Goal: Transaction & Acquisition: Book appointment/travel/reservation

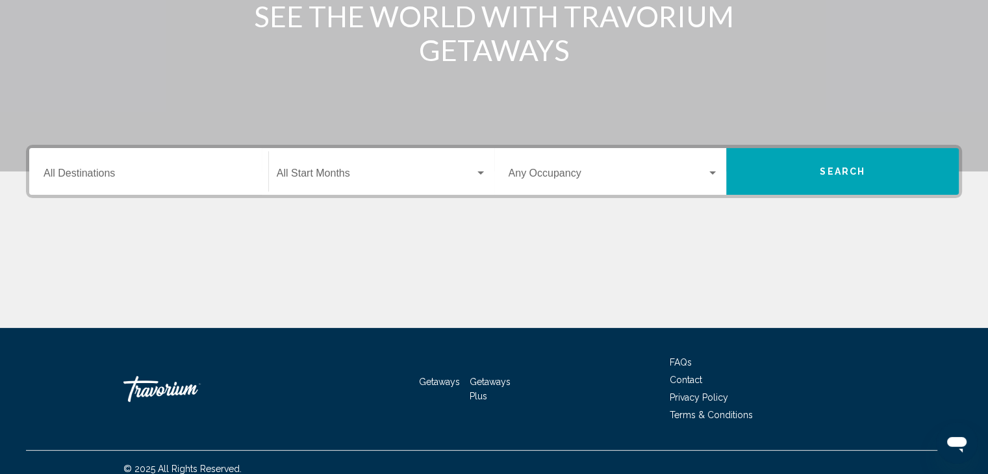
scroll to position [231, 0]
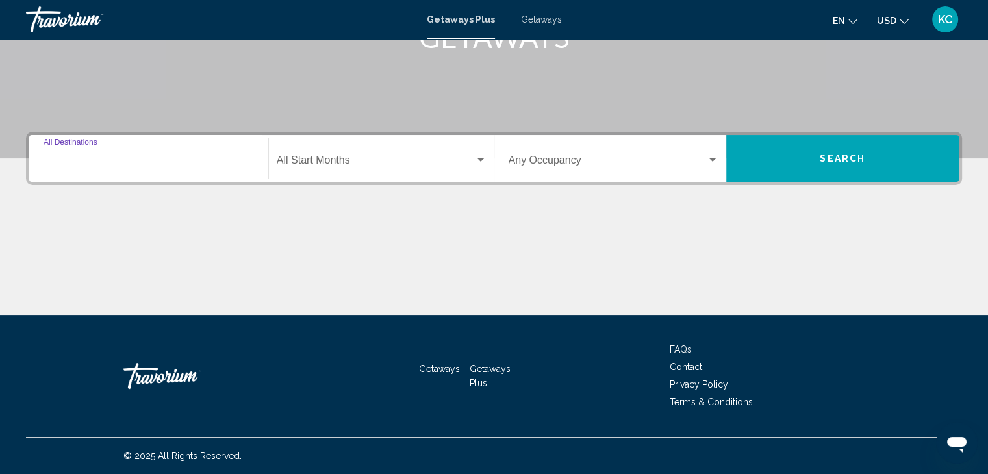
click at [55, 160] on input "Destination All Destinations" at bounding box center [149, 163] width 210 height 12
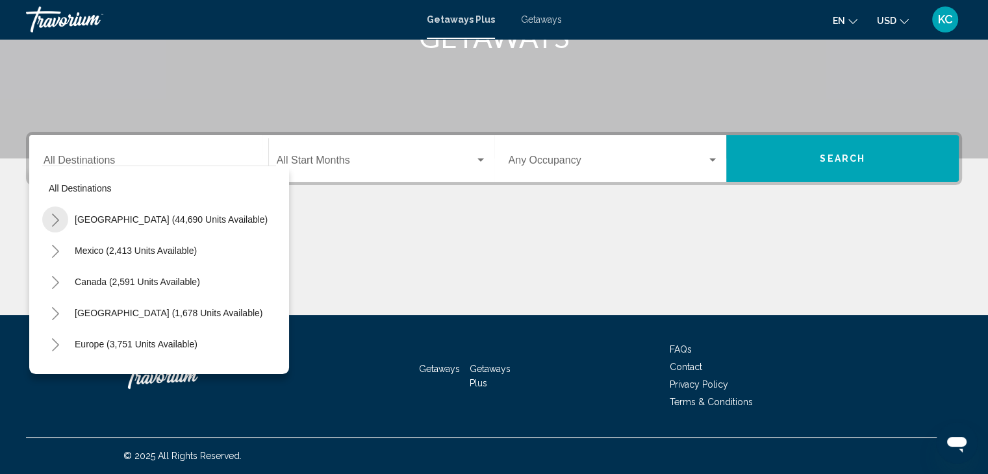
click at [57, 219] on icon "Toggle United States (44,690 units available)" at bounding box center [55, 220] width 7 height 13
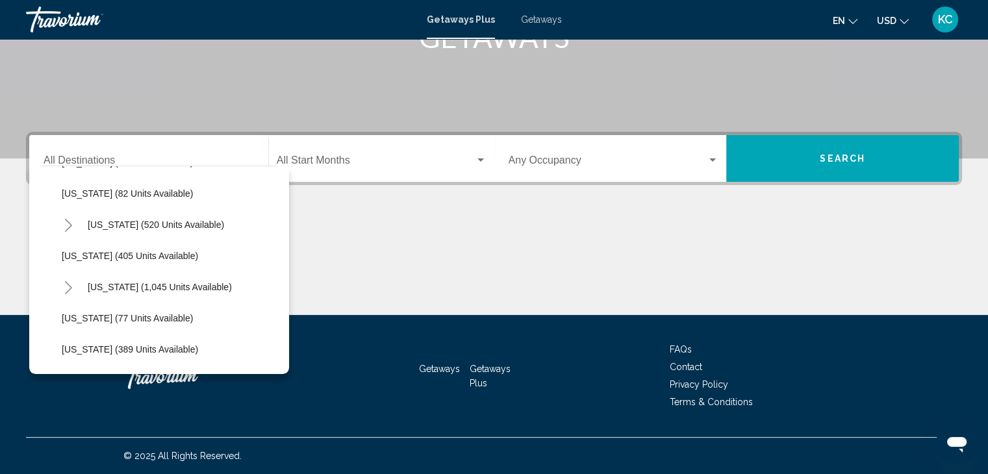
scroll to position [455, 0]
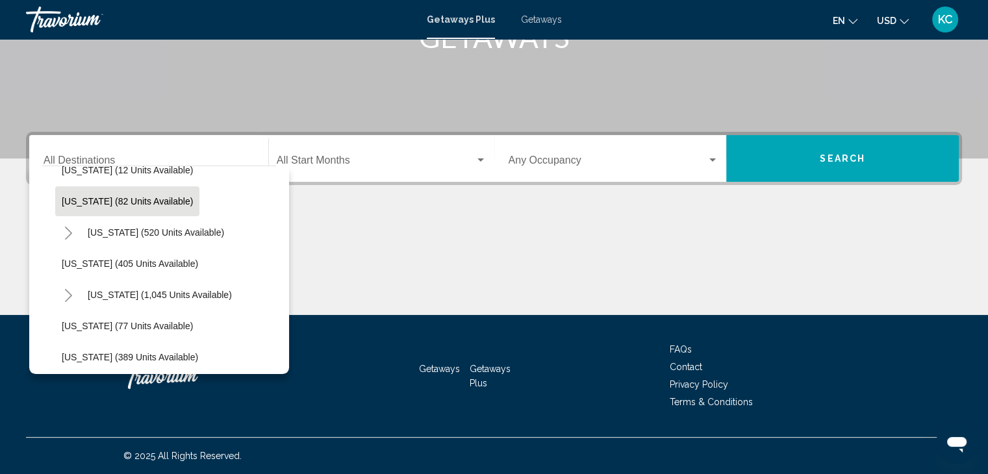
click at [97, 198] on span "[US_STATE] (82 units available)" at bounding box center [127, 201] width 131 height 10
type input "**********"
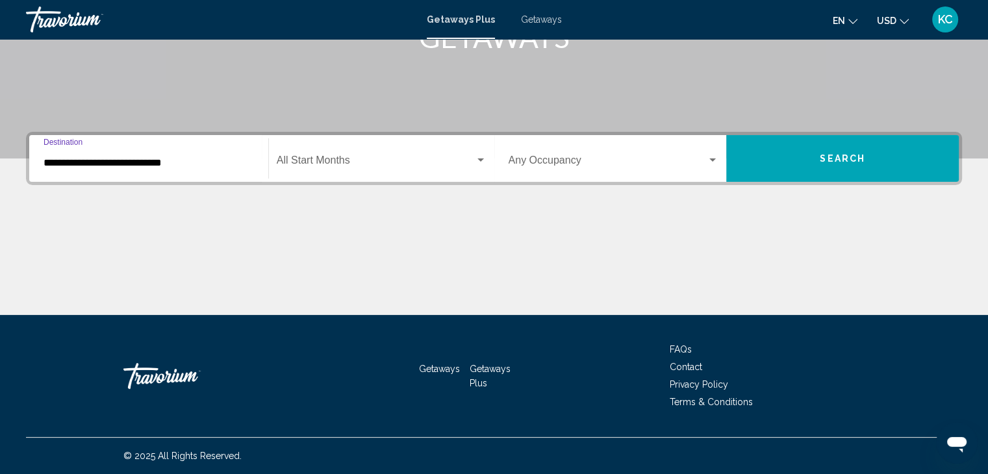
click at [317, 158] on span "Search widget" at bounding box center [376, 163] width 198 height 12
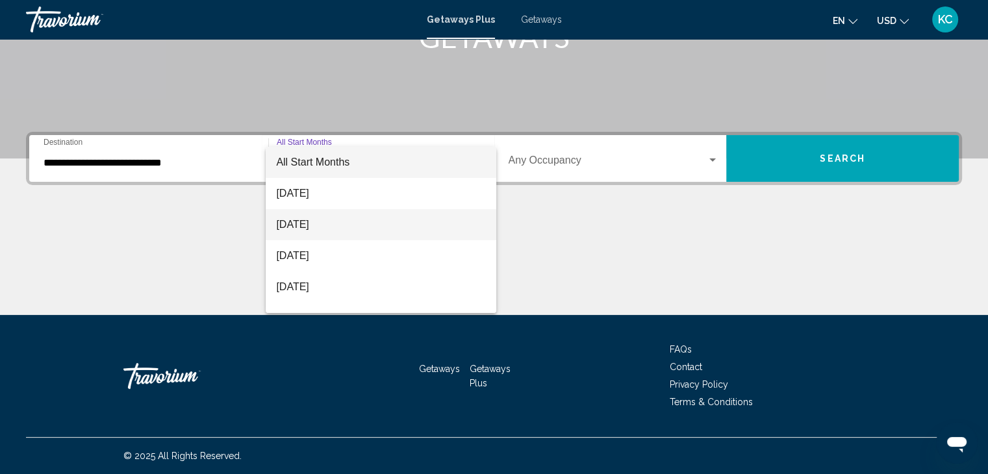
click at [291, 219] on span "[DATE]" at bounding box center [381, 224] width 210 height 31
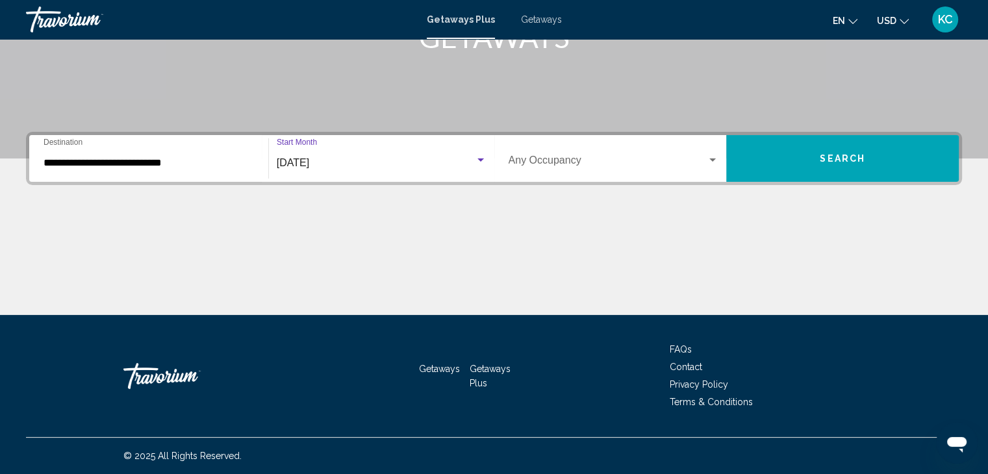
click at [481, 157] on div "Search widget" at bounding box center [481, 160] width 12 height 10
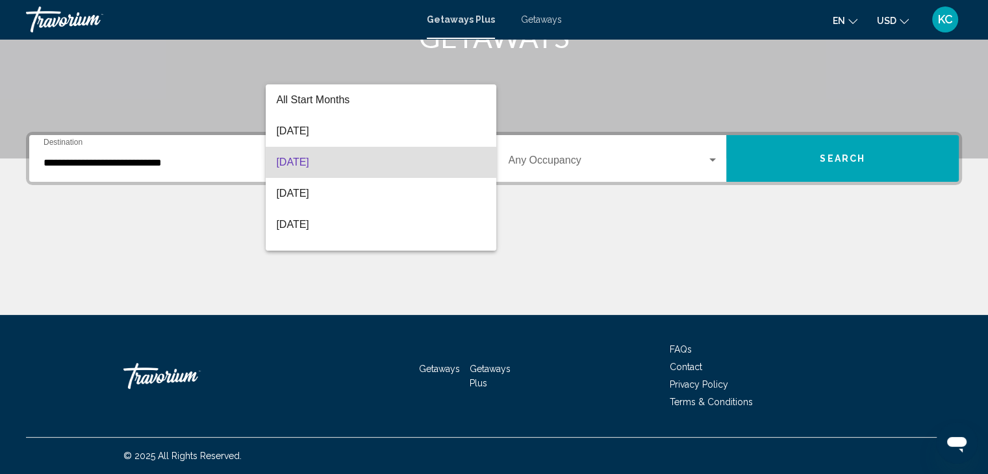
click at [562, 211] on div at bounding box center [494, 237] width 988 height 474
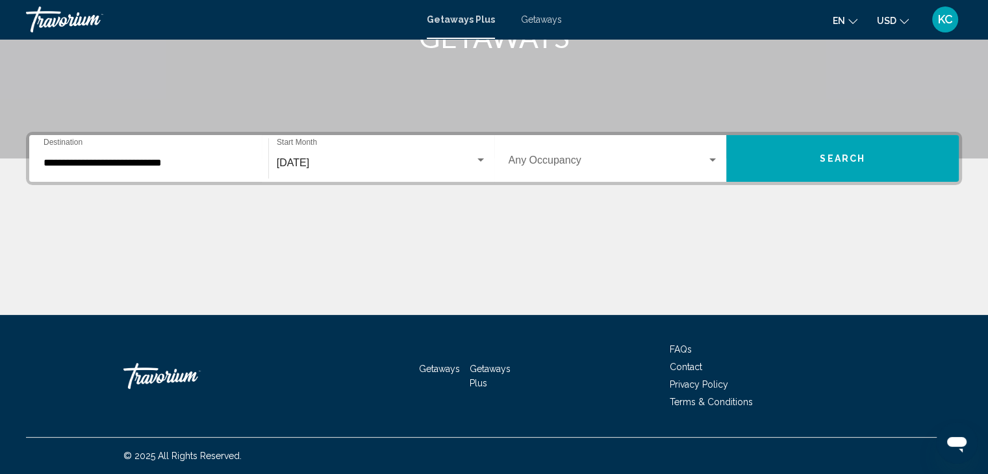
click at [710, 155] on div "Search widget" at bounding box center [713, 160] width 12 height 10
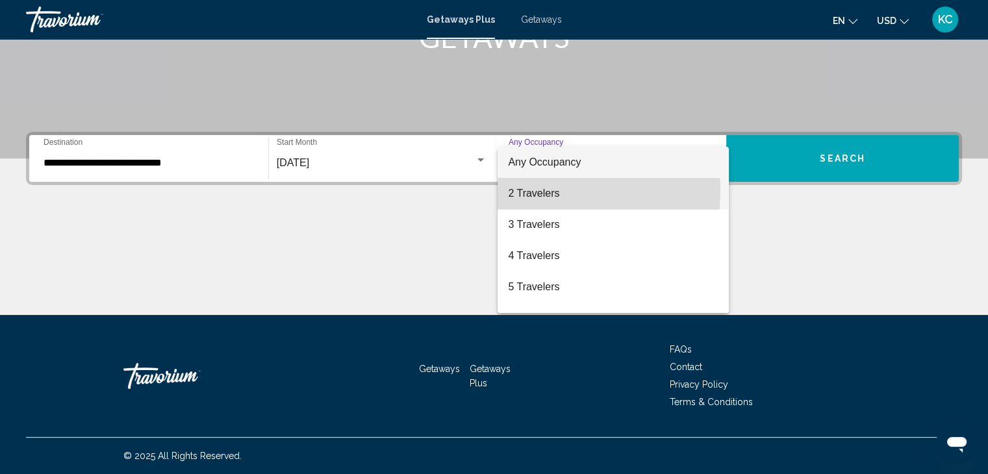
click at [538, 190] on span "2 Travelers" at bounding box center [613, 193] width 210 height 31
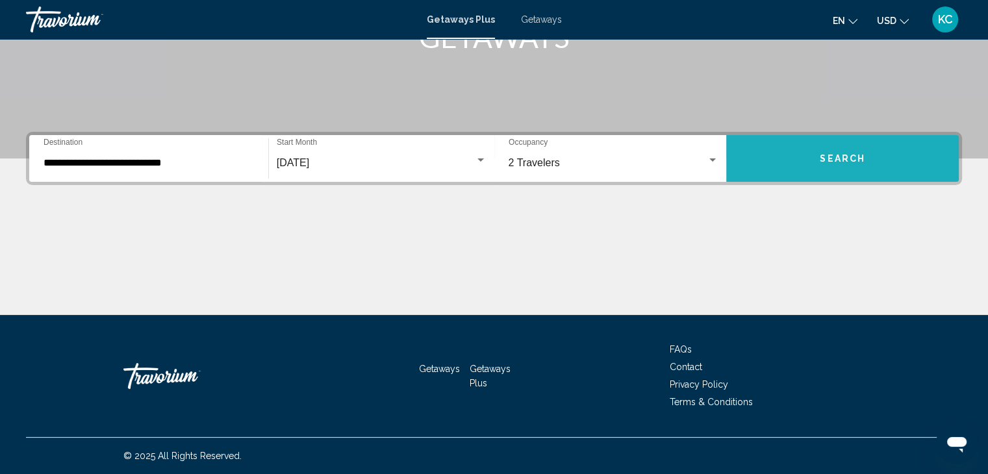
click at [820, 156] on span "Search" at bounding box center [842, 159] width 45 height 10
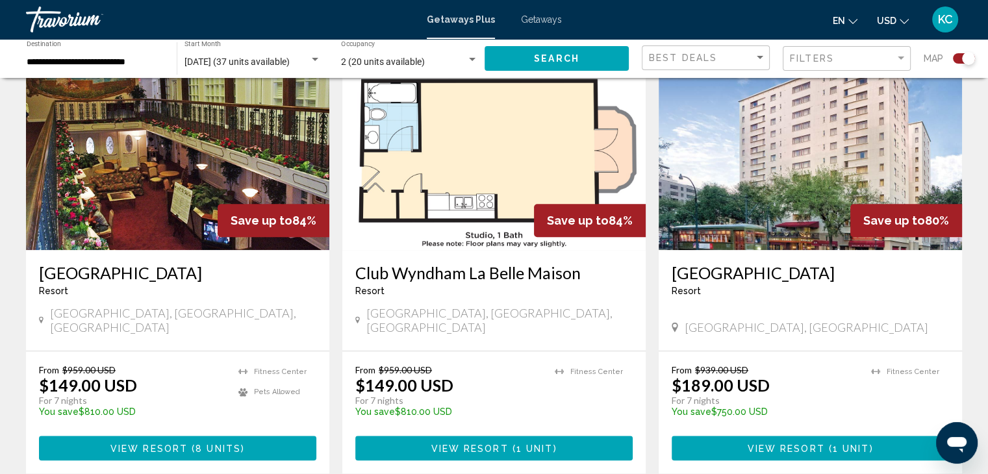
scroll to position [939, 0]
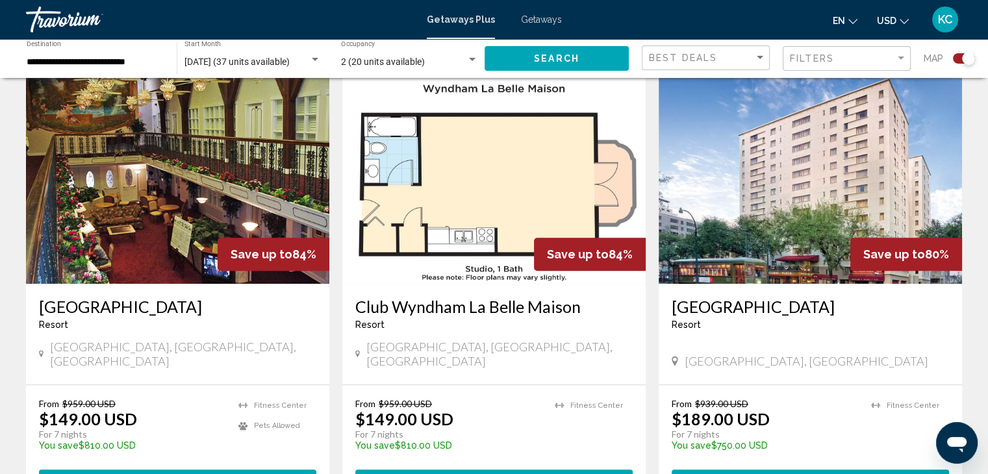
click at [113, 249] on img "Main content" at bounding box center [177, 180] width 303 height 208
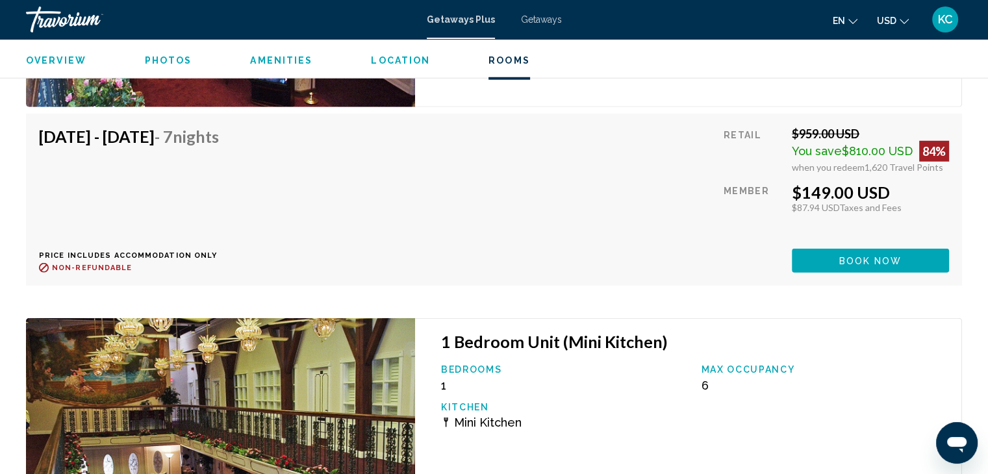
scroll to position [3507, 0]
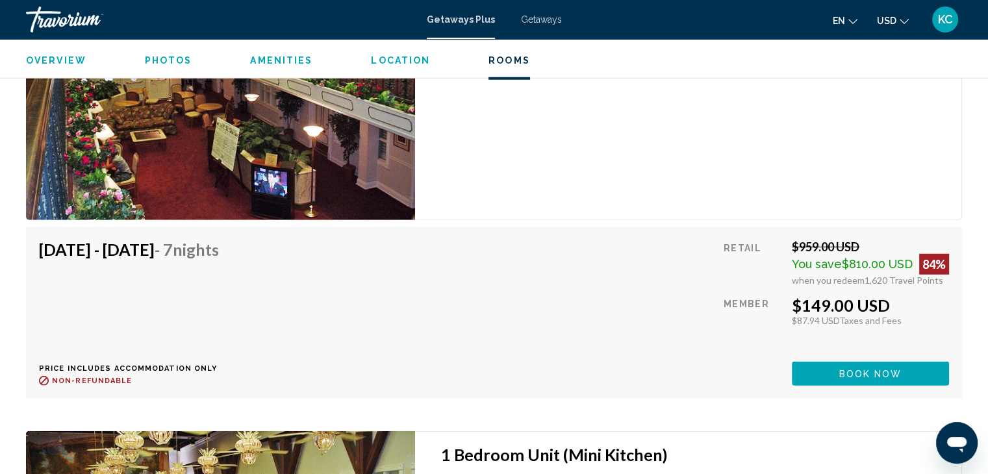
click at [161, 58] on span "Photos" at bounding box center [168, 60] width 47 height 10
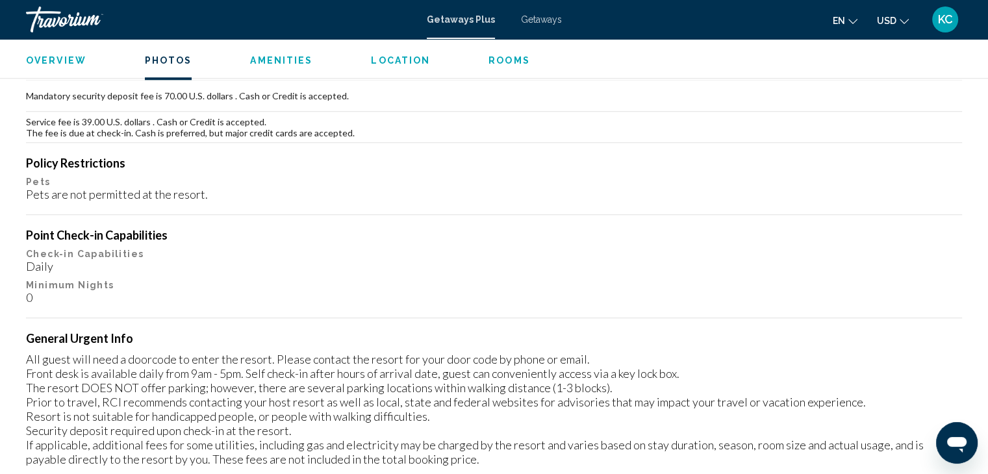
scroll to position [579, 0]
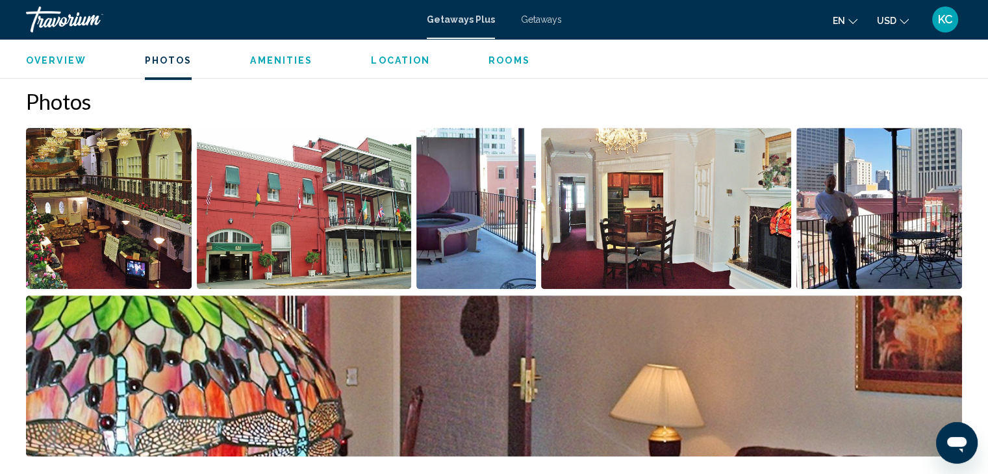
click at [112, 156] on img "Open full-screen image slider" at bounding box center [109, 208] width 166 height 161
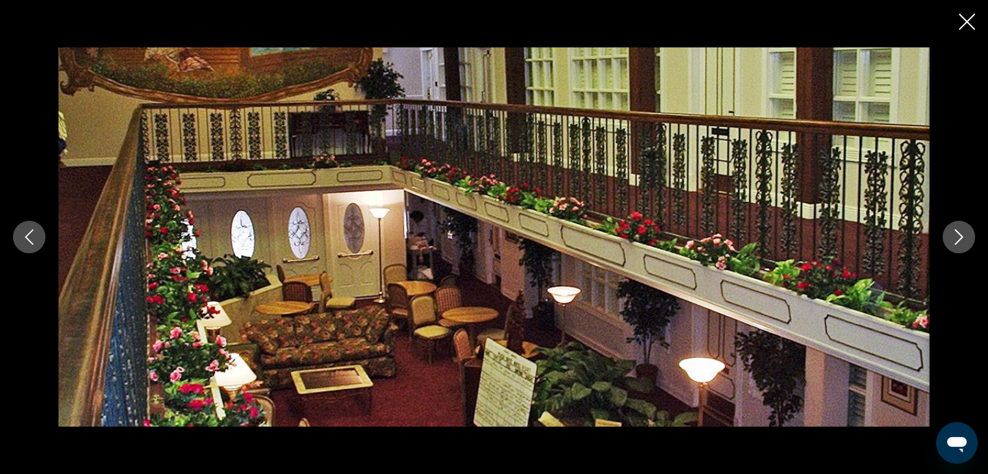
click at [966, 234] on icon "Next image" at bounding box center [959, 237] width 16 height 16
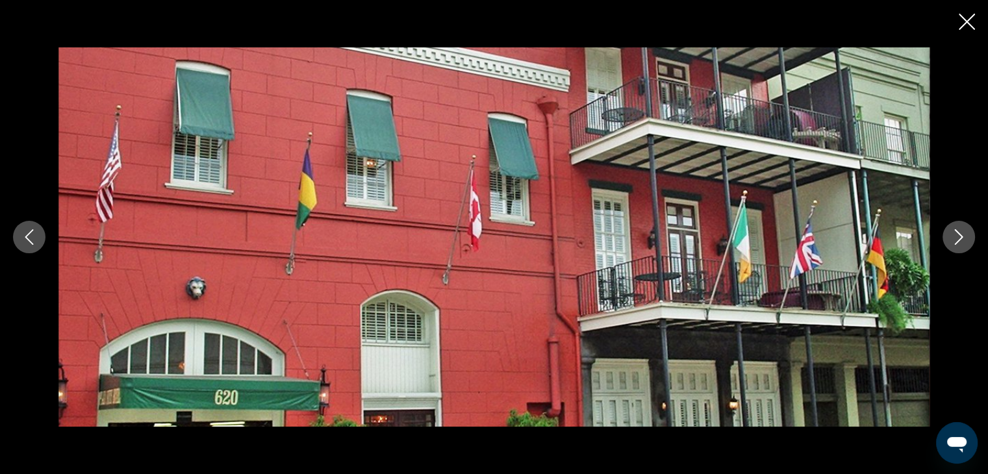
click at [966, 234] on icon "Next image" at bounding box center [959, 237] width 16 height 16
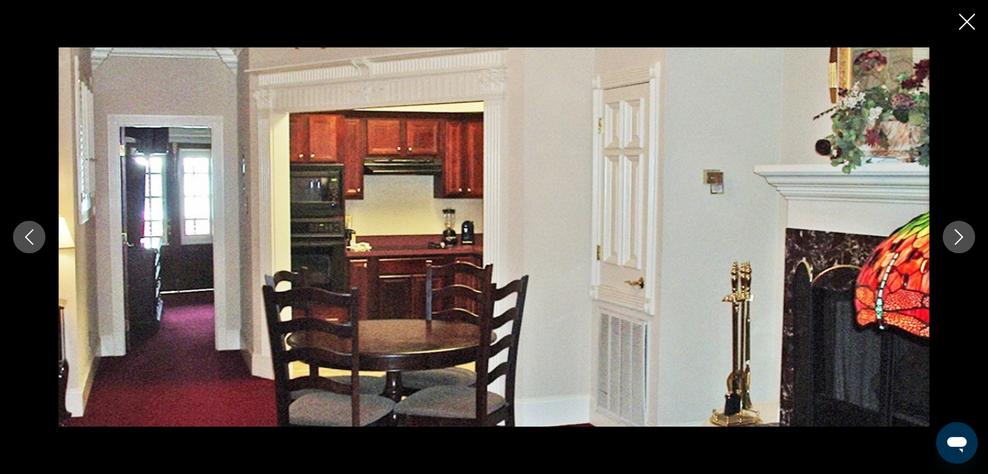
click at [966, 234] on icon "Next image" at bounding box center [959, 237] width 16 height 16
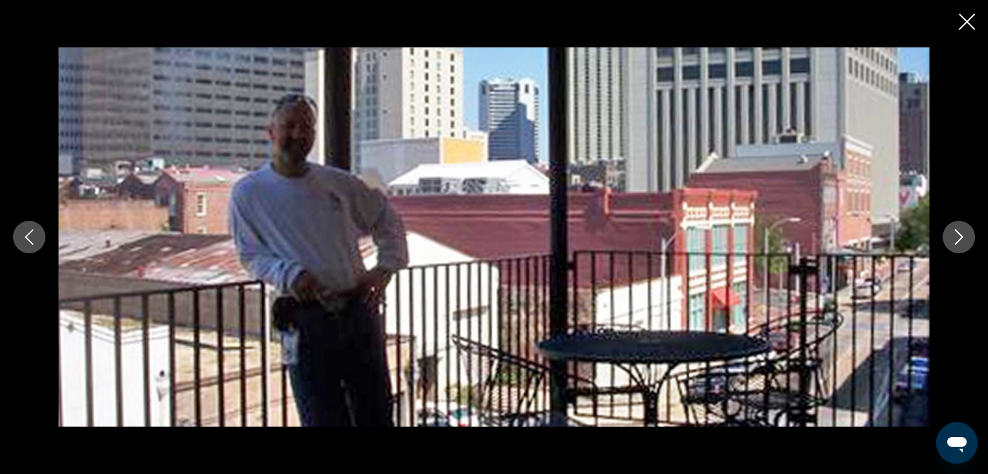
click at [966, 234] on icon "Next image" at bounding box center [959, 237] width 16 height 16
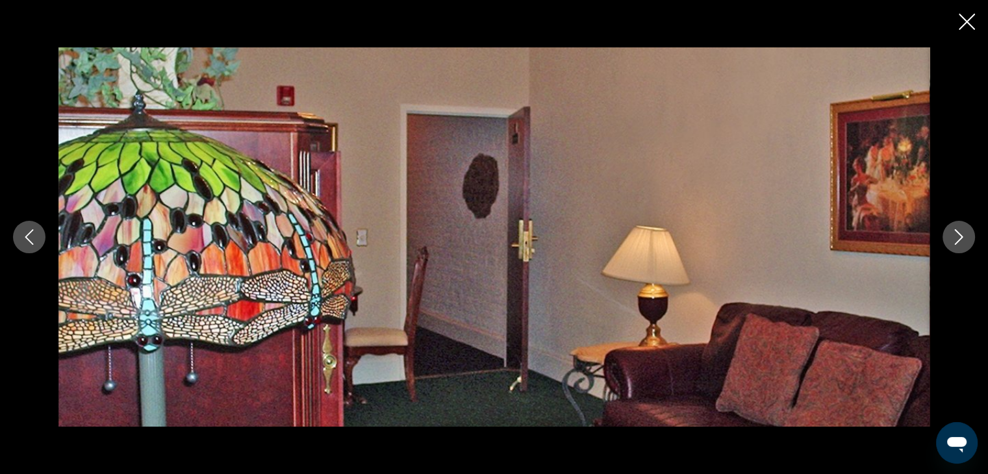
click at [966, 234] on icon "Next image" at bounding box center [959, 237] width 16 height 16
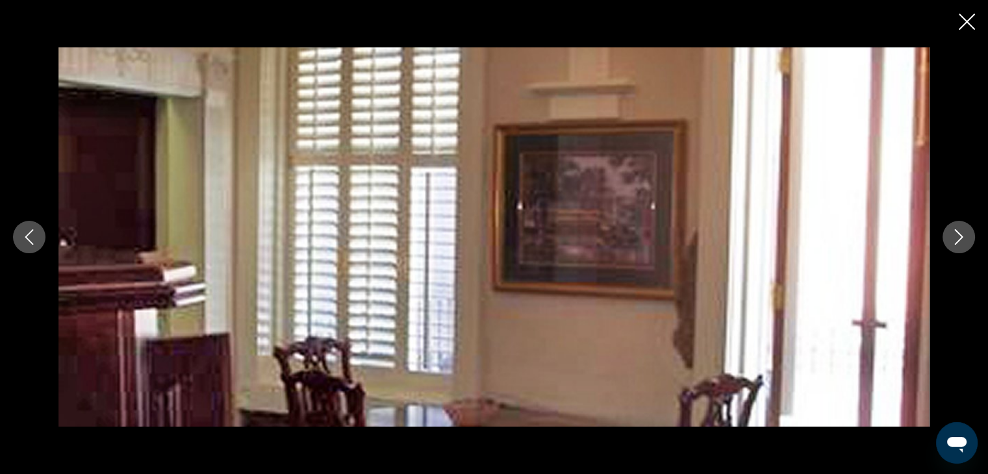
click at [966, 234] on icon "Next image" at bounding box center [959, 237] width 16 height 16
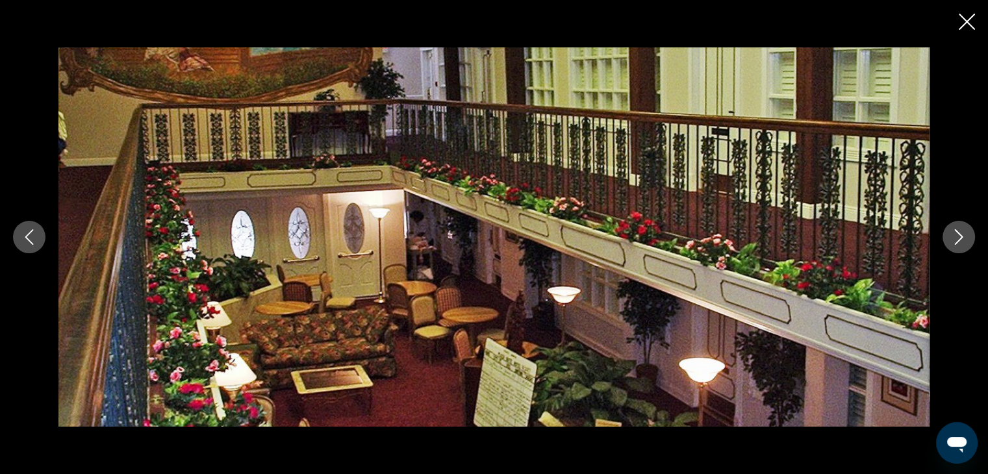
click at [966, 234] on icon "Next image" at bounding box center [959, 237] width 16 height 16
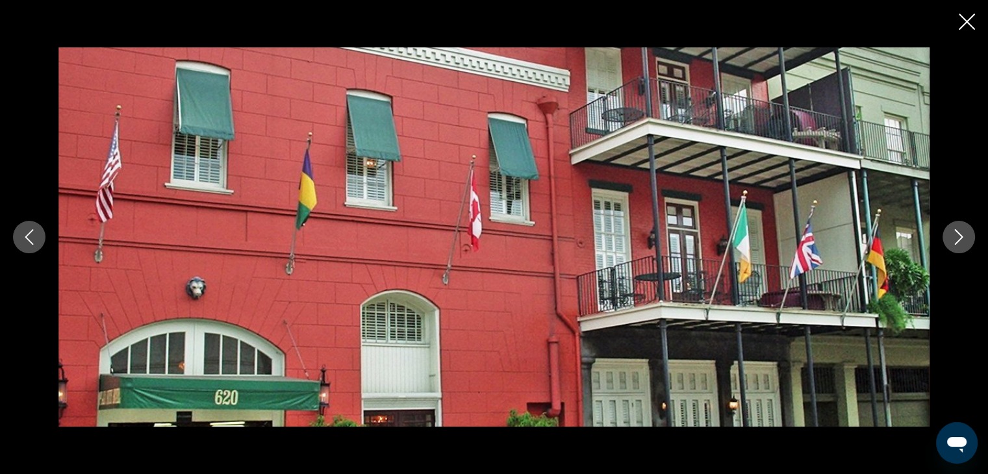
click at [966, 234] on icon "Next image" at bounding box center [959, 237] width 16 height 16
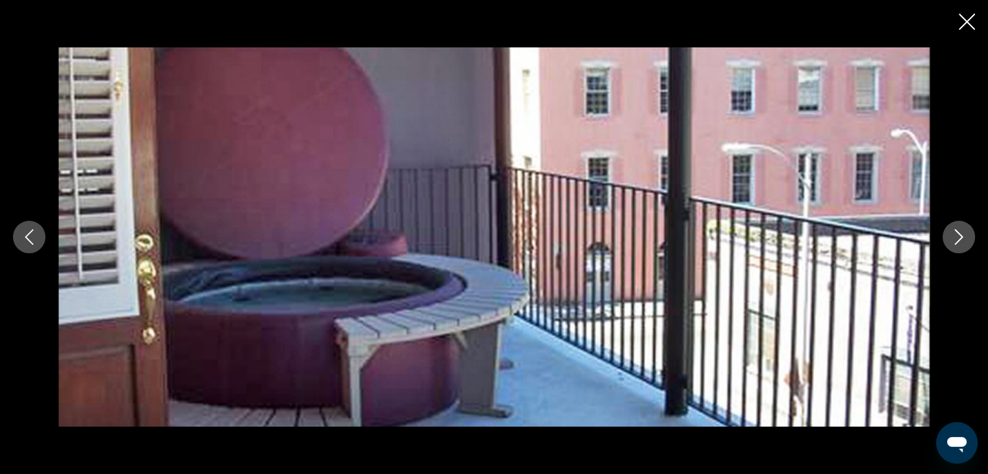
click at [966, 234] on icon "Next image" at bounding box center [959, 237] width 16 height 16
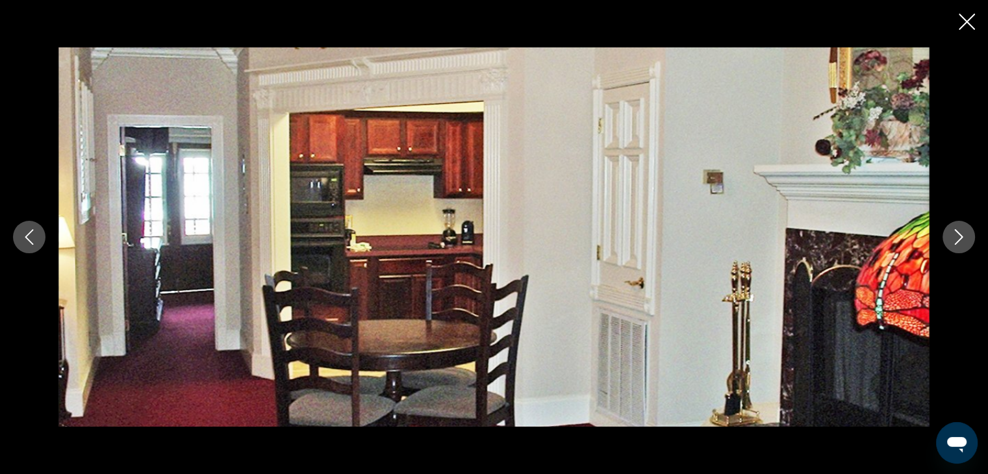
click at [966, 234] on icon "Next image" at bounding box center [959, 237] width 16 height 16
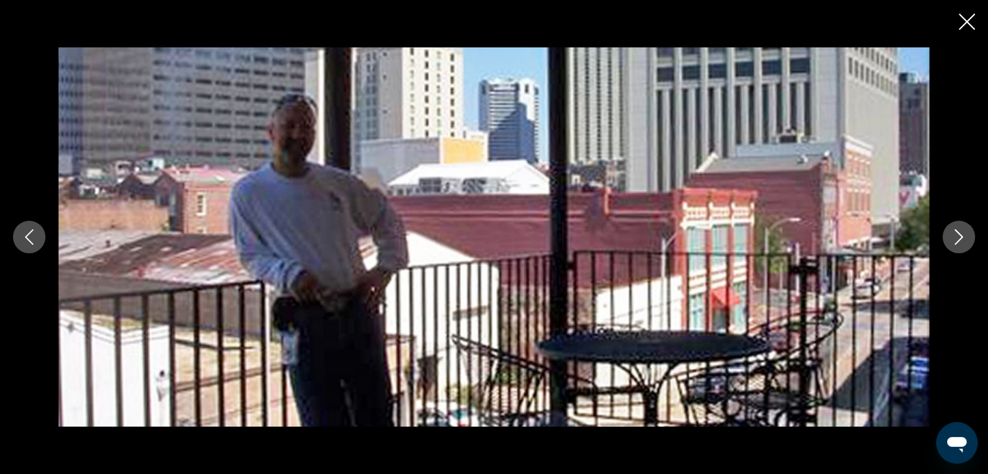
click at [966, 234] on icon "Next image" at bounding box center [959, 237] width 16 height 16
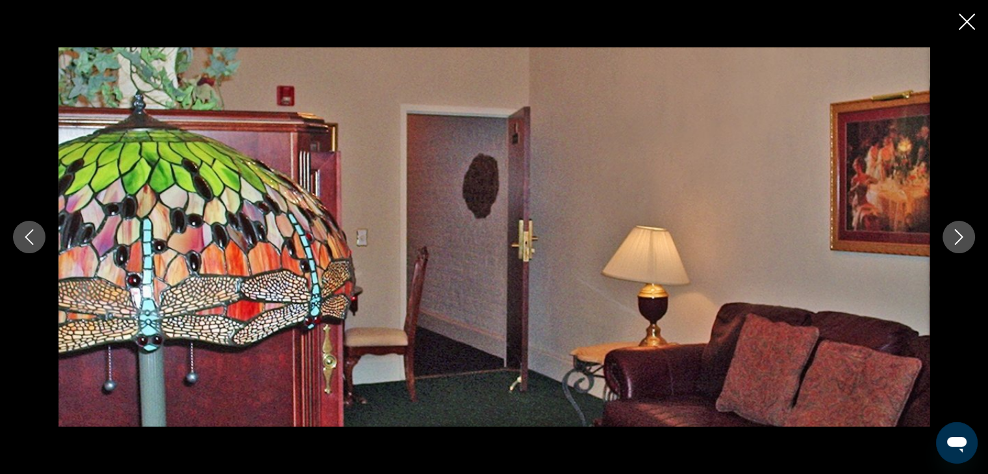
click at [966, 234] on icon "Next image" at bounding box center [959, 237] width 16 height 16
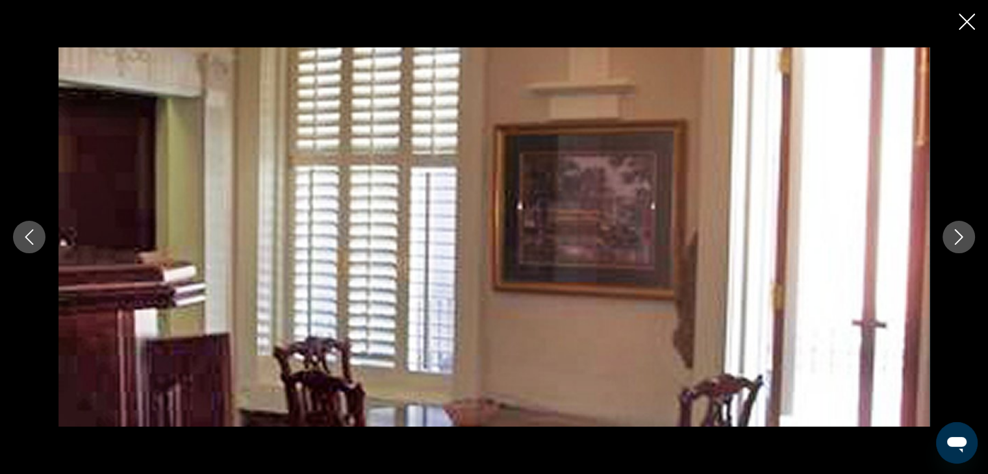
click at [966, 234] on icon "Next image" at bounding box center [959, 237] width 16 height 16
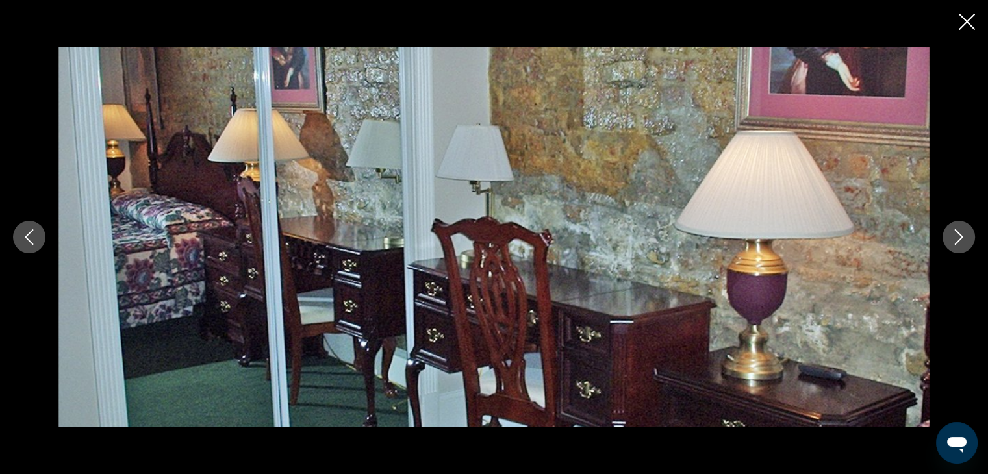
click at [966, 234] on icon "Next image" at bounding box center [959, 237] width 16 height 16
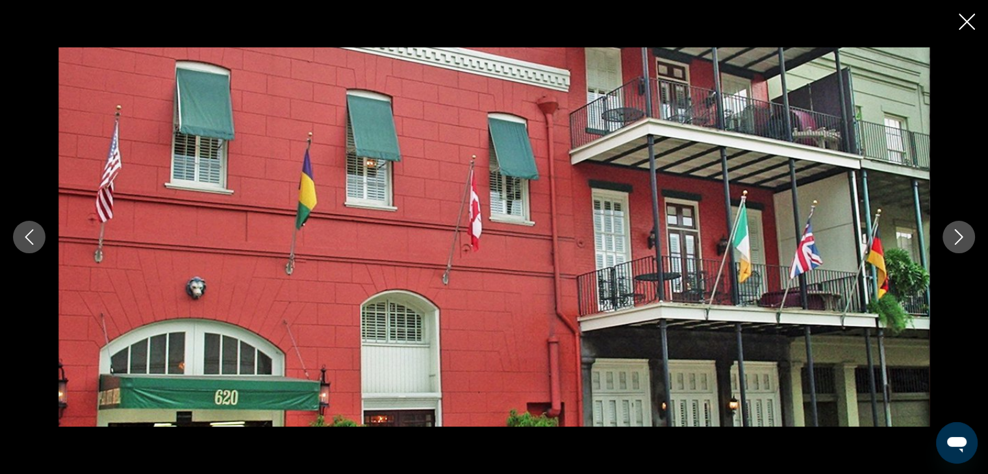
click at [968, 19] on icon "Close slideshow" at bounding box center [966, 22] width 16 height 16
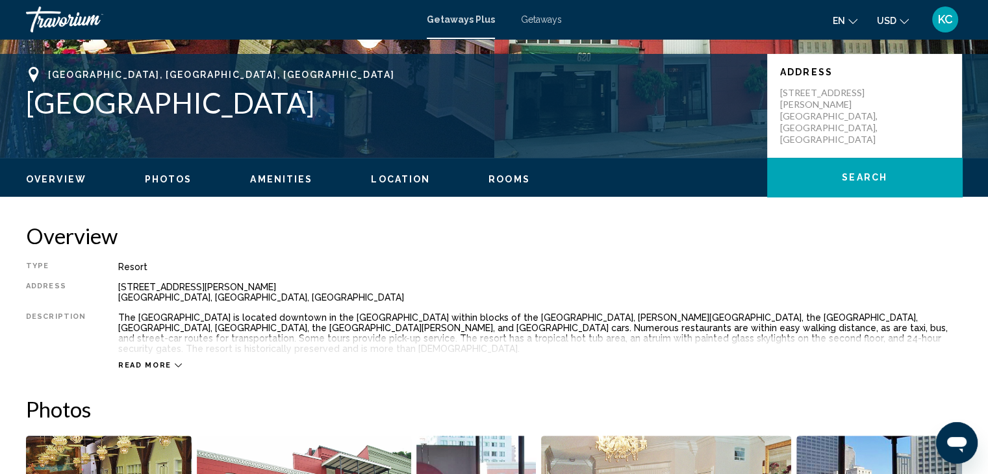
scroll to position [255, 0]
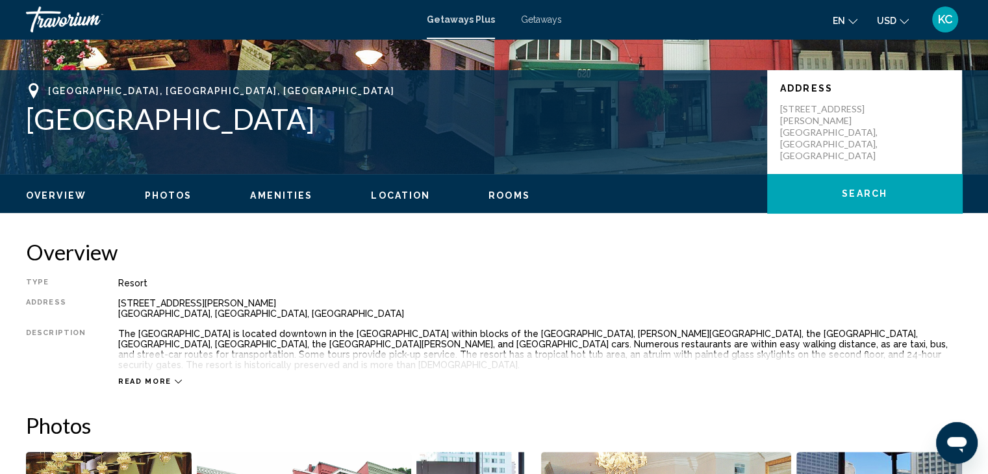
click at [175, 378] on icon "Main content" at bounding box center [178, 381] width 7 height 7
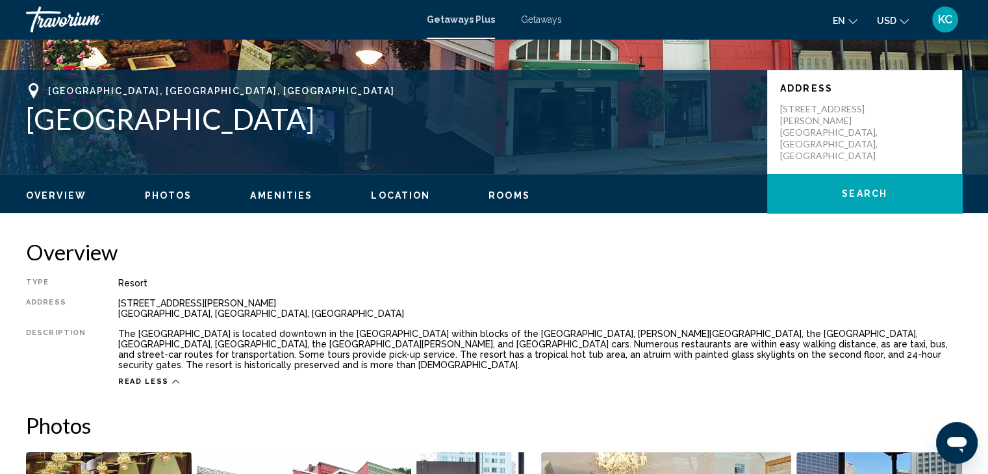
click at [394, 193] on span "Location" at bounding box center [400, 195] width 59 height 10
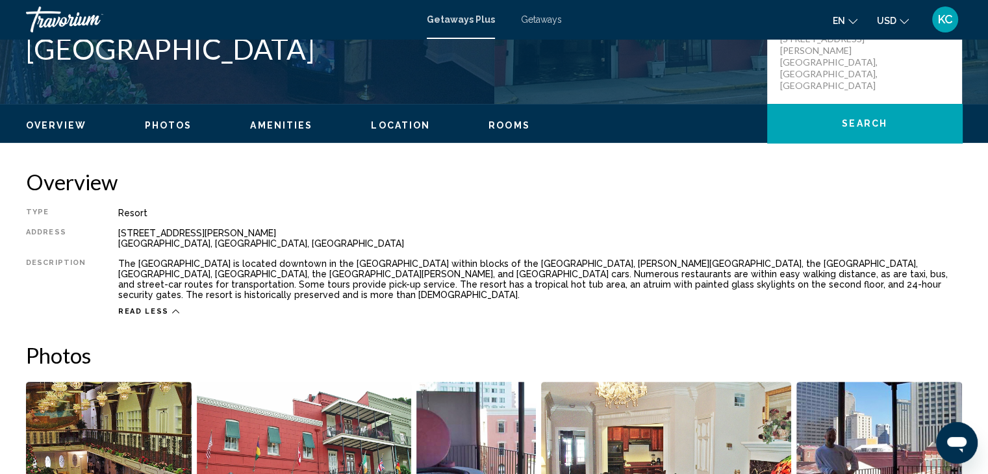
scroll to position [0, 0]
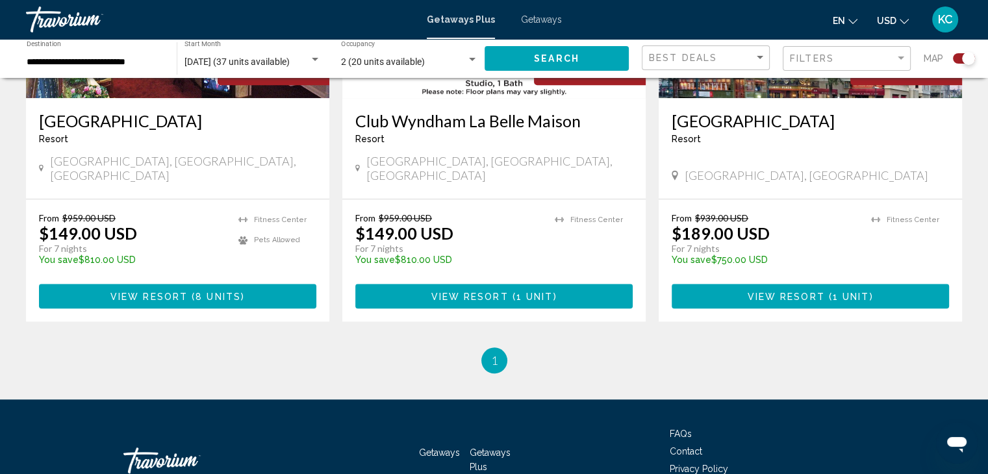
scroll to position [974, 0]
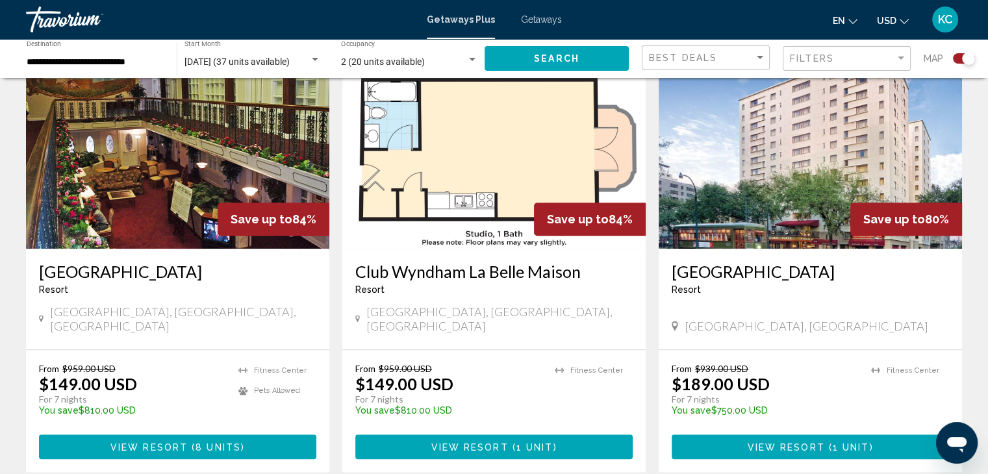
click at [837, 198] on img "Main content" at bounding box center [809, 145] width 303 height 208
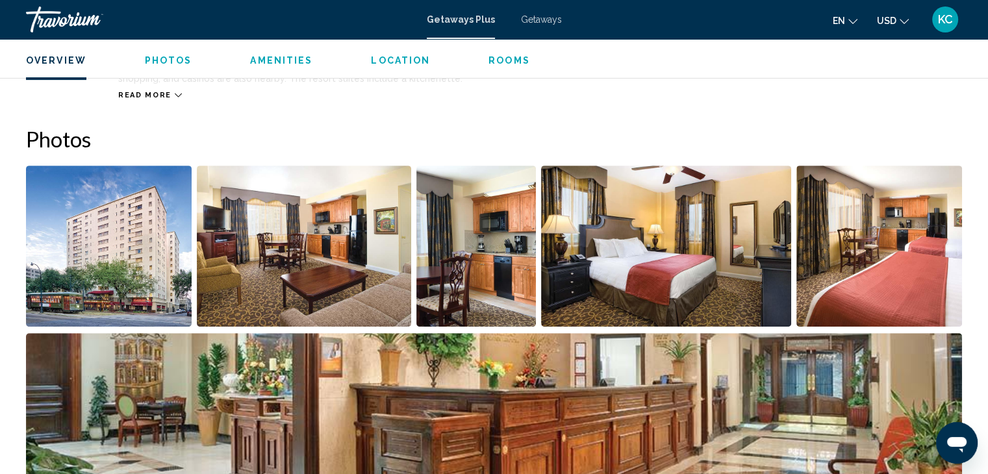
scroll to position [455, 0]
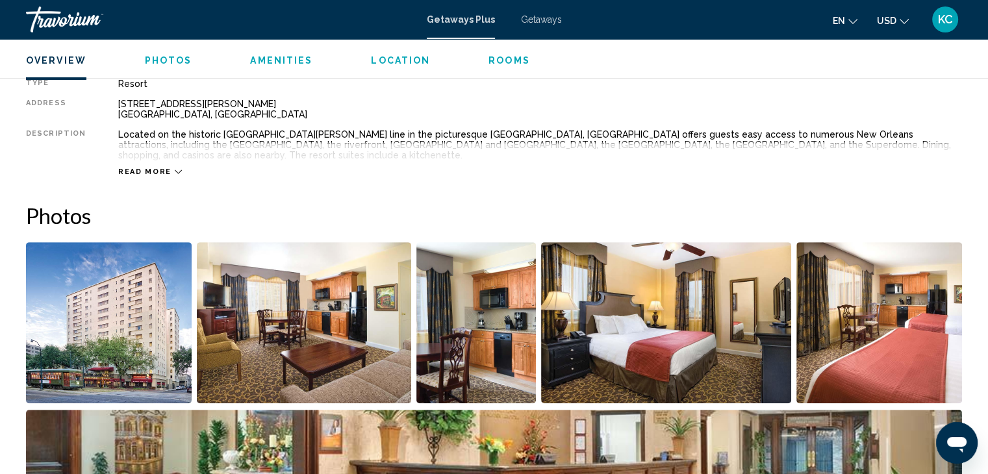
click at [166, 56] on span "Photos" at bounding box center [168, 60] width 47 height 10
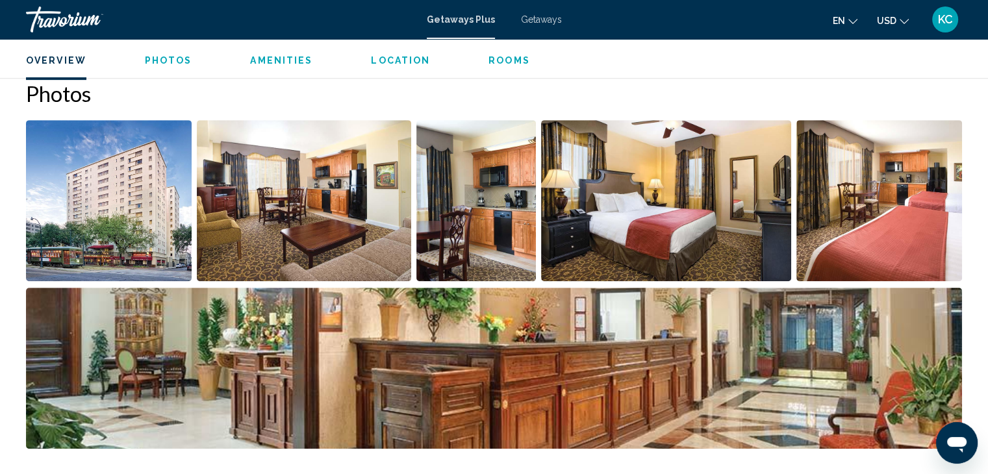
scroll to position [579, 0]
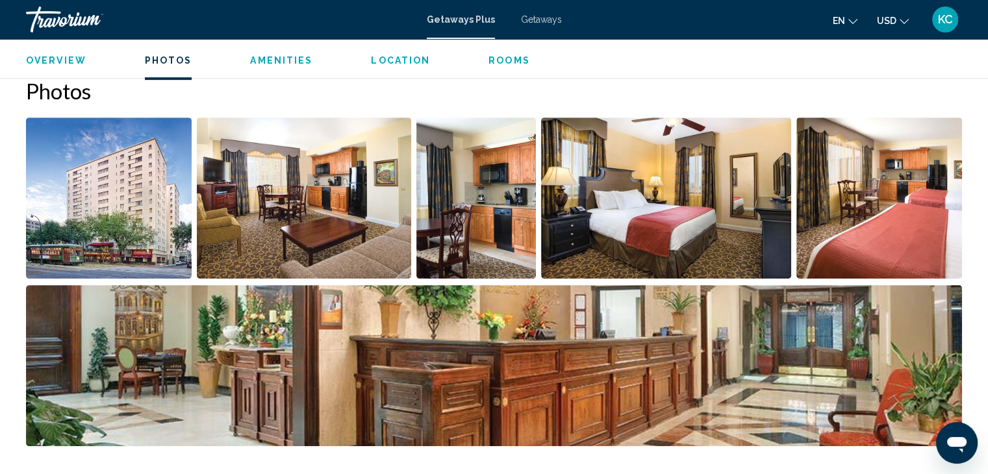
click at [149, 133] on img "Open full-screen image slider" at bounding box center [109, 198] width 166 height 161
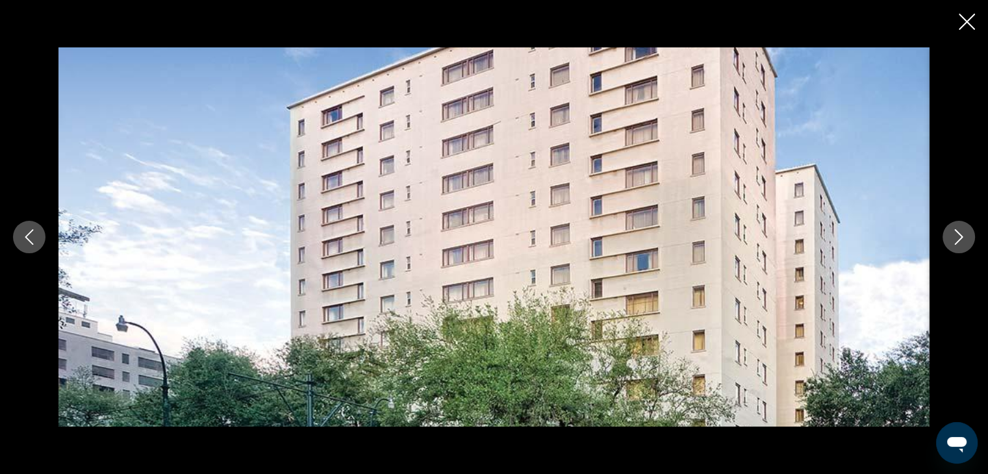
click at [964, 234] on icon "Next image" at bounding box center [959, 237] width 16 height 16
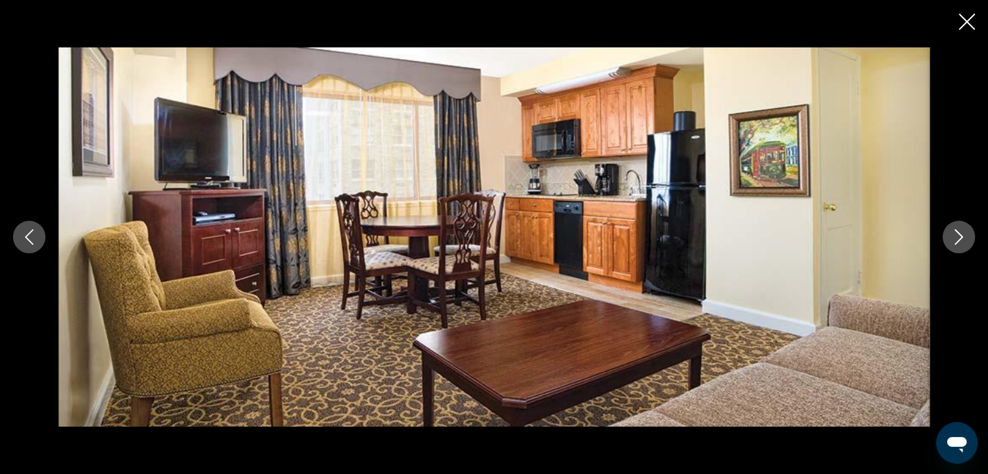
click at [964, 234] on icon "Next image" at bounding box center [959, 237] width 16 height 16
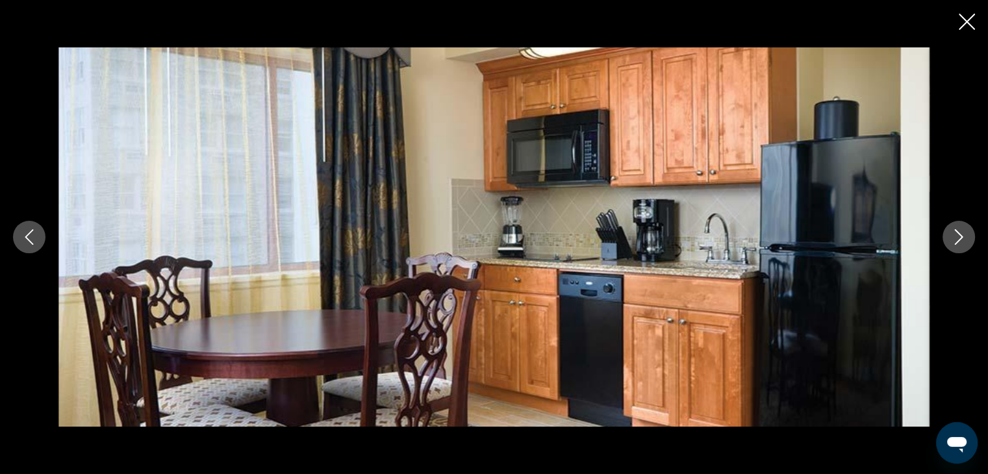
click at [964, 234] on icon "Next image" at bounding box center [959, 237] width 16 height 16
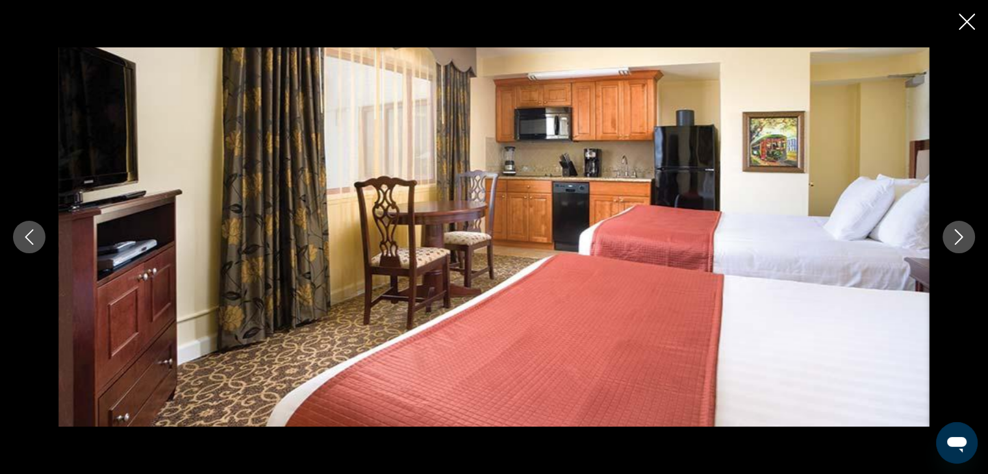
click at [964, 234] on icon "Next image" at bounding box center [959, 237] width 16 height 16
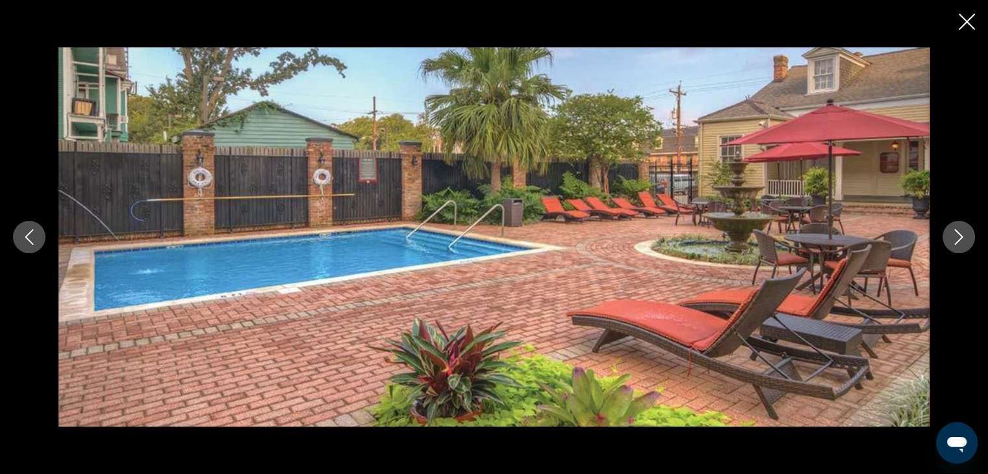
click at [964, 234] on icon "Next image" at bounding box center [959, 237] width 16 height 16
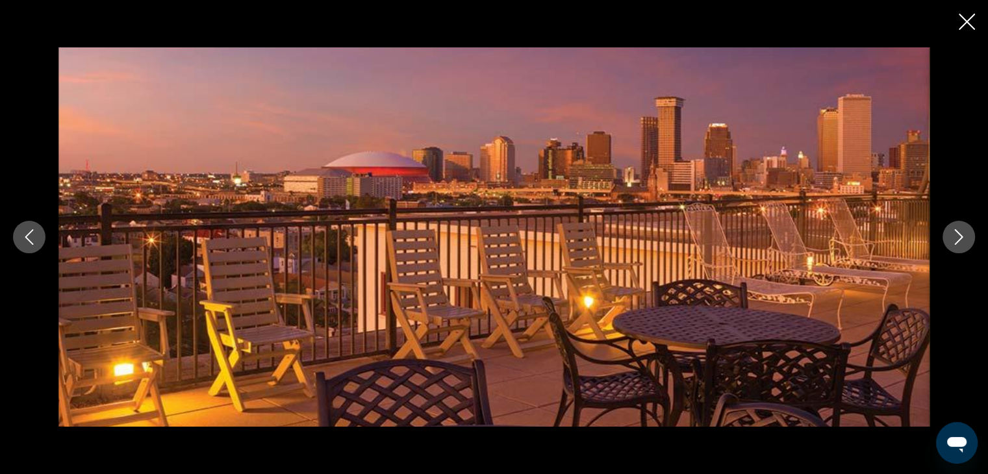
click at [964, 234] on icon "Next image" at bounding box center [959, 237] width 16 height 16
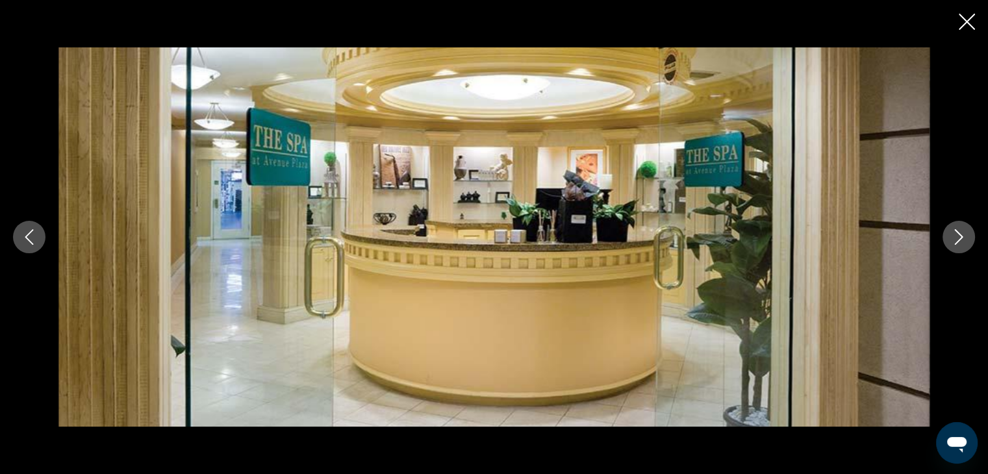
click at [964, 234] on icon "Next image" at bounding box center [959, 237] width 16 height 16
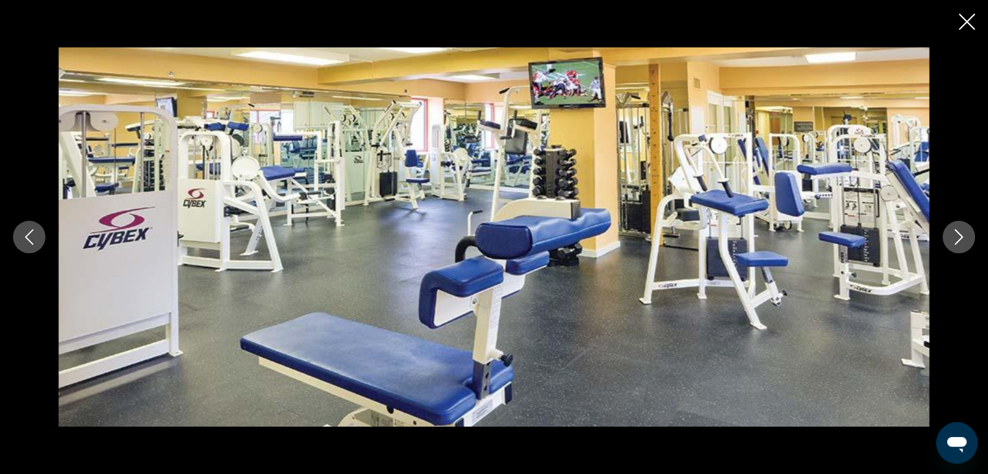
click at [964, 234] on icon "Next image" at bounding box center [959, 237] width 16 height 16
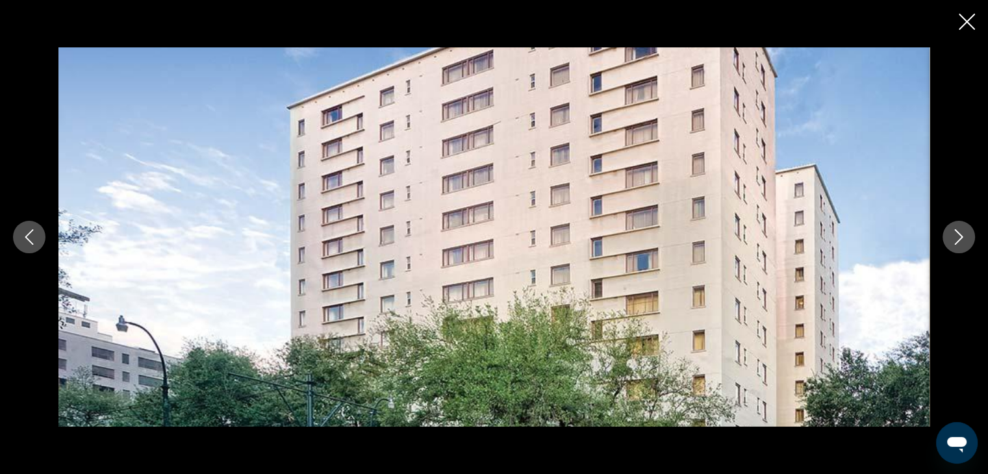
click at [964, 234] on icon "Next image" at bounding box center [959, 237] width 16 height 16
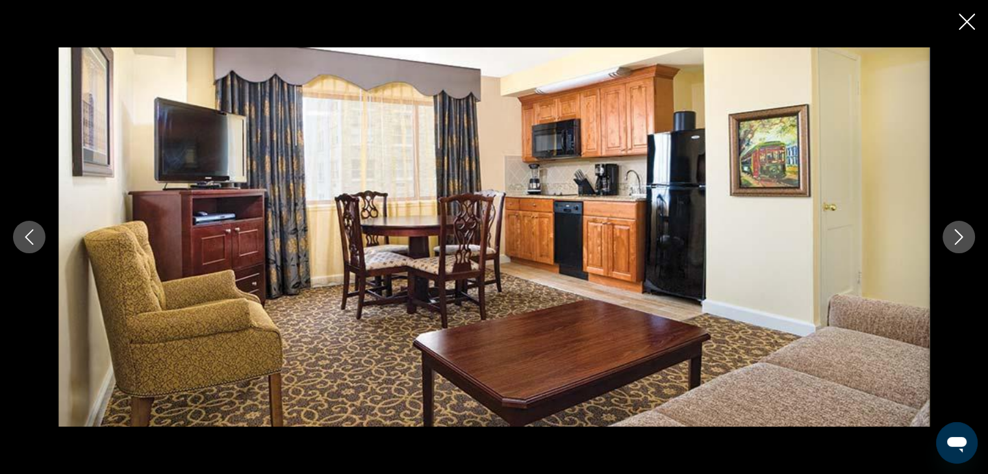
click at [964, 234] on icon "Next image" at bounding box center [959, 237] width 16 height 16
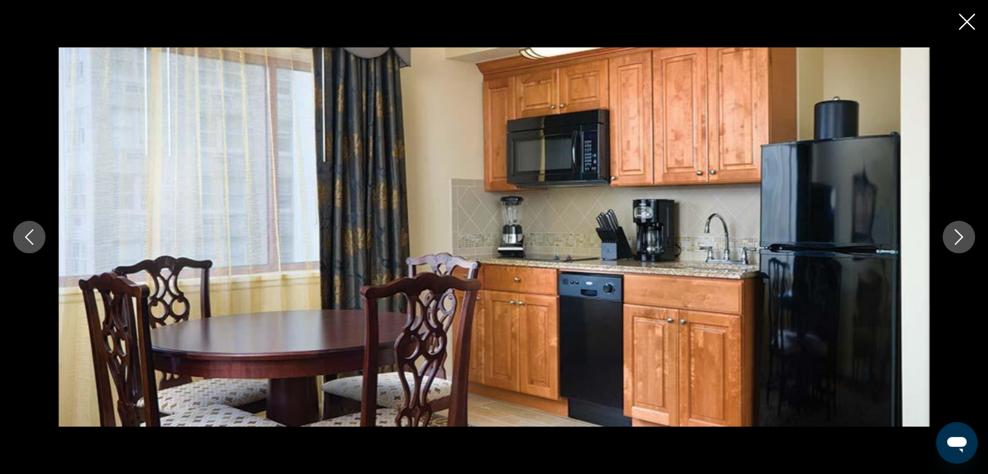
click at [955, 230] on icon "Next image" at bounding box center [959, 237] width 8 height 16
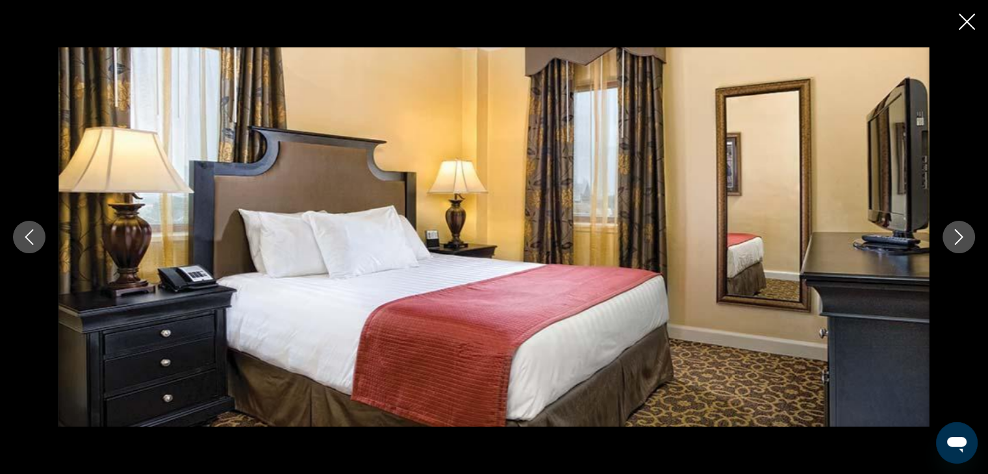
click at [955, 230] on icon "Next image" at bounding box center [959, 237] width 8 height 16
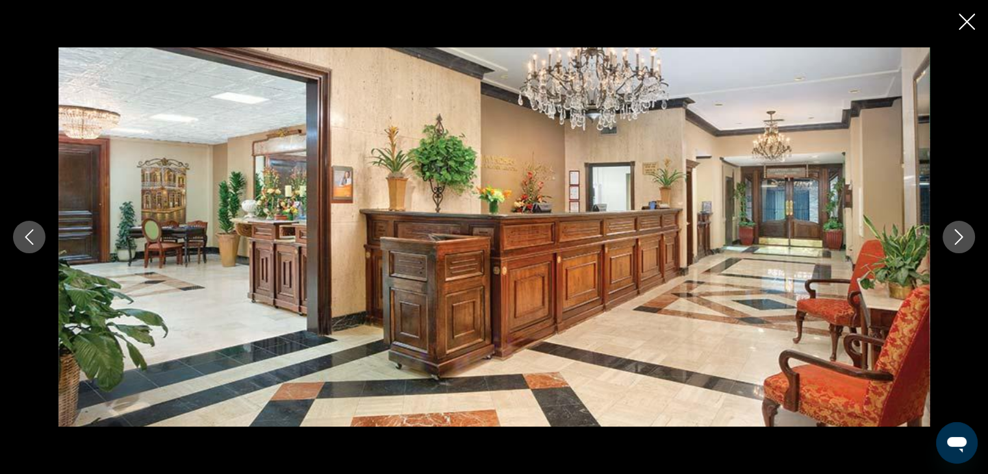
click at [955, 230] on icon "Next image" at bounding box center [959, 237] width 8 height 16
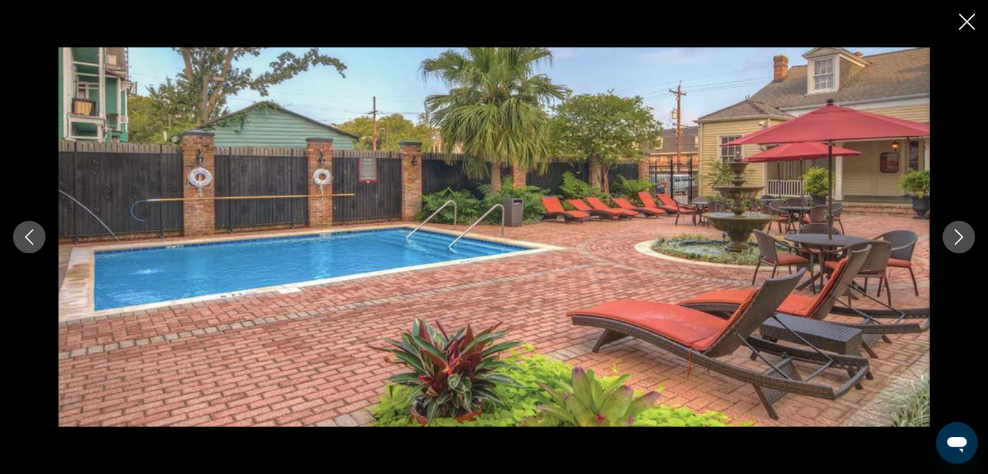
click at [955, 230] on icon "Next image" at bounding box center [959, 237] width 8 height 16
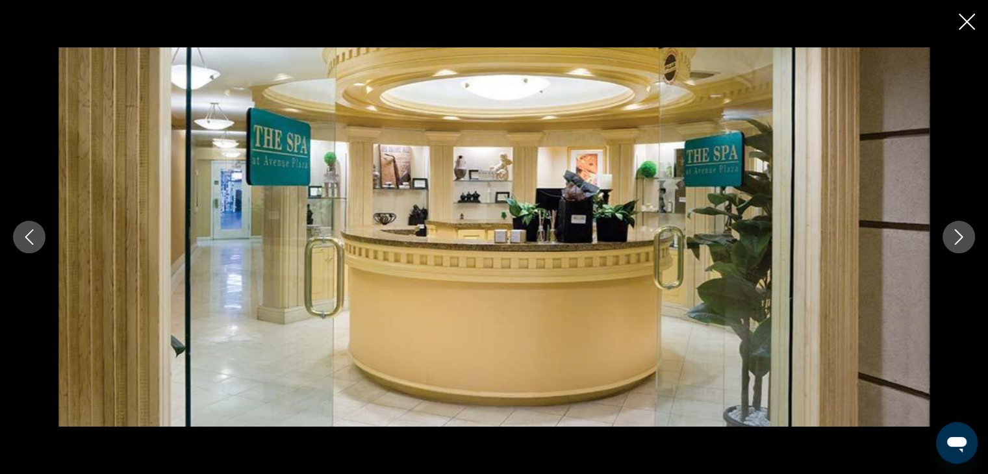
click at [955, 230] on icon "Next image" at bounding box center [959, 237] width 8 height 16
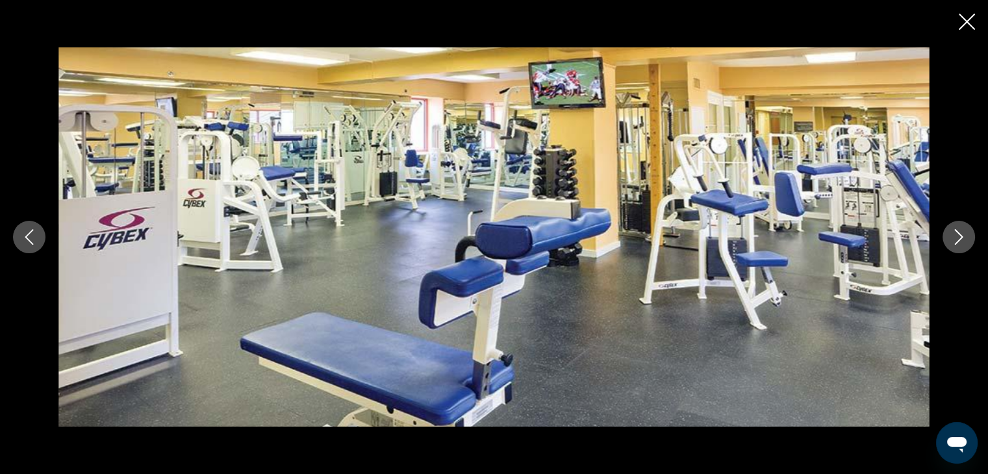
click at [955, 230] on icon "Next image" at bounding box center [959, 237] width 8 height 16
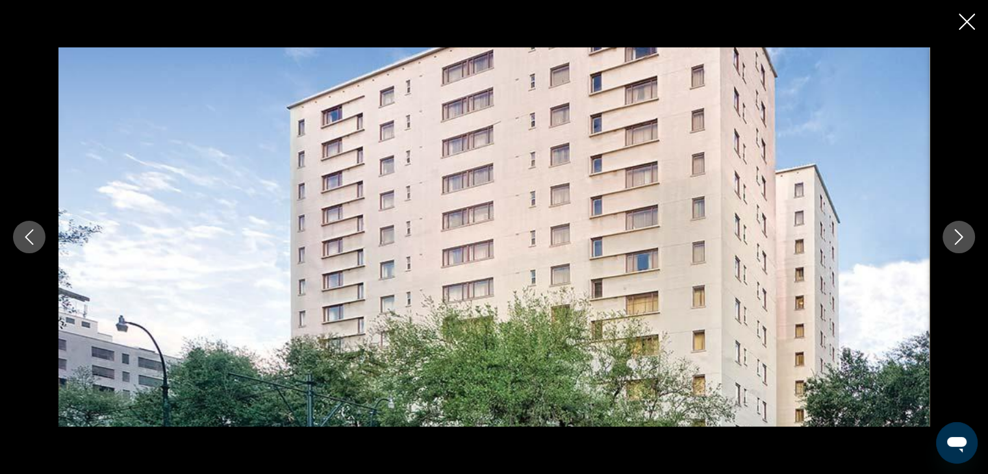
click at [966, 18] on icon "Close slideshow" at bounding box center [966, 22] width 16 height 16
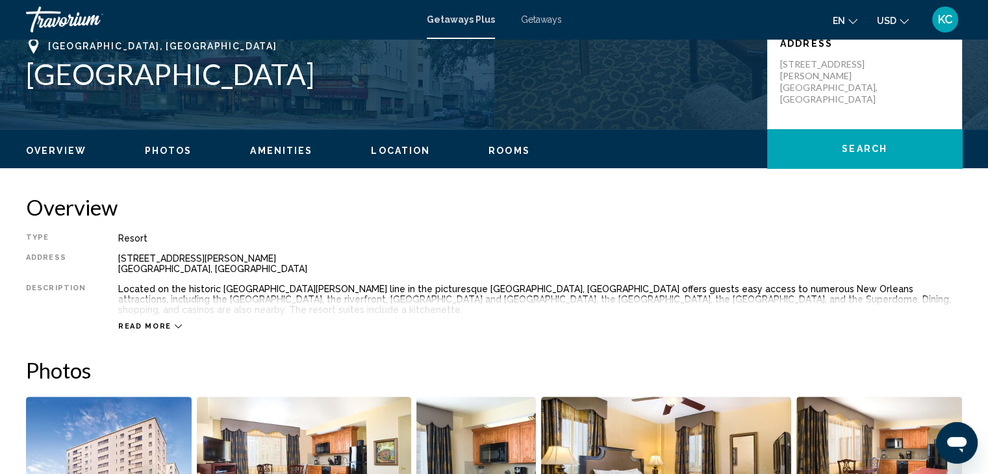
scroll to position [319, 0]
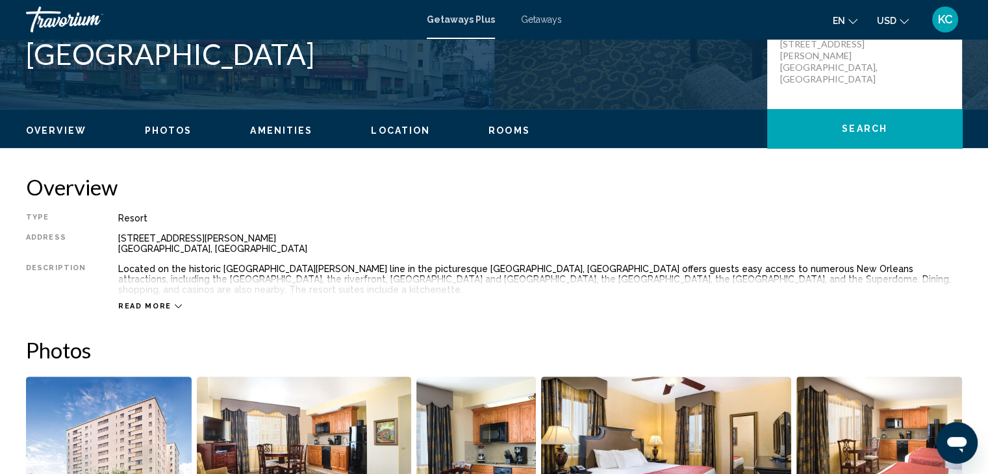
click at [175, 303] on icon "Main content" at bounding box center [178, 306] width 7 height 7
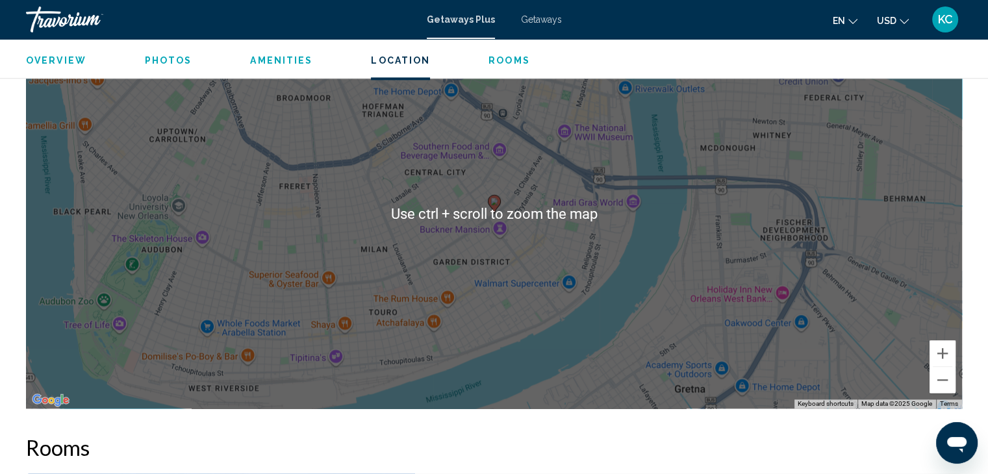
scroll to position [1618, 0]
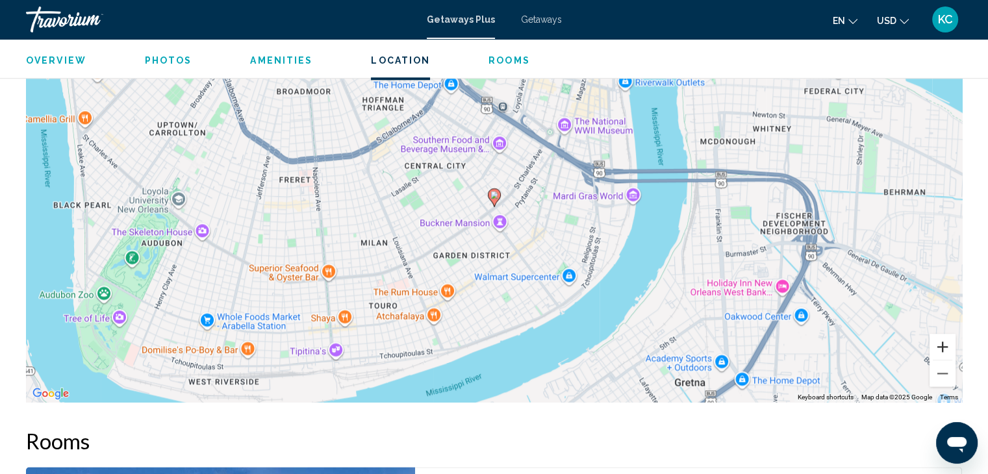
click at [942, 347] on button "Zoom in" at bounding box center [942, 347] width 26 height 26
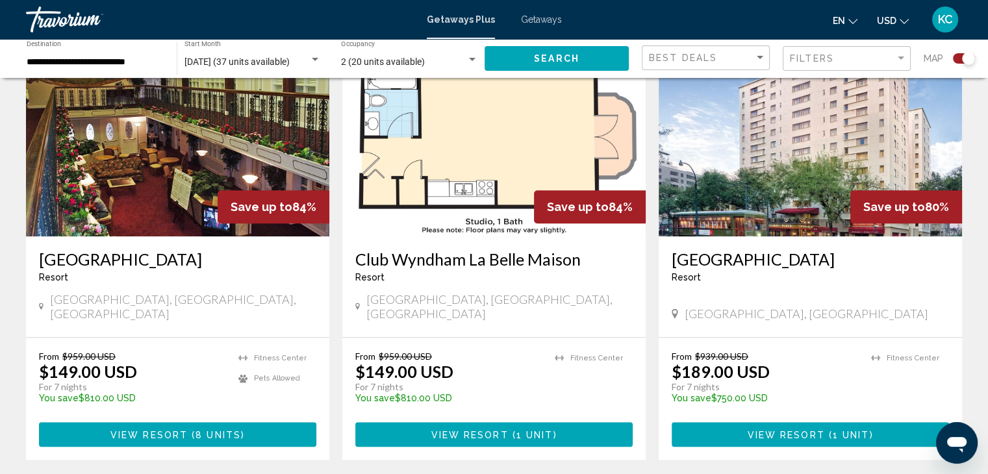
scroll to position [1069, 0]
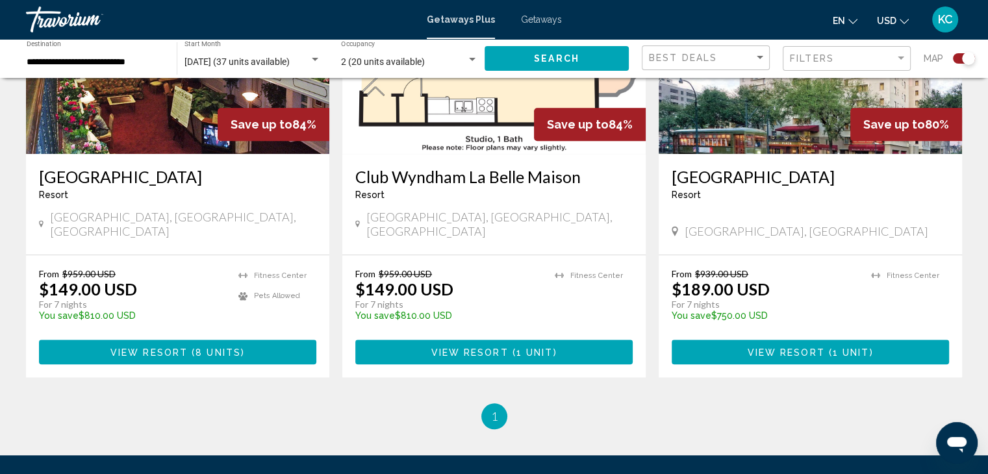
click at [436, 340] on button "View Resort ( 1 unit )" at bounding box center [493, 352] width 277 height 24
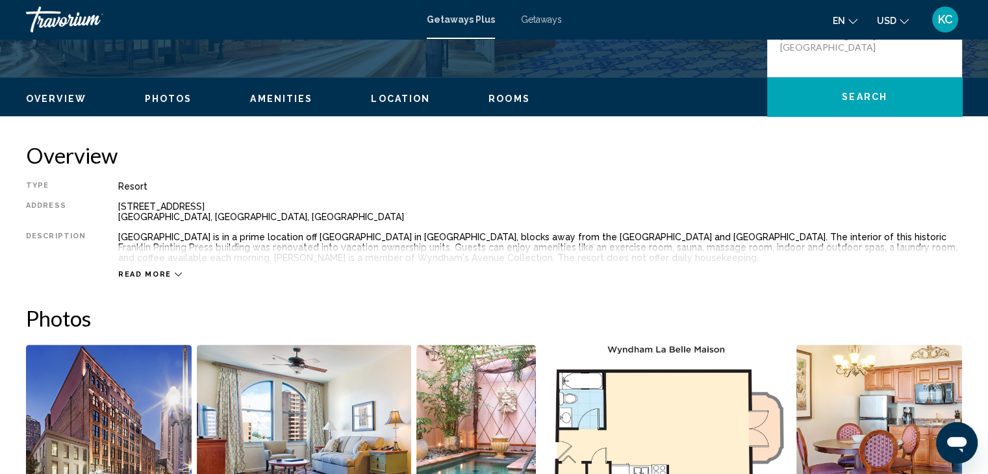
scroll to position [390, 0]
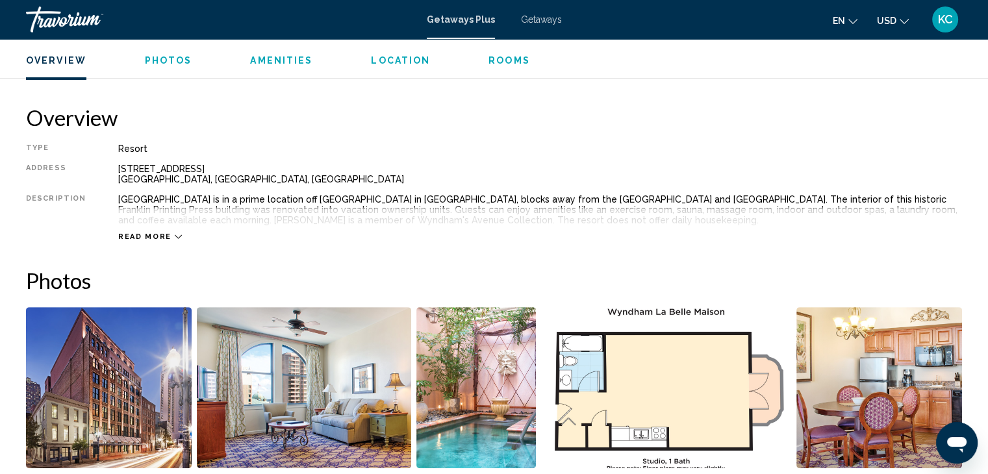
click at [166, 235] on div "Read more" at bounding box center [150, 236] width 64 height 8
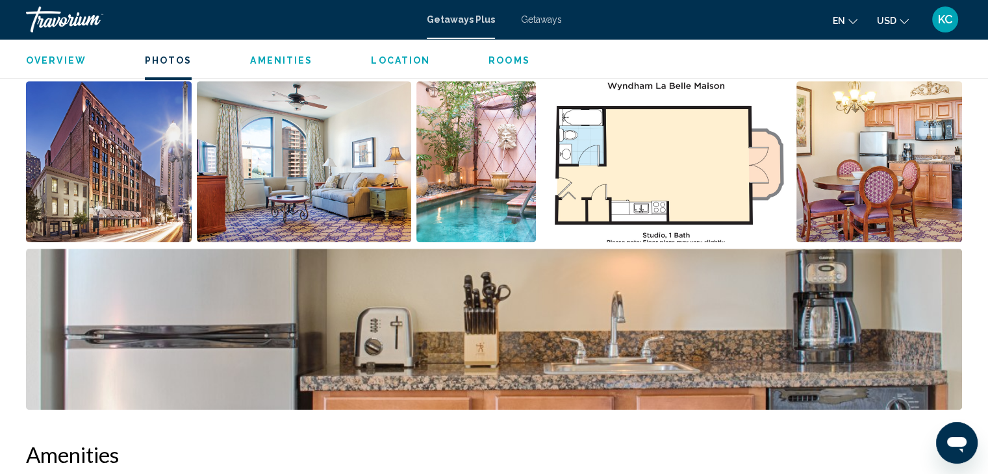
scroll to position [649, 0]
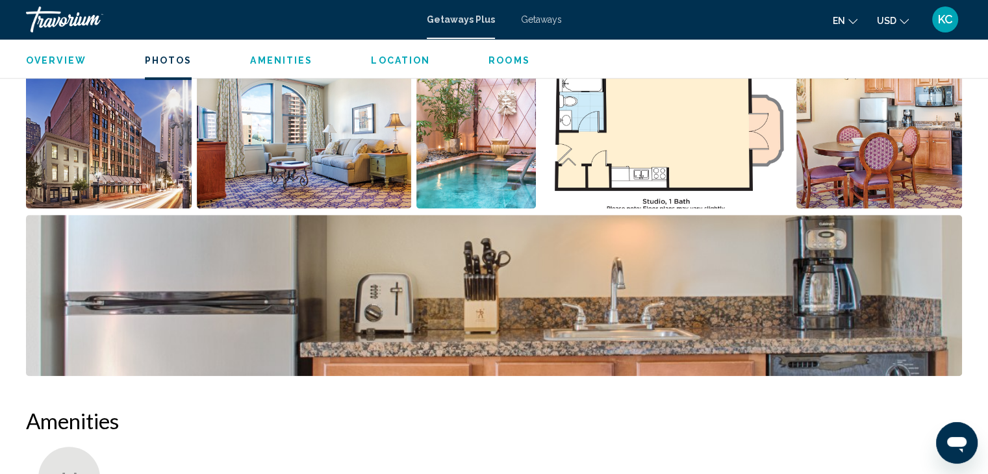
click at [163, 60] on span "Photos" at bounding box center [168, 60] width 47 height 10
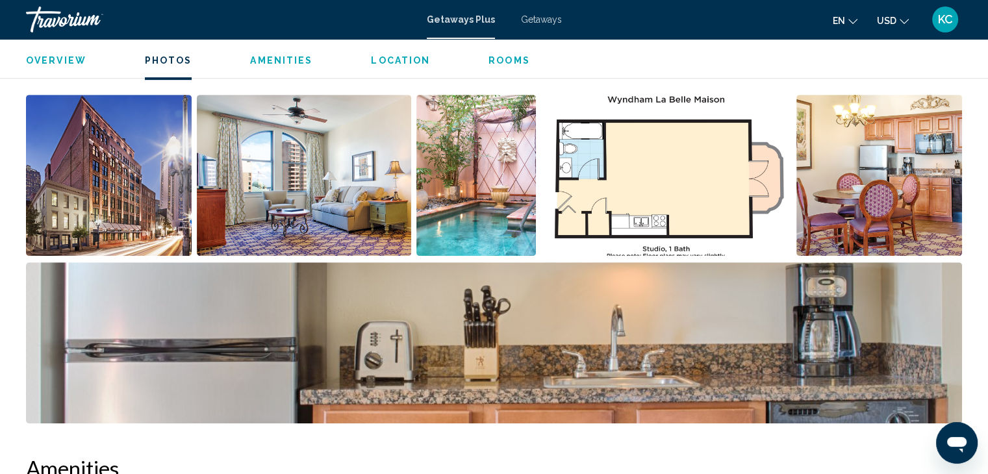
scroll to position [579, 0]
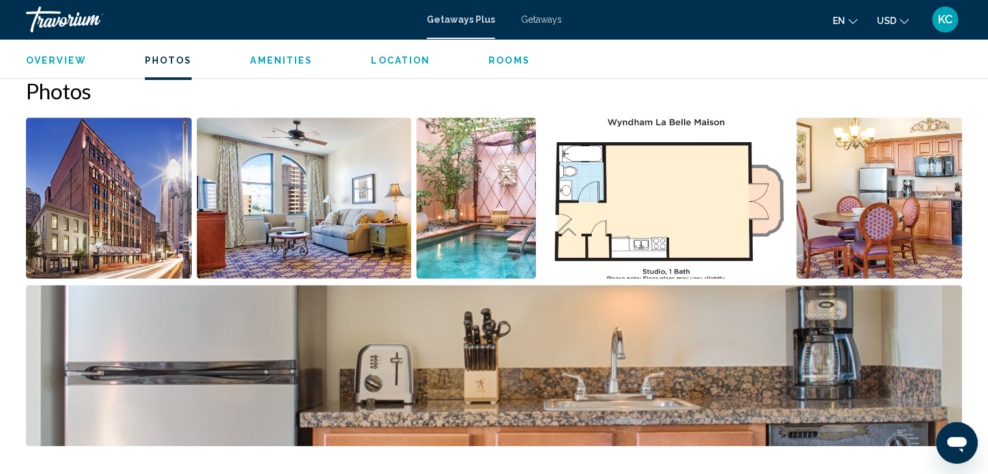
click at [74, 182] on img "Open full-screen image slider" at bounding box center [109, 198] width 166 height 161
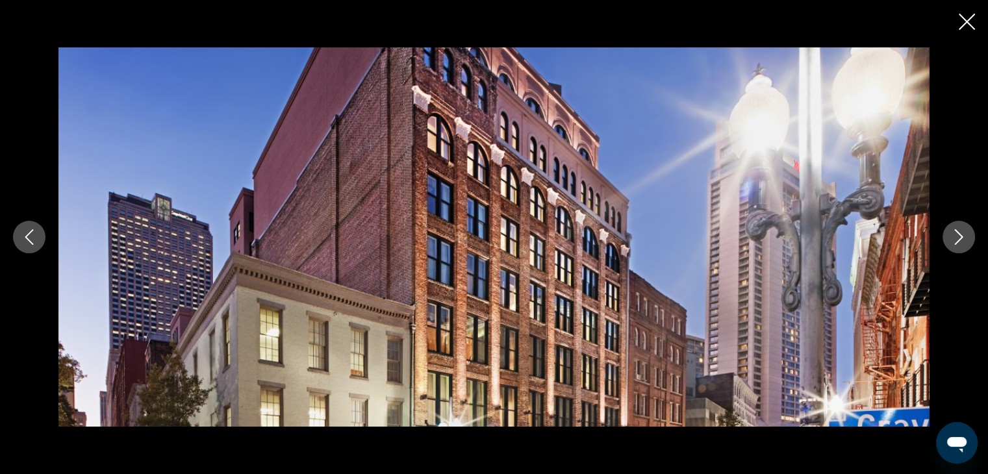
click at [953, 236] on icon "Next image" at bounding box center [959, 237] width 16 height 16
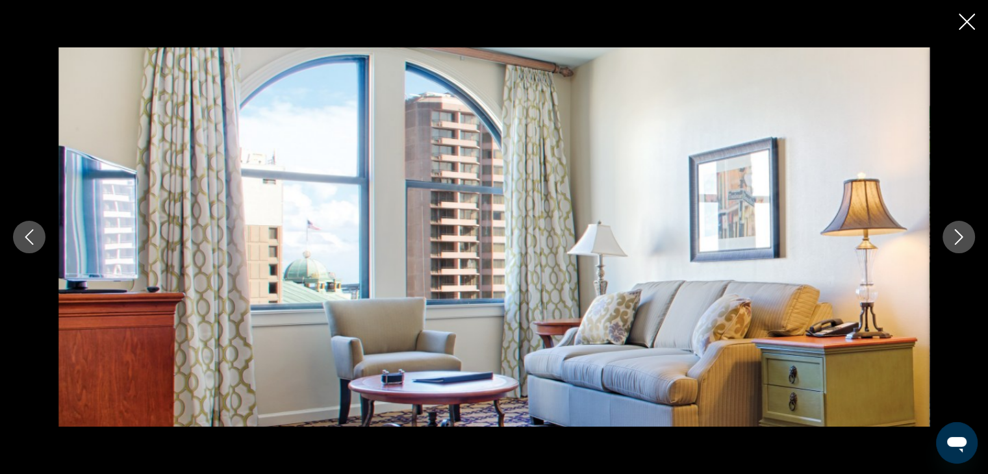
click at [953, 236] on icon "Next image" at bounding box center [959, 237] width 16 height 16
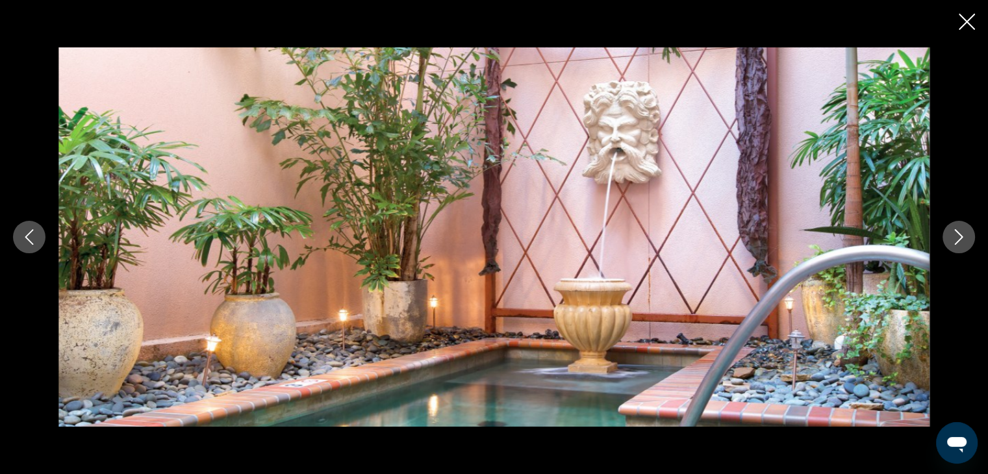
click at [953, 236] on icon "Next image" at bounding box center [959, 237] width 16 height 16
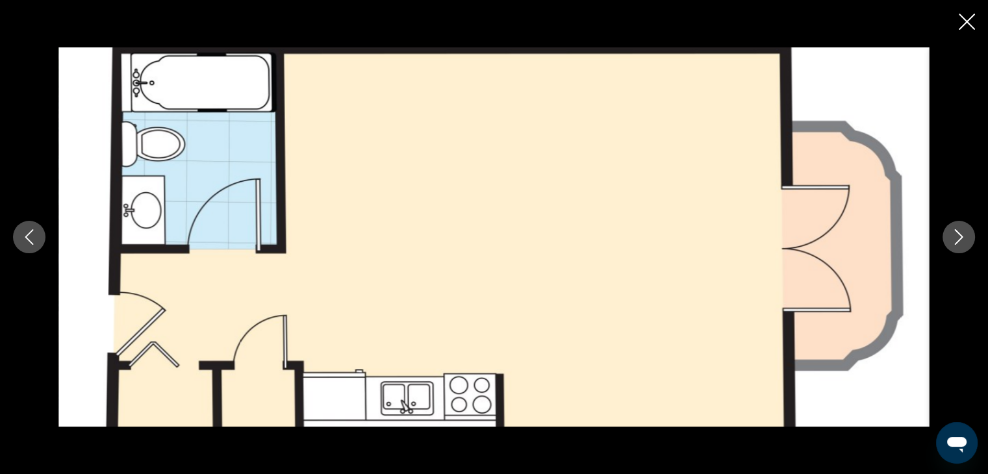
click at [953, 236] on icon "Next image" at bounding box center [959, 237] width 16 height 16
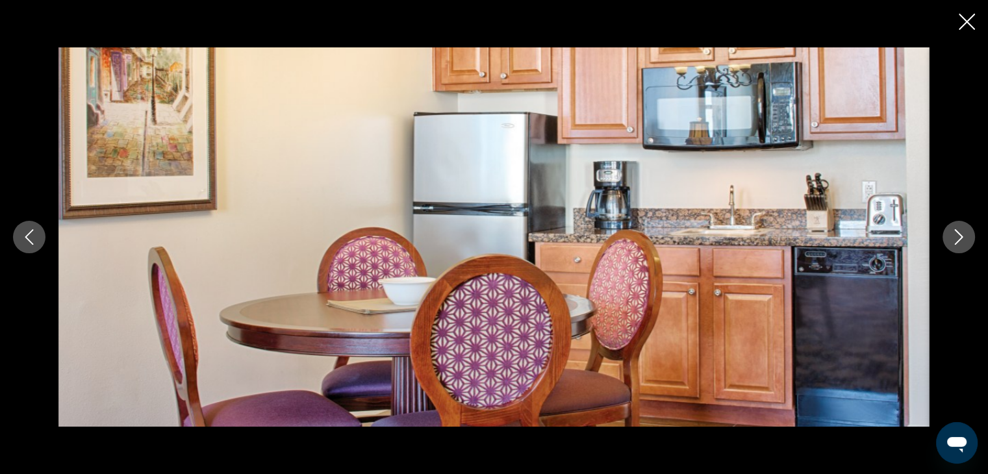
click at [953, 236] on icon "Next image" at bounding box center [959, 237] width 16 height 16
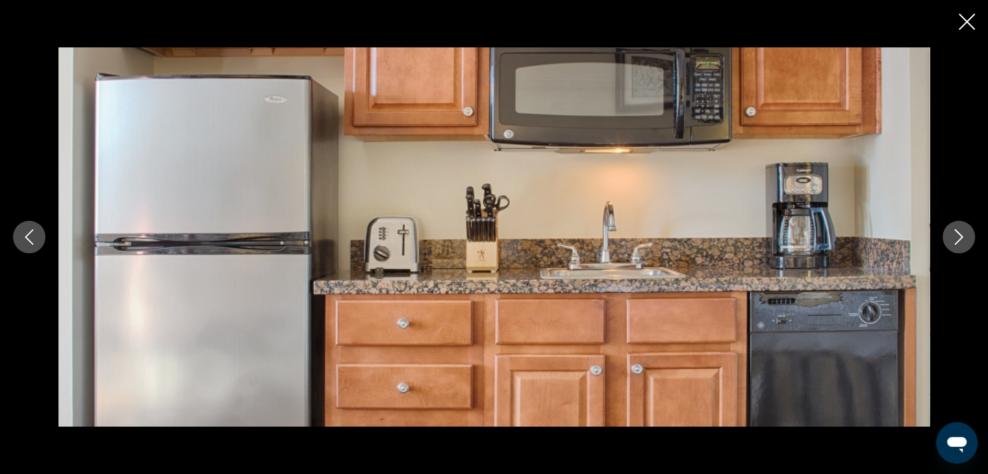
click at [953, 236] on icon "Next image" at bounding box center [959, 237] width 16 height 16
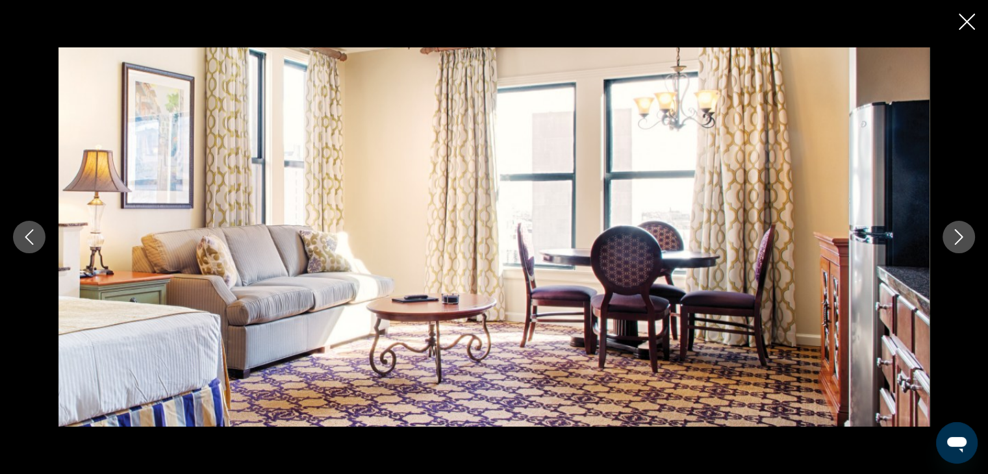
click at [953, 236] on icon "Next image" at bounding box center [959, 237] width 16 height 16
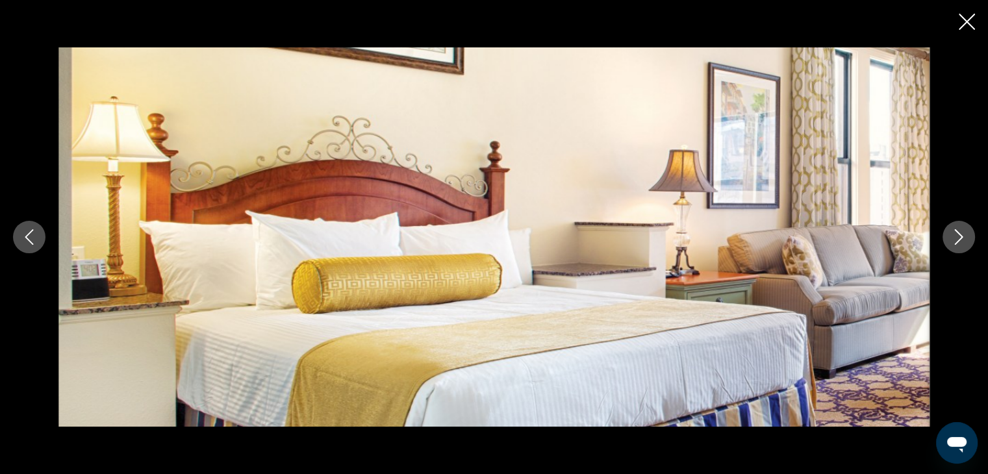
click at [953, 236] on icon "Next image" at bounding box center [959, 237] width 16 height 16
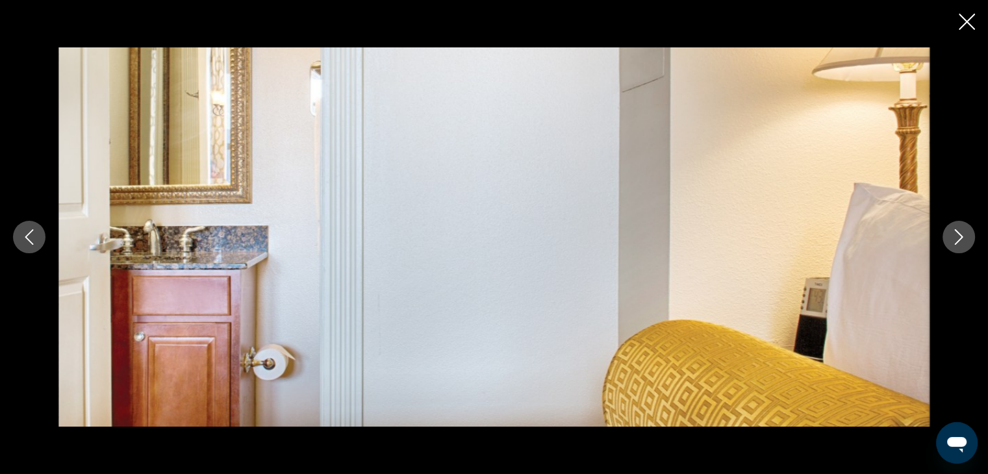
click at [953, 236] on icon "Next image" at bounding box center [959, 237] width 16 height 16
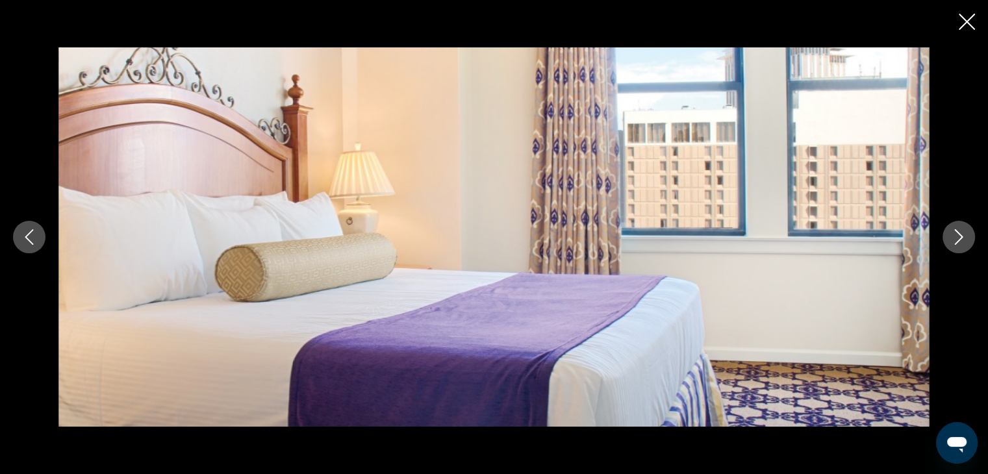
click at [953, 236] on icon "Next image" at bounding box center [959, 237] width 16 height 16
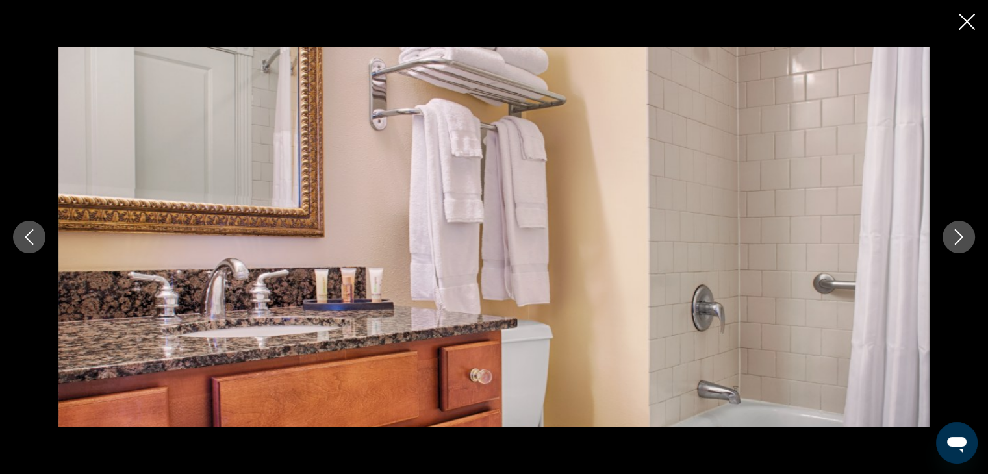
click at [953, 236] on icon "Next image" at bounding box center [959, 237] width 16 height 16
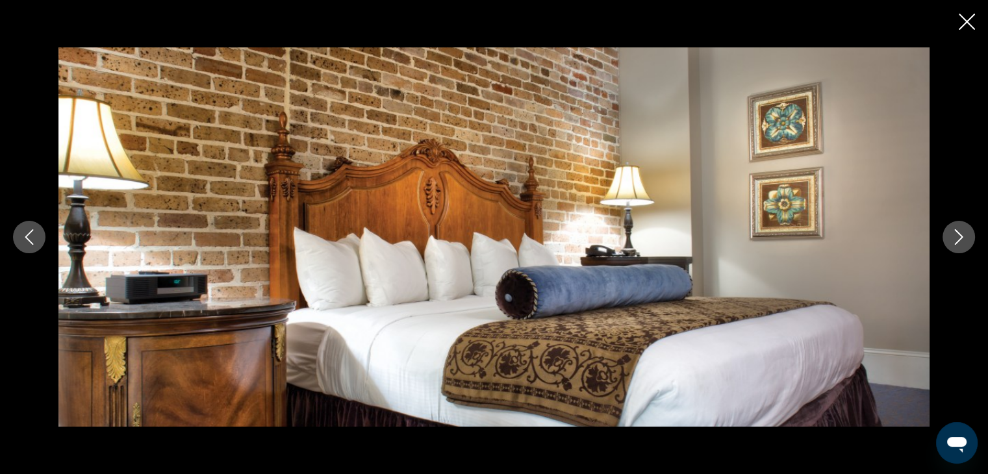
click at [953, 236] on icon "Next image" at bounding box center [959, 237] width 16 height 16
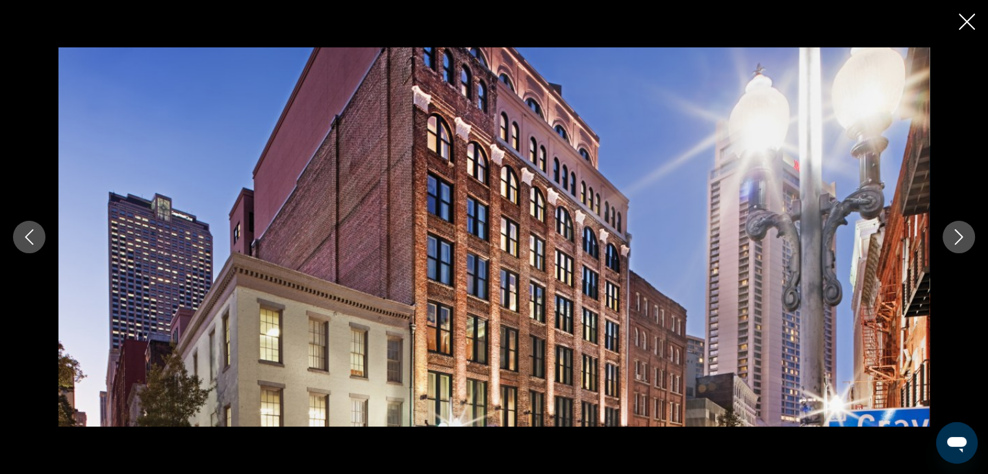
scroll to position [81, 0]
click at [965, 16] on icon "Close slideshow" at bounding box center [966, 22] width 16 height 16
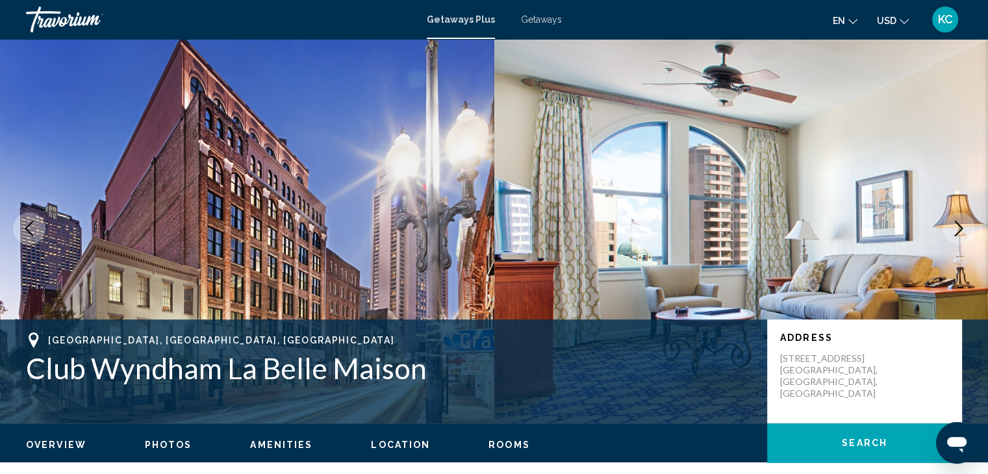
scroll to position [0, 0]
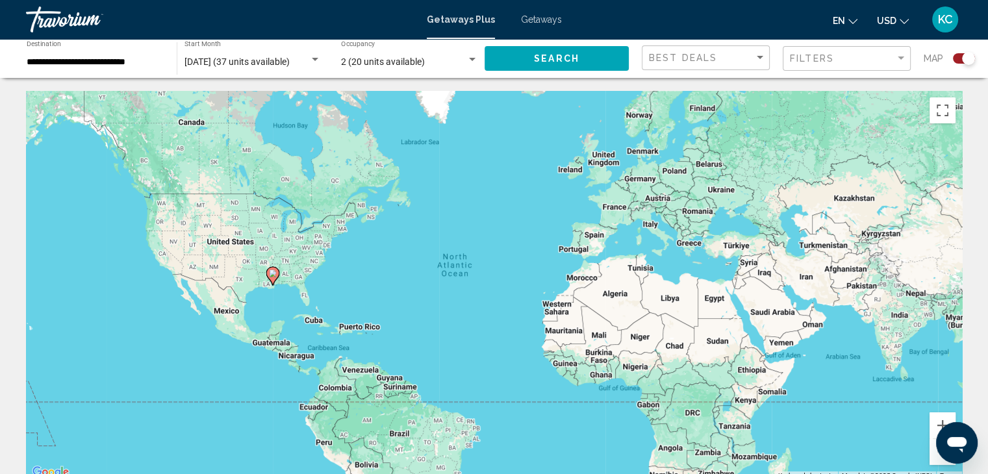
click at [539, 19] on span "Getaways" at bounding box center [541, 19] width 41 height 10
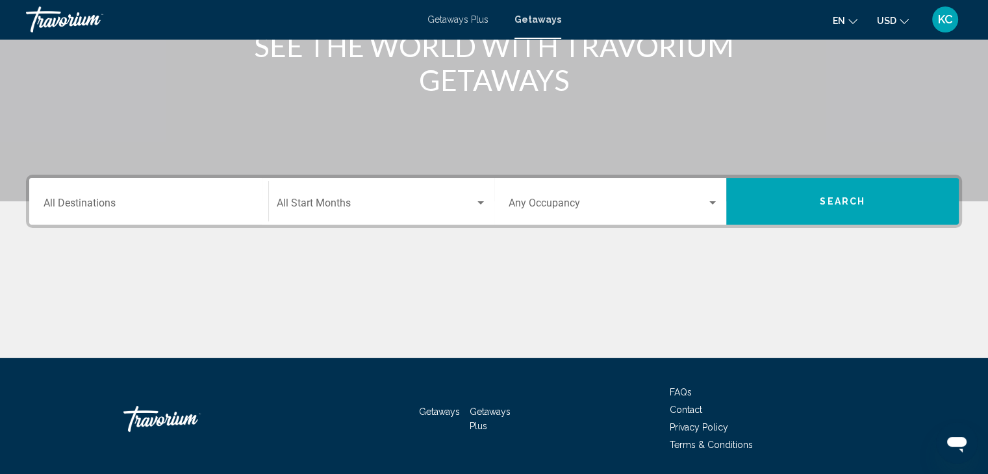
scroll to position [195, 0]
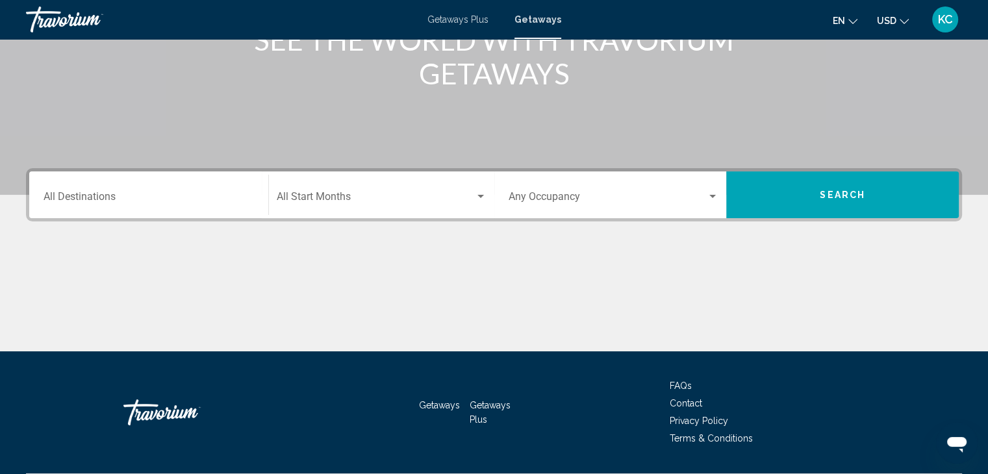
click at [60, 194] on input "Destination All Destinations" at bounding box center [149, 200] width 210 height 12
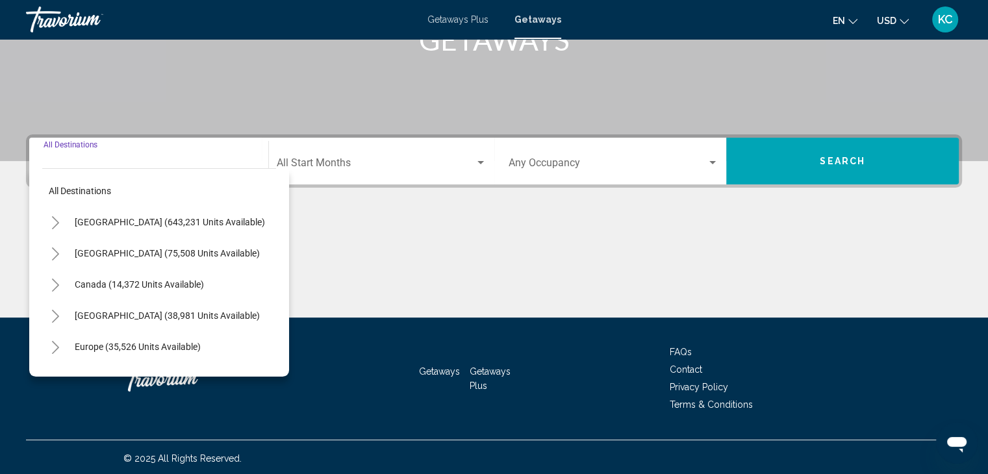
scroll to position [231, 0]
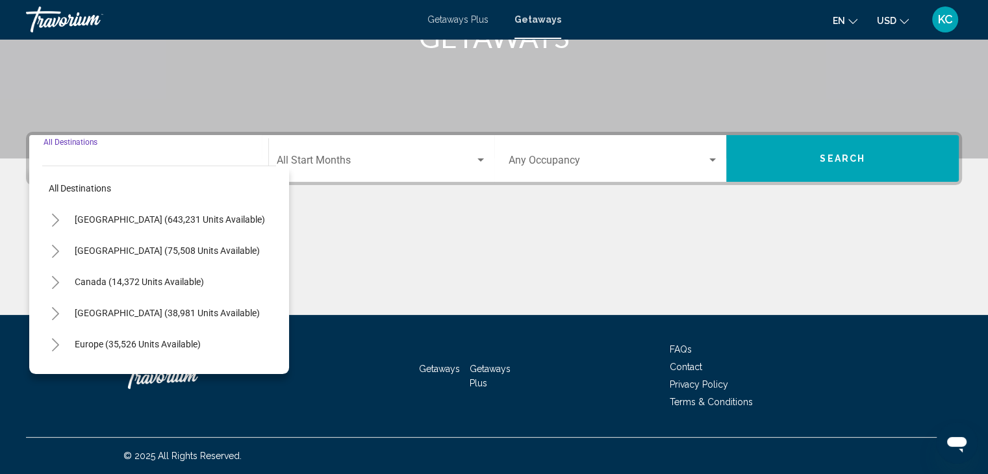
click at [55, 217] on icon "Toggle United States (643,231 units available)" at bounding box center [55, 220] width 7 height 13
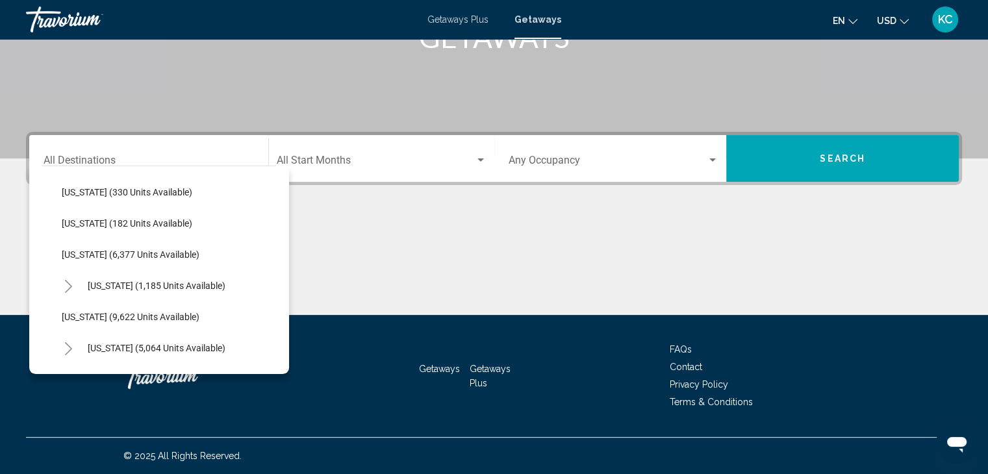
scroll to position [455, 0]
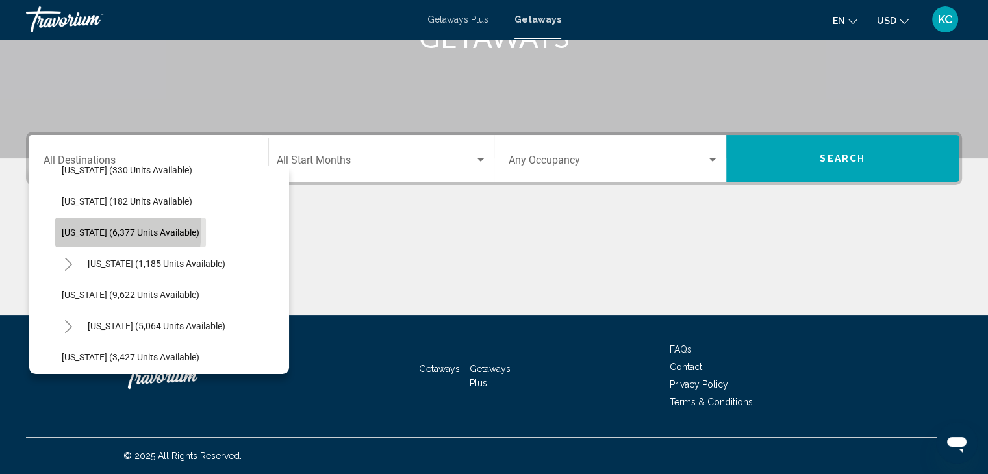
click at [70, 229] on span "[US_STATE] (6,377 units available)" at bounding box center [131, 232] width 138 height 10
type input "**********"
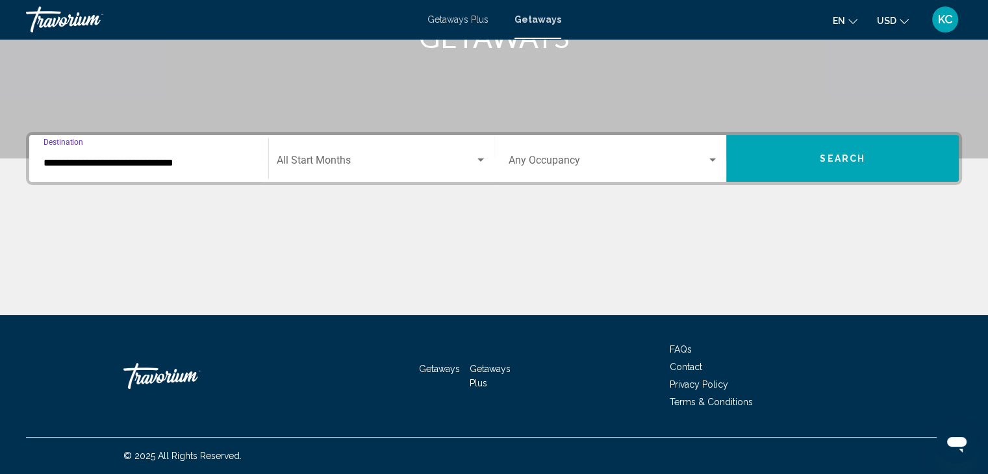
click at [290, 160] on span "Search widget" at bounding box center [376, 163] width 198 height 12
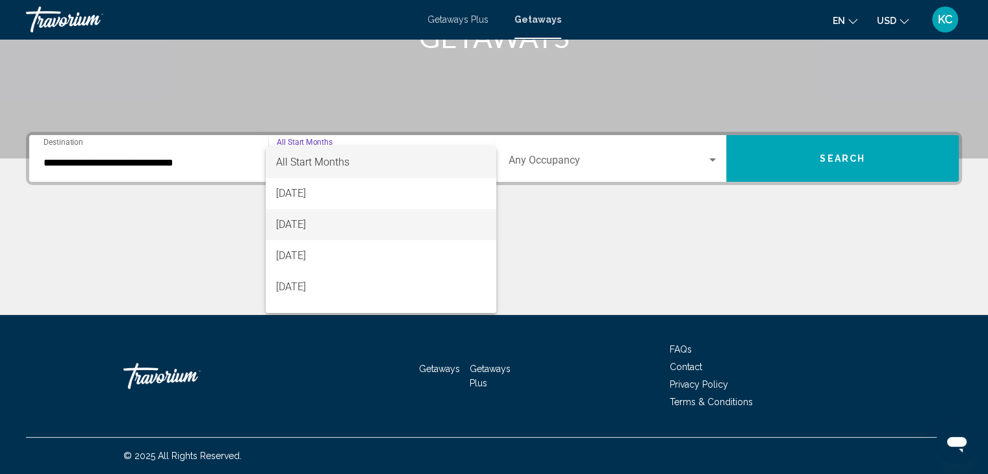
click at [288, 221] on span "[DATE]" at bounding box center [381, 224] width 210 height 31
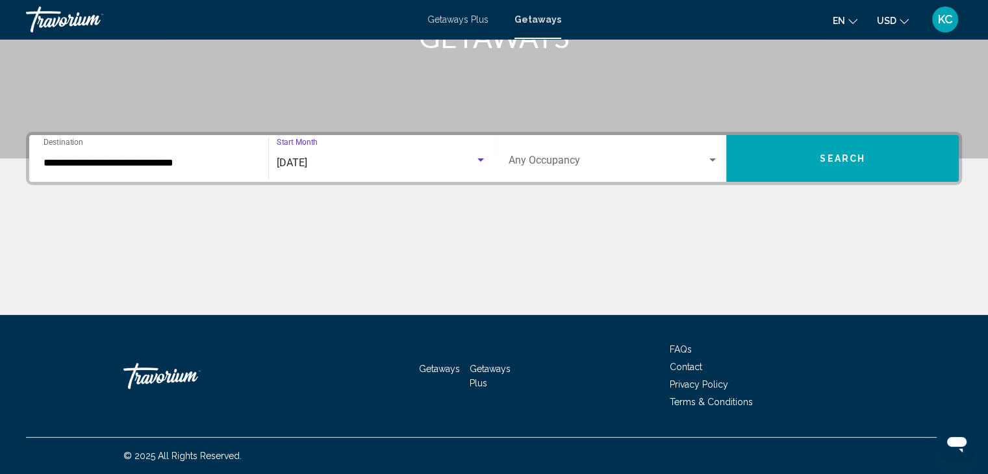
click at [708, 158] on div "Search widget" at bounding box center [713, 160] width 12 height 10
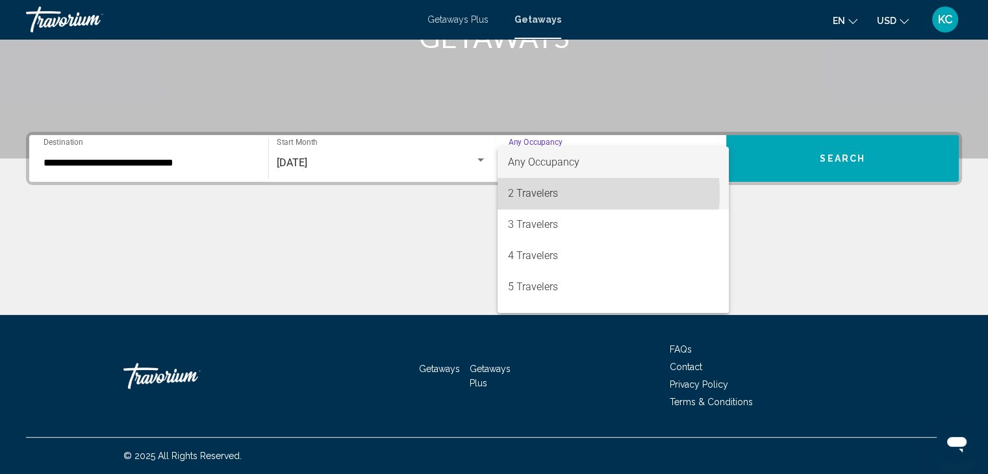
click at [553, 193] on span "2 Travelers" at bounding box center [613, 193] width 210 height 31
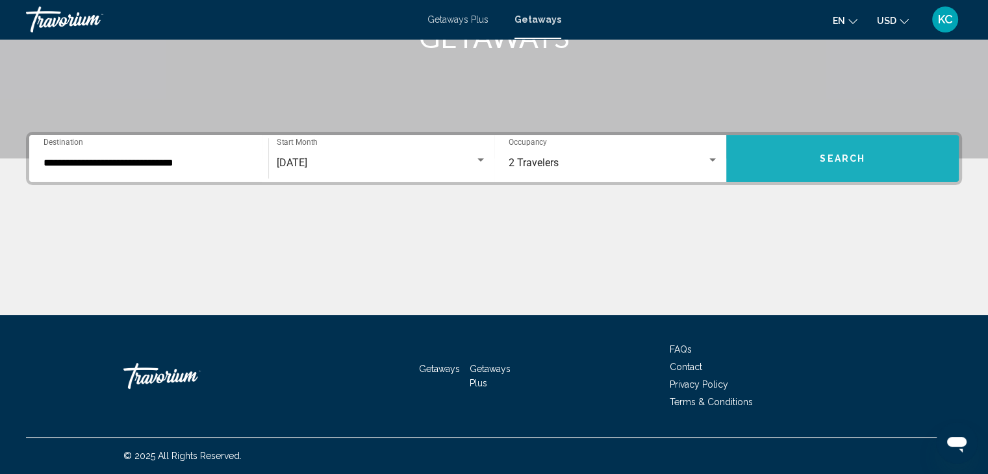
click at [826, 154] on span "Search" at bounding box center [842, 159] width 45 height 10
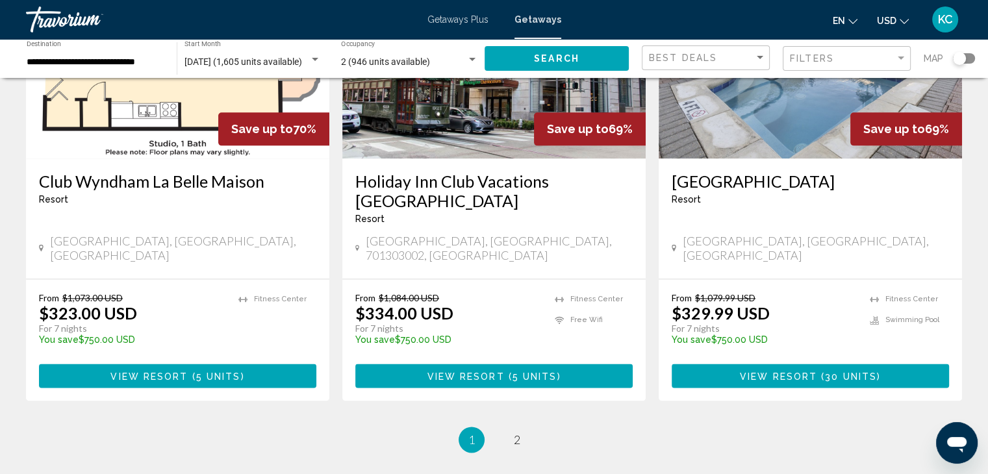
scroll to position [1688, 0]
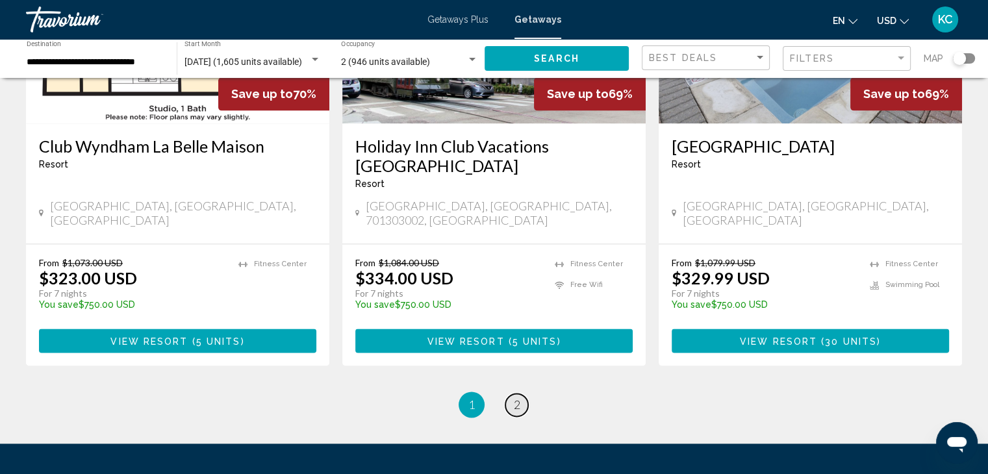
click at [514, 397] on span "2" at bounding box center [517, 404] width 6 height 14
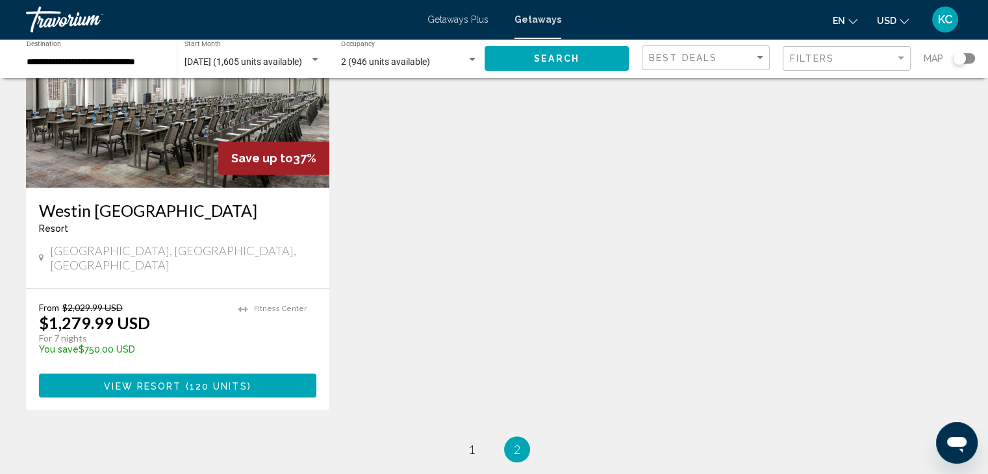
scroll to position [1238, 0]
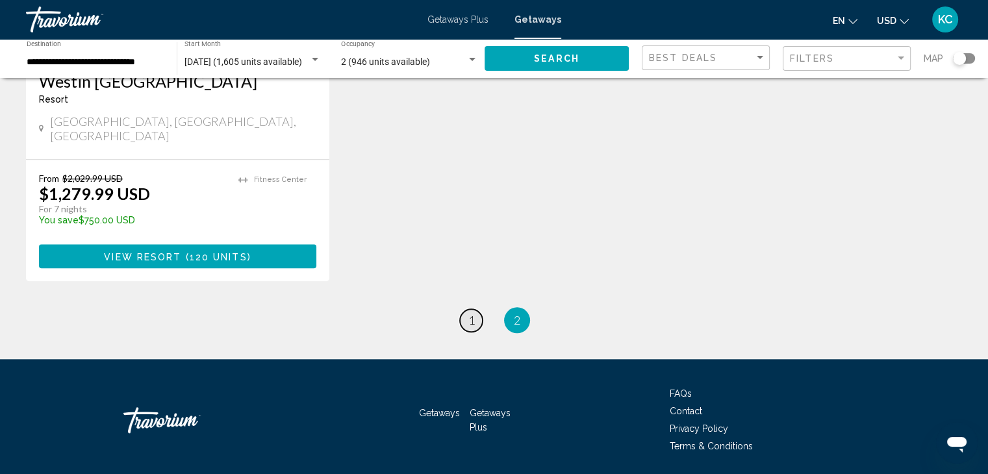
click at [467, 309] on link "page 1" at bounding box center [471, 320] width 23 height 23
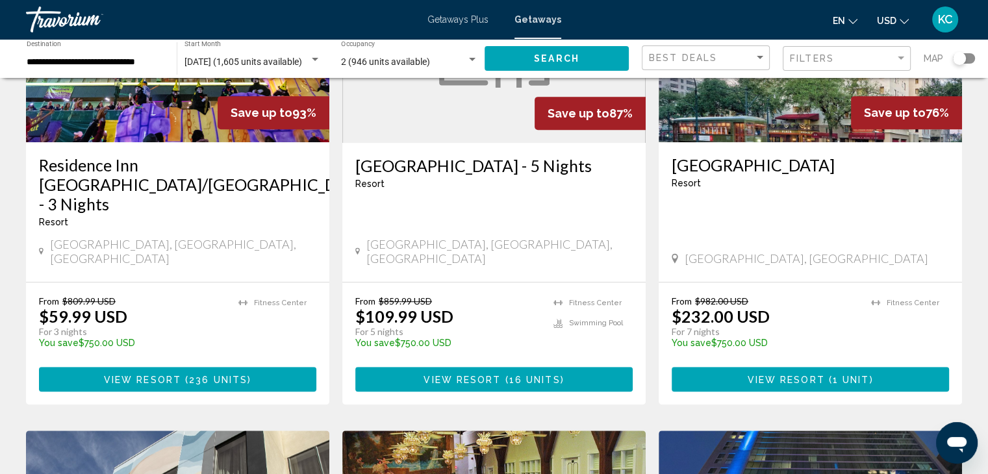
scroll to position [714, 0]
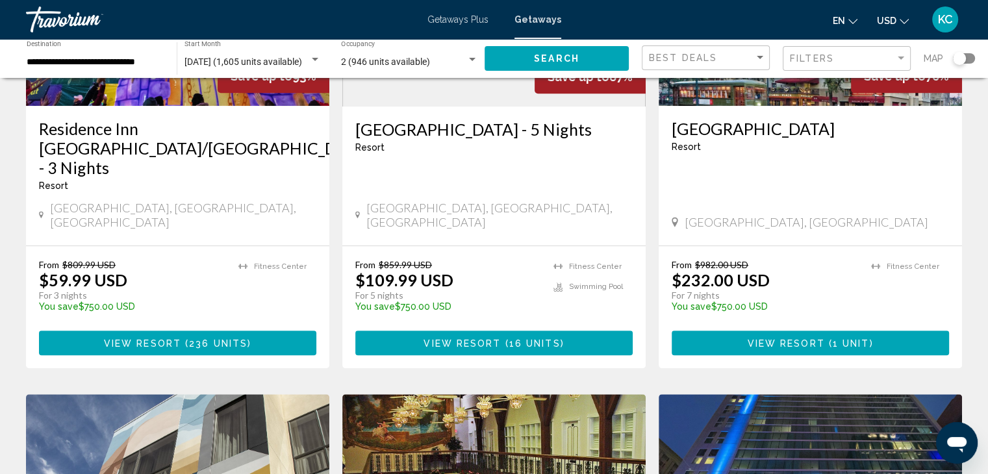
click at [177, 131] on h3 "Residence Inn [GEOGRAPHIC_DATA]/[GEOGRAPHIC_DATA] - 3 Nights" at bounding box center [177, 148] width 277 height 58
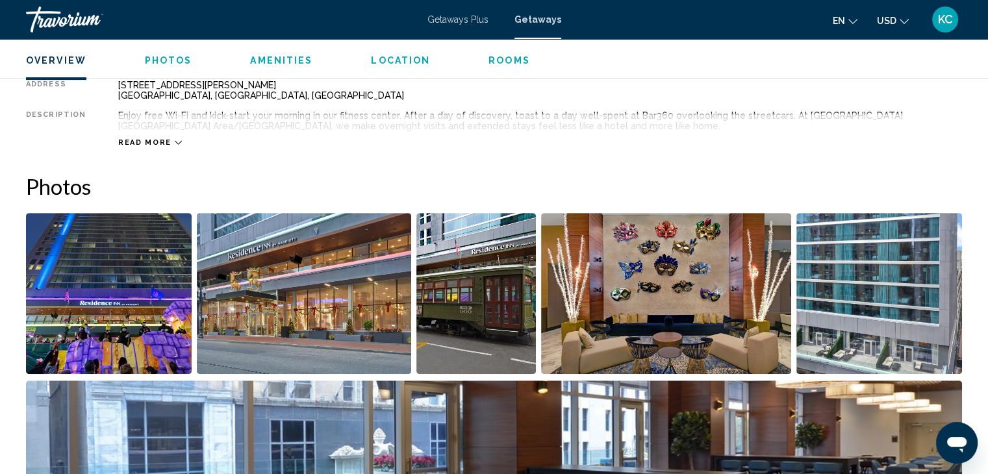
scroll to position [455, 0]
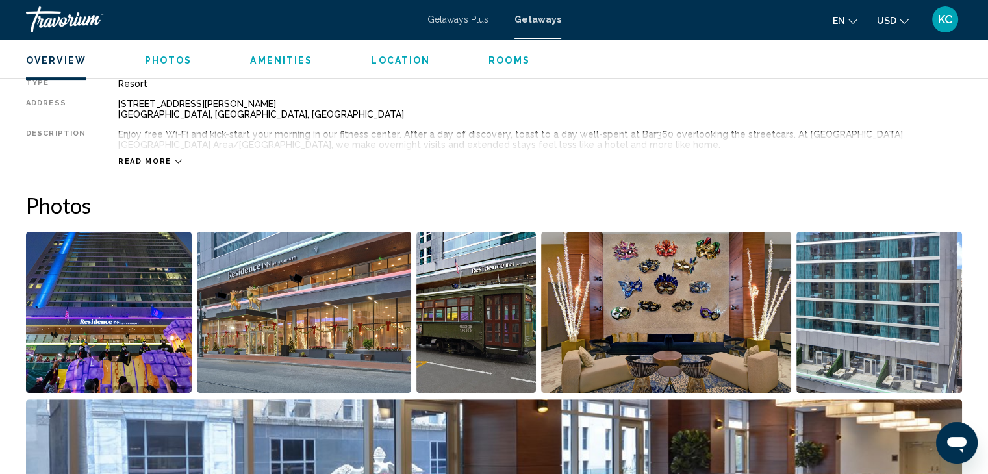
click at [140, 260] on img "Open full-screen image slider" at bounding box center [109, 312] width 166 height 161
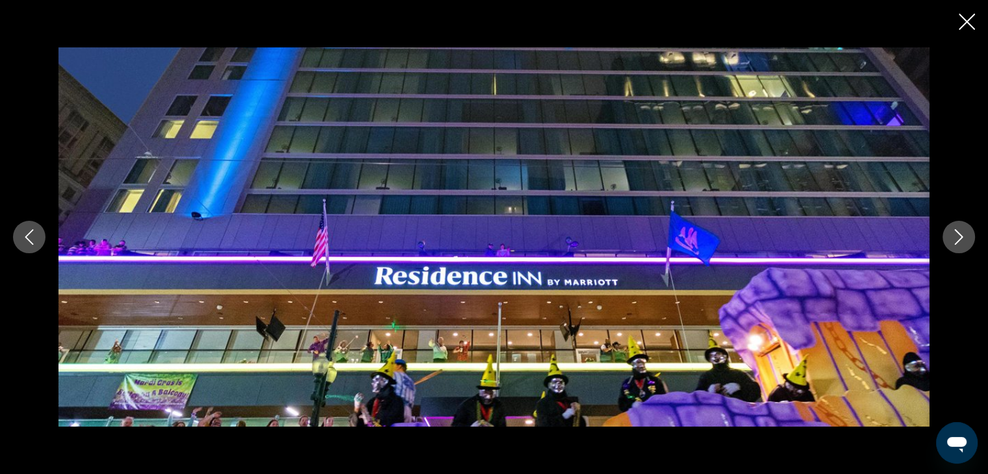
click at [958, 234] on icon "Next image" at bounding box center [959, 237] width 8 height 16
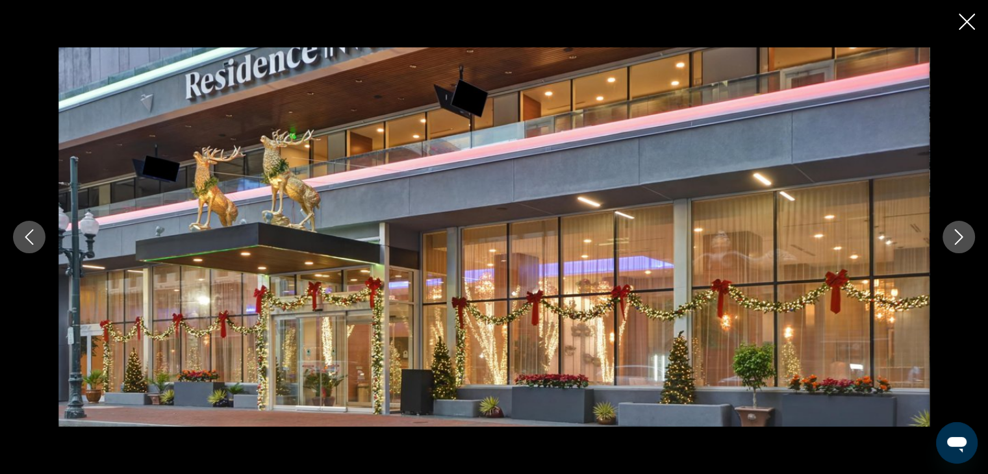
click at [958, 234] on icon "Next image" at bounding box center [959, 237] width 8 height 16
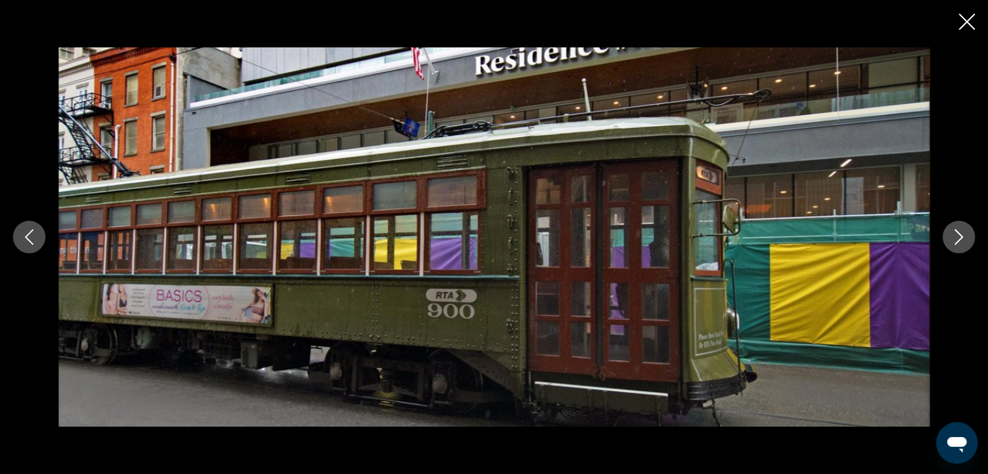
click at [958, 234] on icon "Next image" at bounding box center [959, 237] width 8 height 16
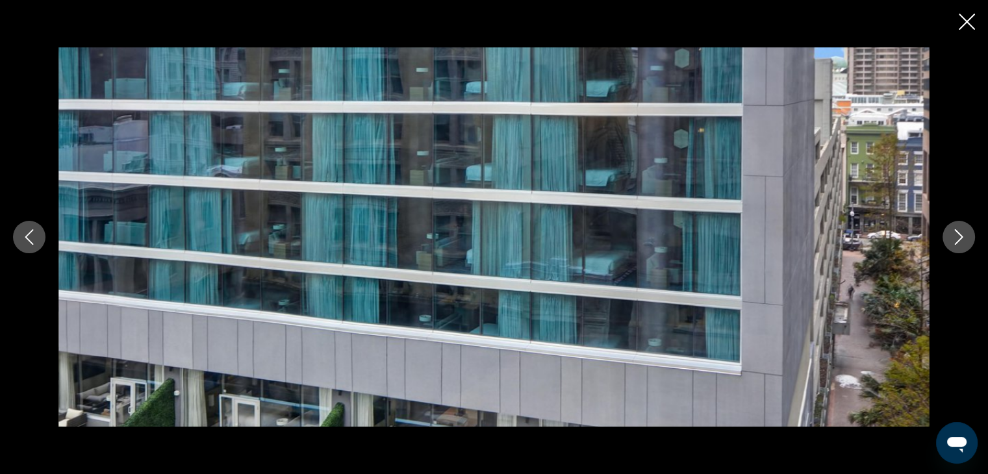
click at [958, 234] on icon "Next image" at bounding box center [959, 237] width 8 height 16
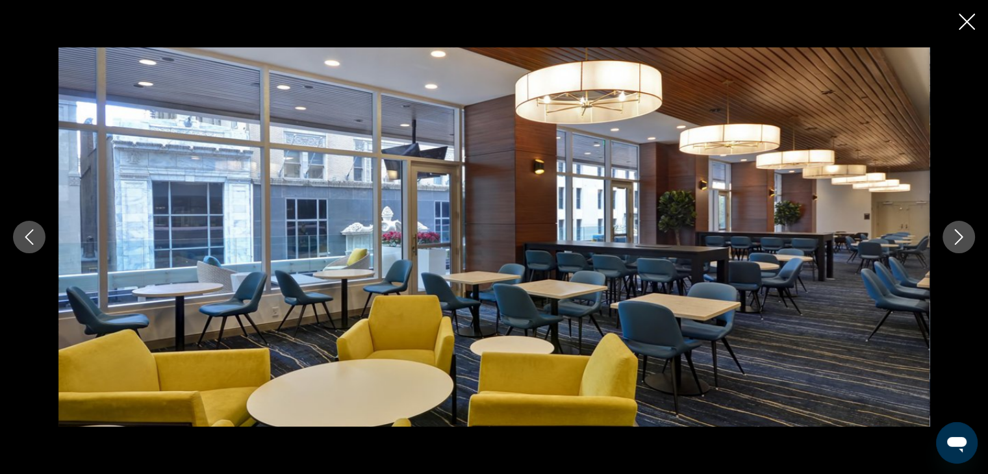
click at [958, 234] on icon "Next image" at bounding box center [959, 237] width 8 height 16
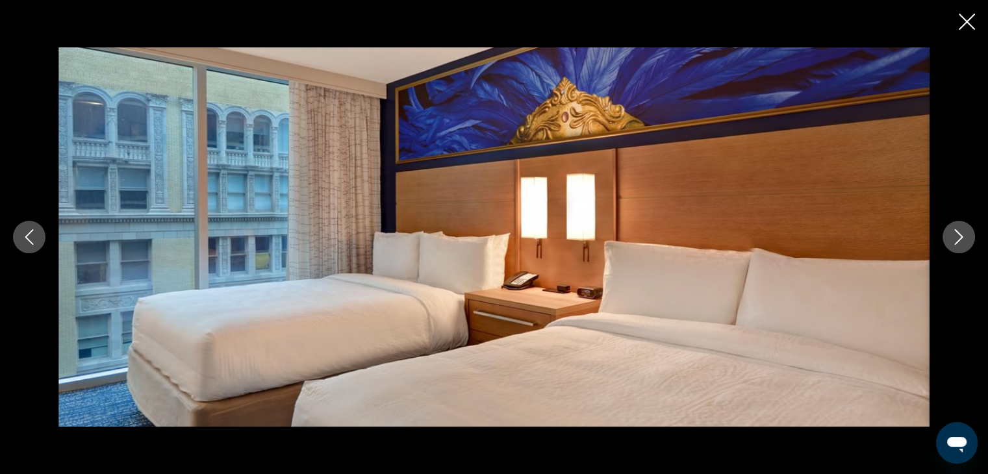
click at [958, 234] on icon "Next image" at bounding box center [959, 237] width 8 height 16
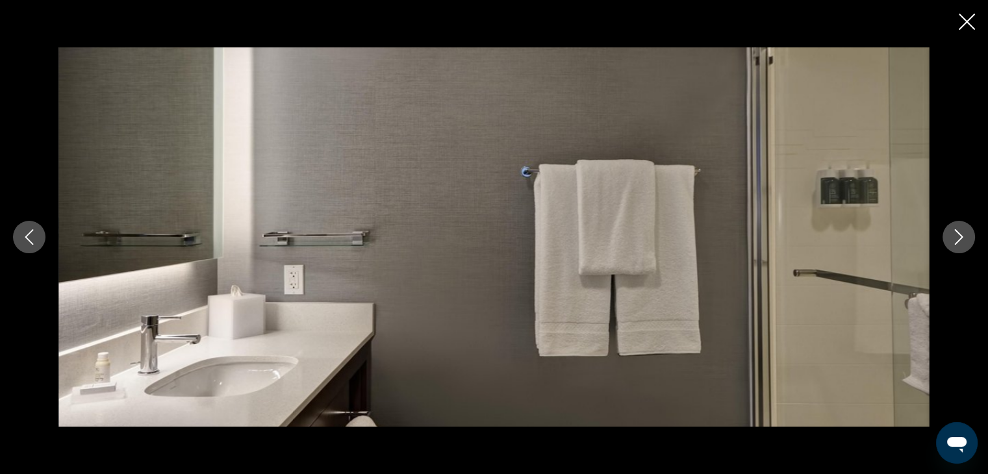
click at [958, 234] on icon "Next image" at bounding box center [959, 237] width 8 height 16
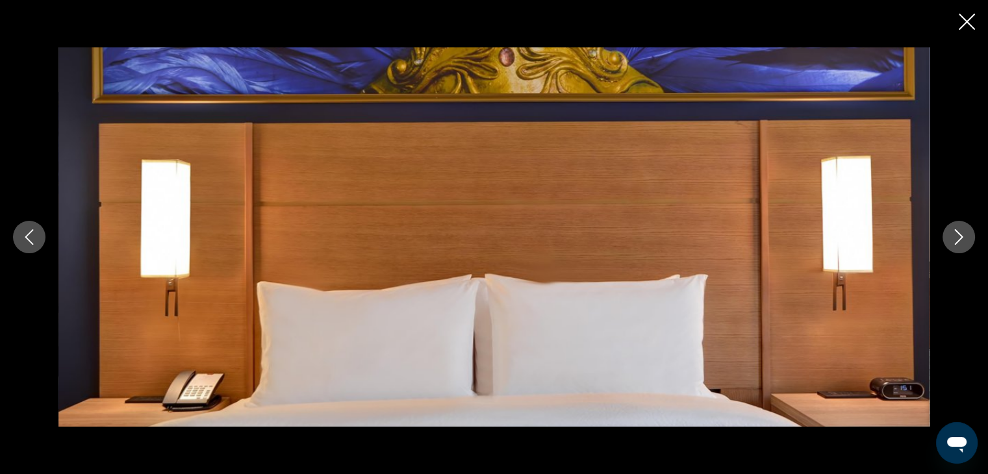
click at [958, 234] on icon "Next image" at bounding box center [959, 237] width 8 height 16
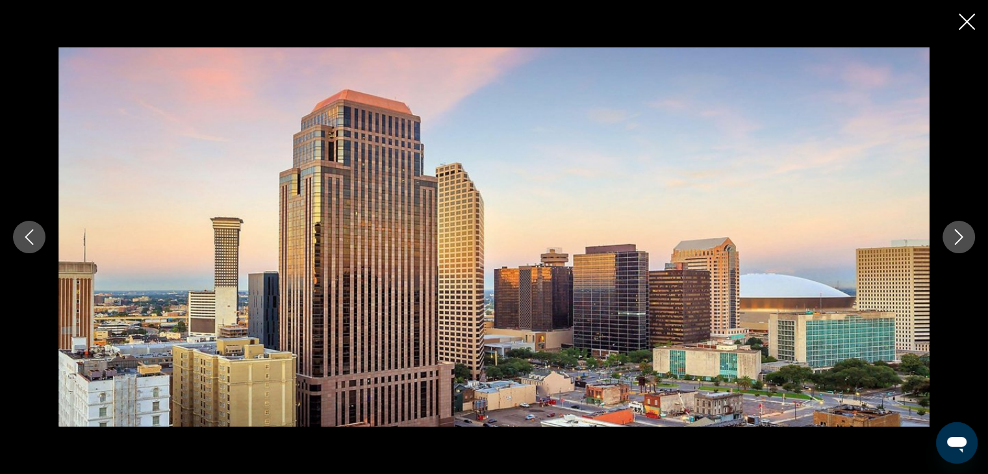
click at [958, 234] on icon "Next image" at bounding box center [959, 237] width 8 height 16
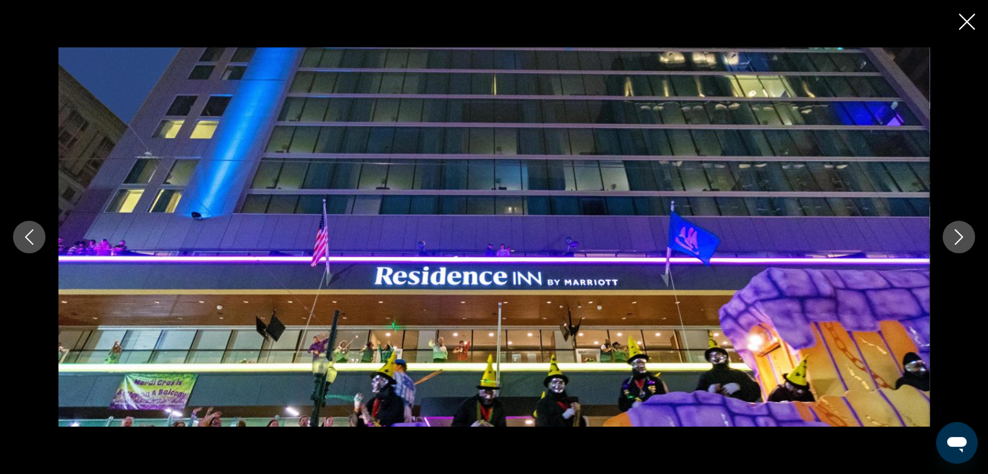
scroll to position [1169, 0]
click at [963, 16] on icon "Close slideshow" at bounding box center [966, 22] width 16 height 16
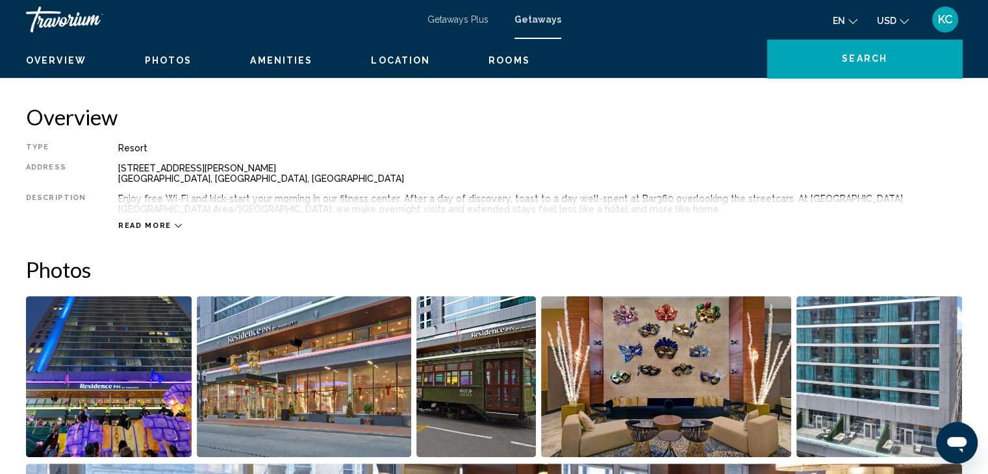
scroll to position [325, 0]
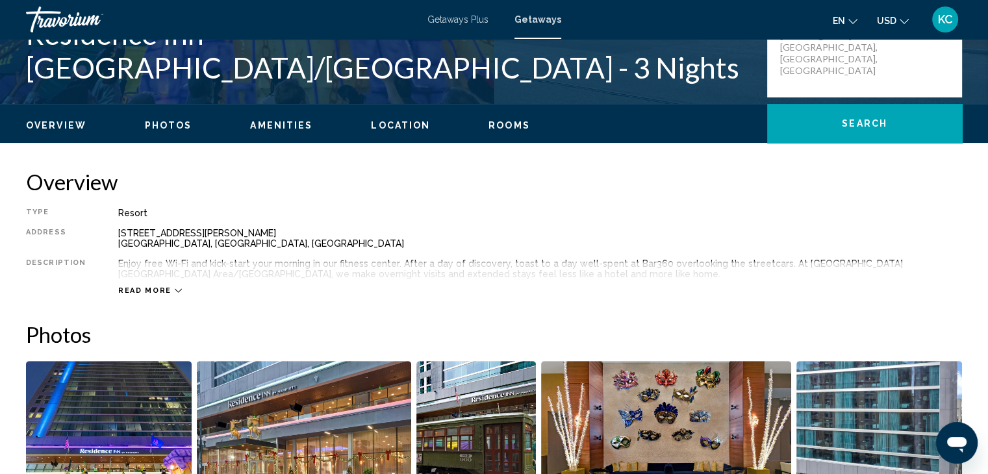
click at [166, 286] on div "Read more" at bounding box center [150, 290] width 64 height 8
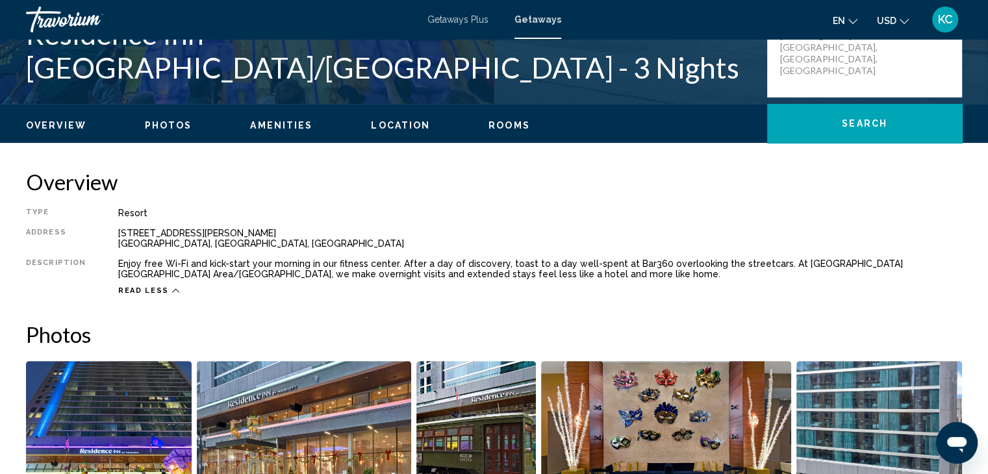
click at [405, 124] on span "Location" at bounding box center [400, 125] width 59 height 10
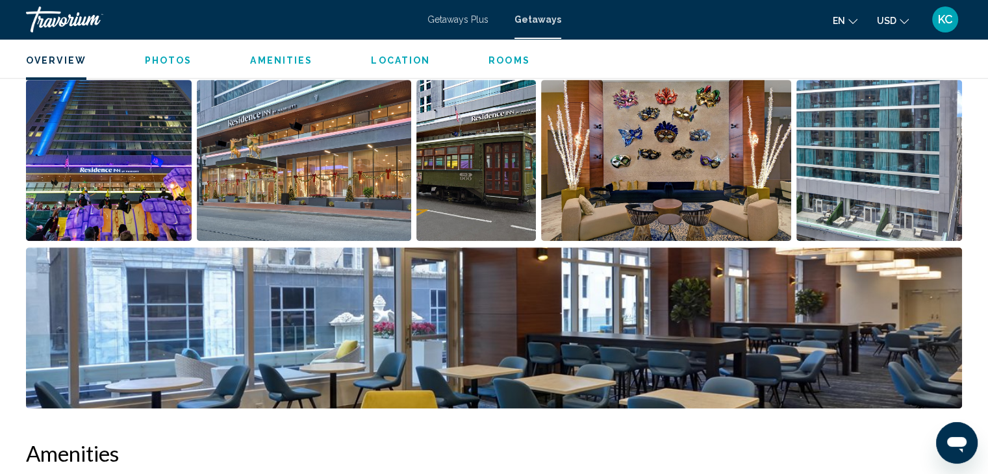
scroll to position [434, 0]
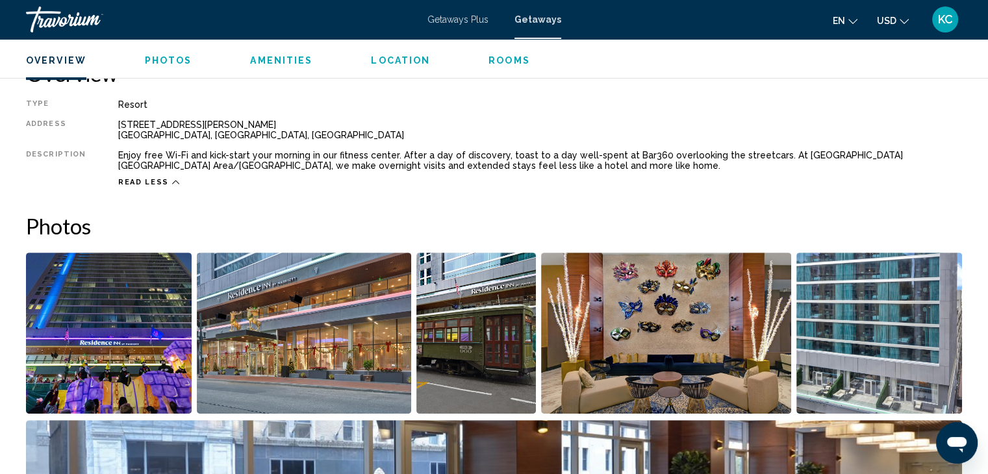
click at [291, 60] on span "Amenities" at bounding box center [281, 60] width 62 height 10
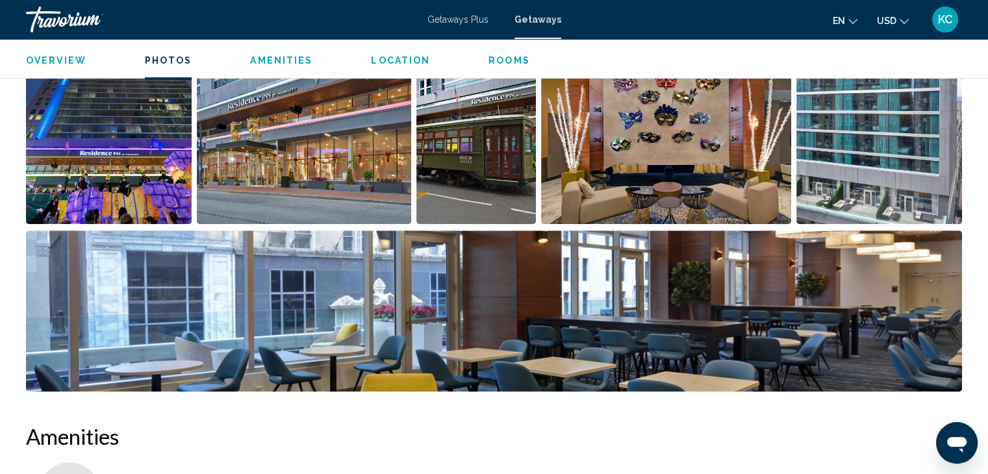
scroll to position [579, 0]
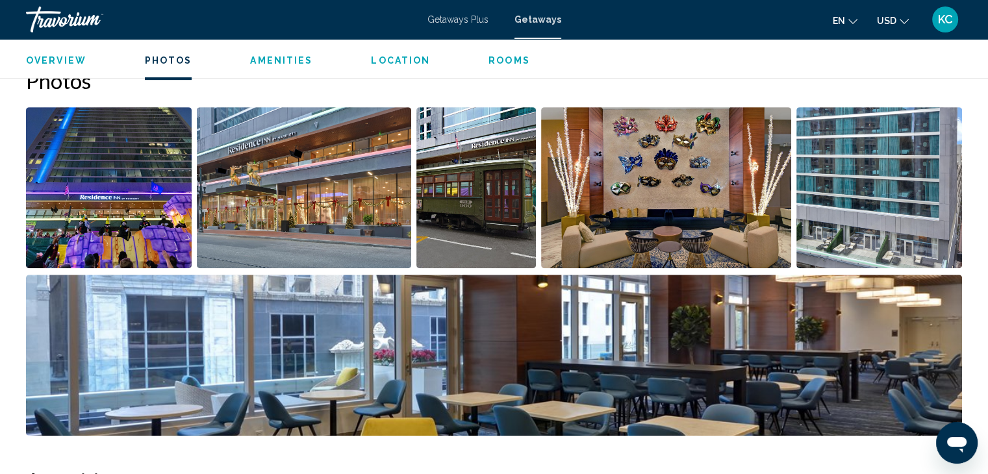
click at [77, 56] on span "Overview" at bounding box center [56, 60] width 60 height 10
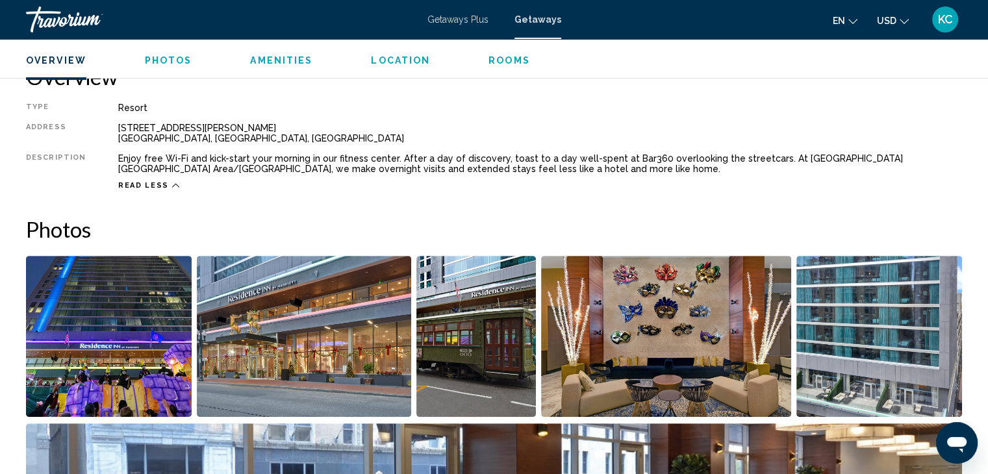
scroll to position [416, 0]
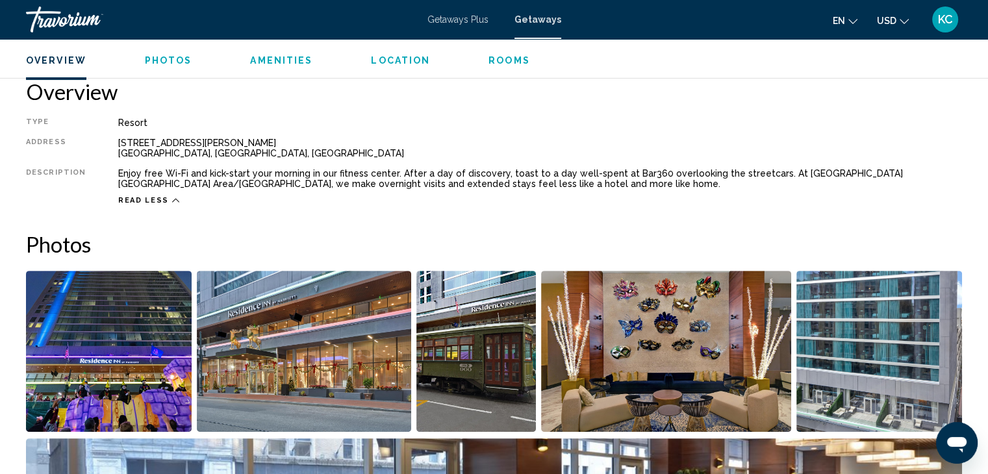
click at [163, 196] on div "Read less" at bounding box center [148, 200] width 61 height 8
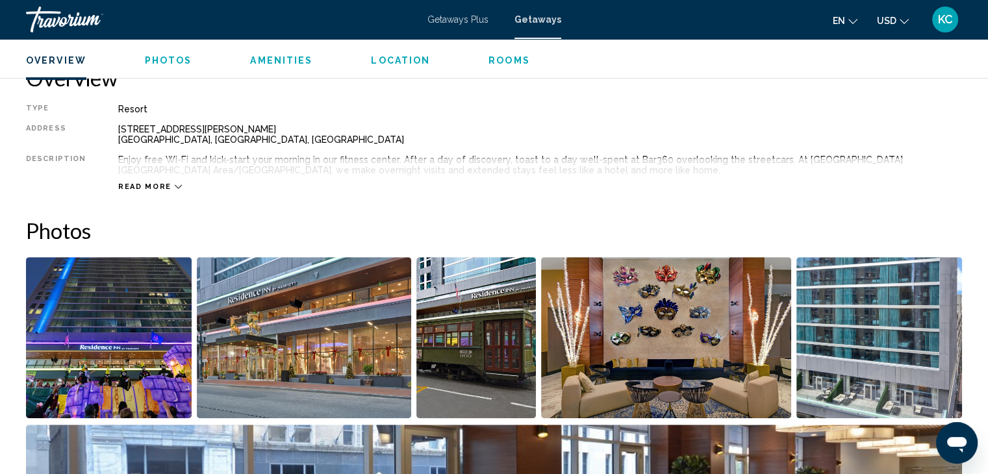
scroll to position [439, 0]
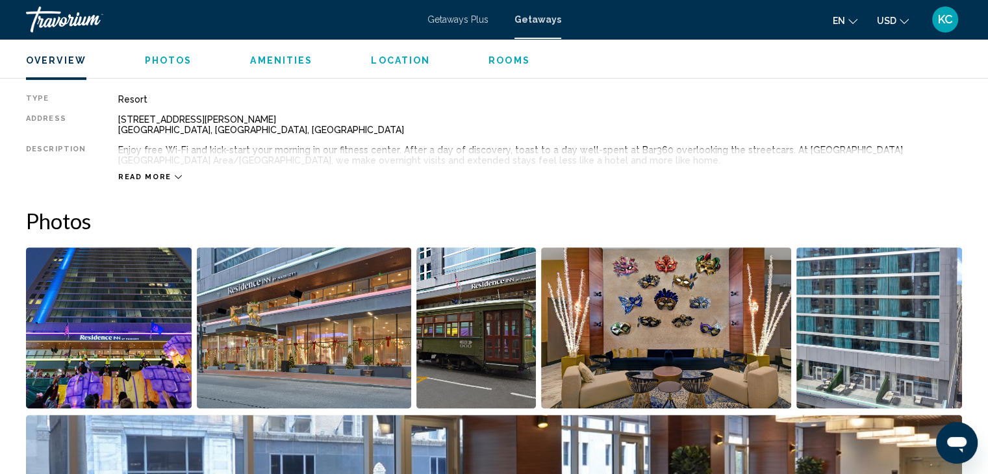
click at [175, 174] on icon "Main content" at bounding box center [178, 176] width 7 height 7
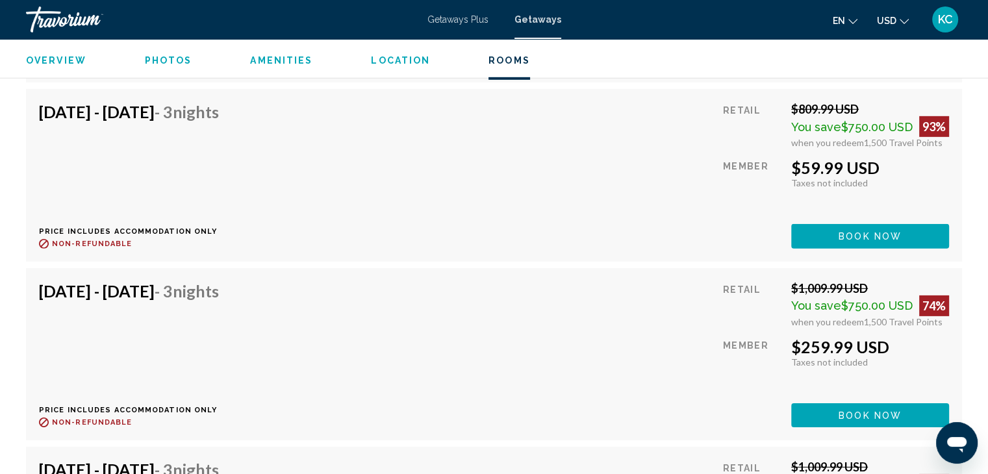
scroll to position [3946, 0]
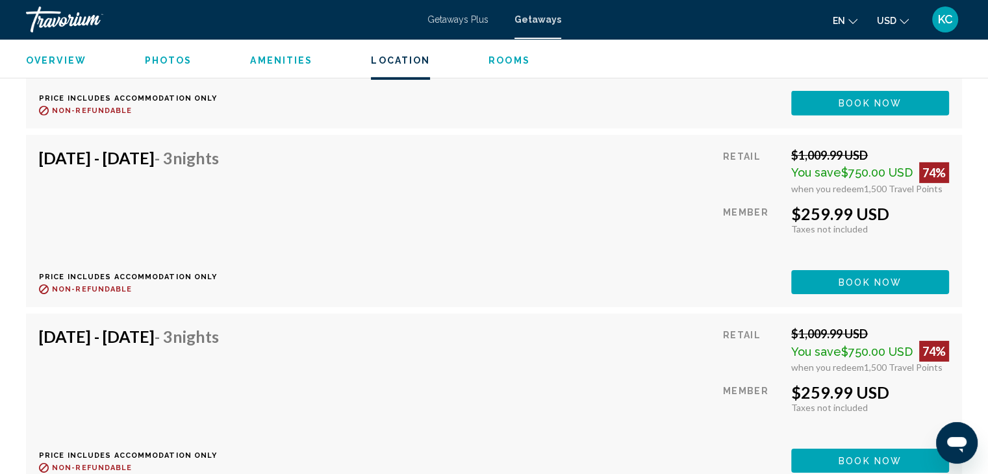
scroll to position [4156, 0]
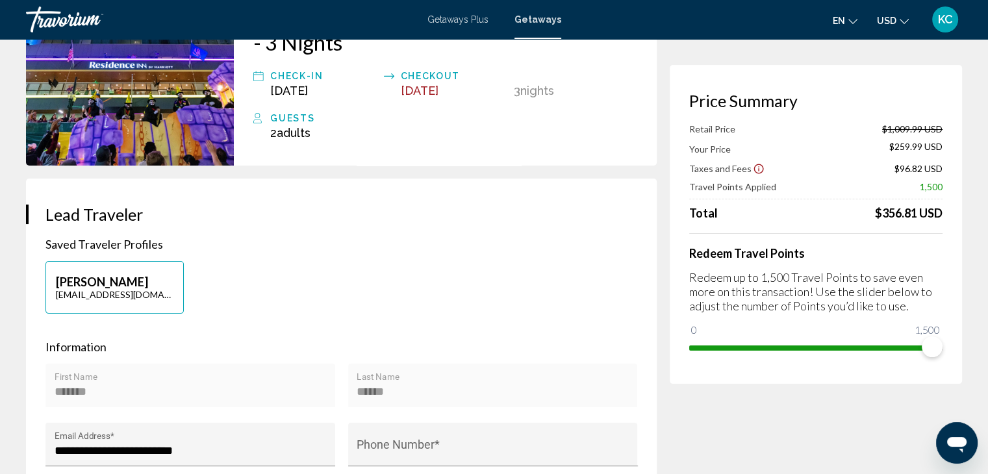
scroll to position [260, 0]
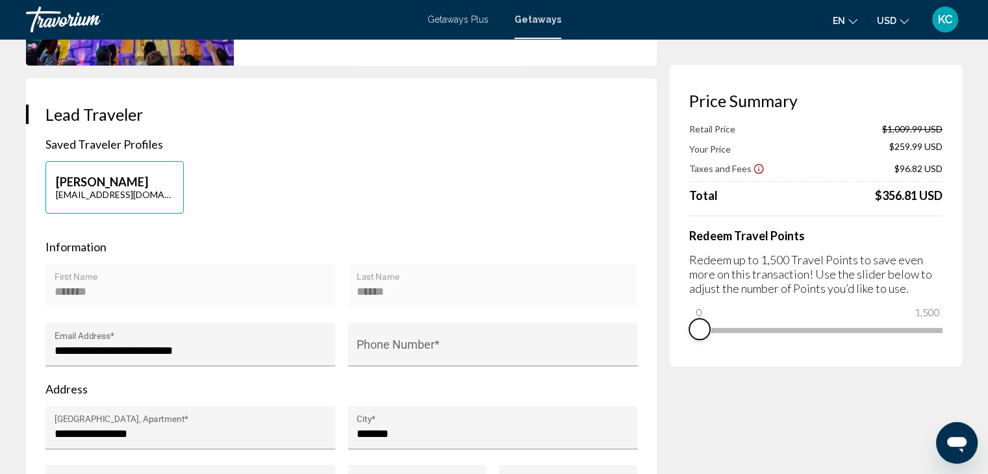
drag, startPoint x: 930, startPoint y: 344, endPoint x: 694, endPoint y: 319, distance: 237.7
click at [694, 328] on ngx-slider "0 1,500 0" at bounding box center [815, 329] width 253 height 3
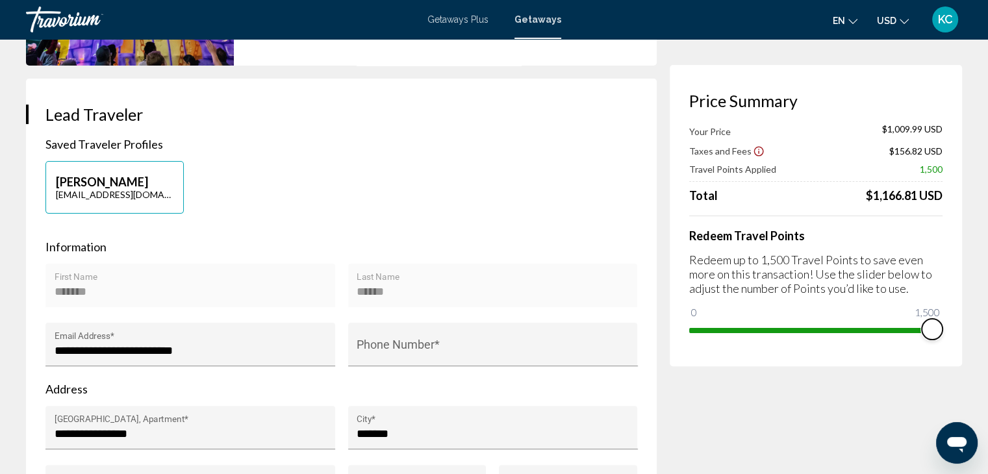
drag, startPoint x: 699, startPoint y: 314, endPoint x: 945, endPoint y: 334, distance: 247.0
click at [943, 336] on div "Price Summary Your Price $1,009.99 USD Taxes and Fees $156.82 USD Travel Points…" at bounding box center [816, 215] width 292 height 301
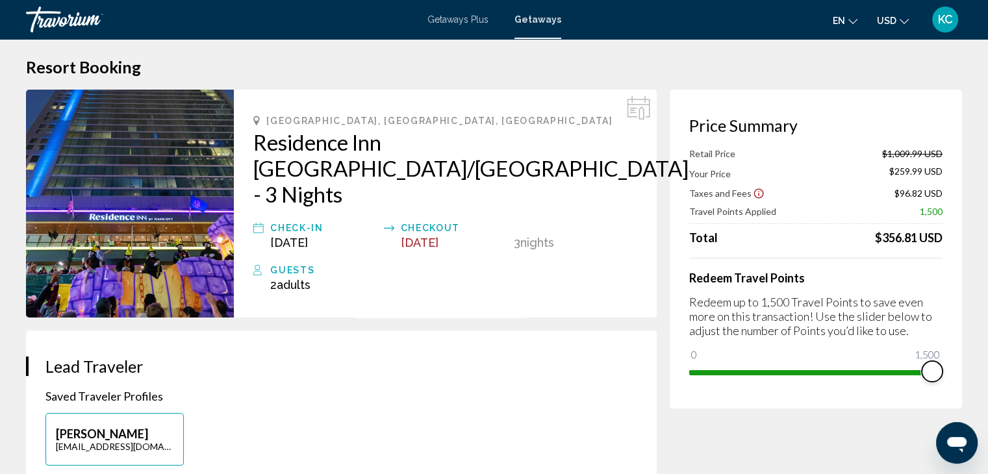
scroll to position [0, 0]
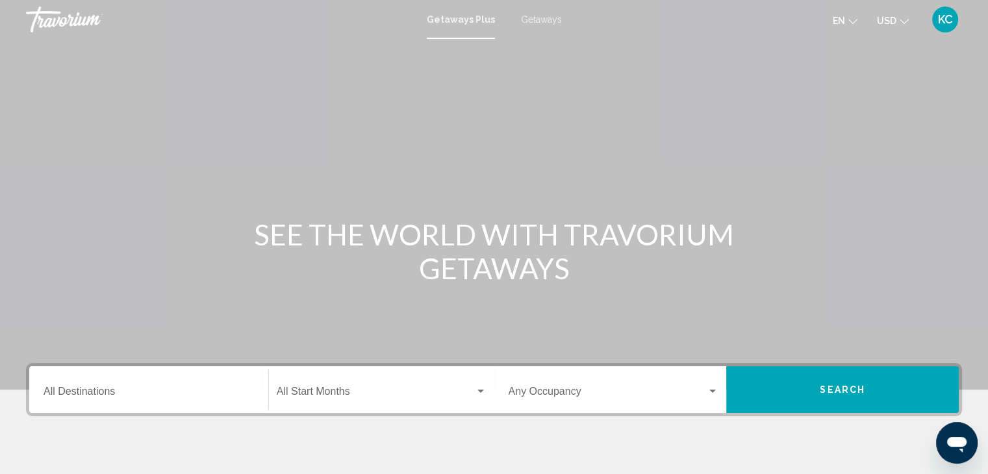
click at [530, 16] on span "Getaways" at bounding box center [541, 19] width 41 height 10
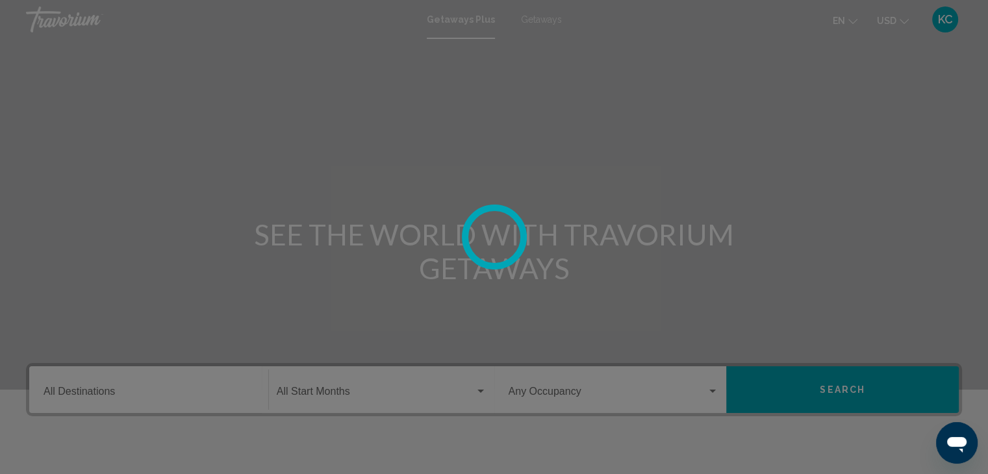
click at [530, 16] on div at bounding box center [494, 237] width 988 height 474
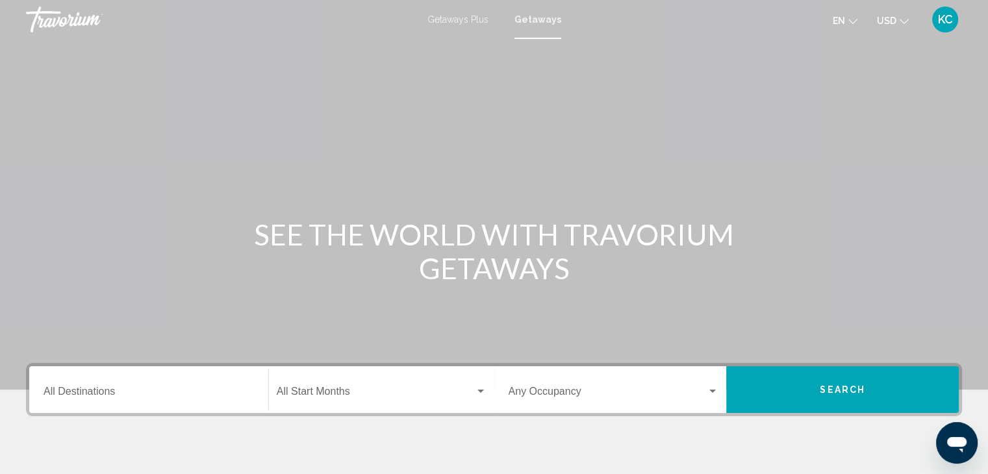
click at [83, 397] on input "Destination All Destinations" at bounding box center [149, 394] width 210 height 12
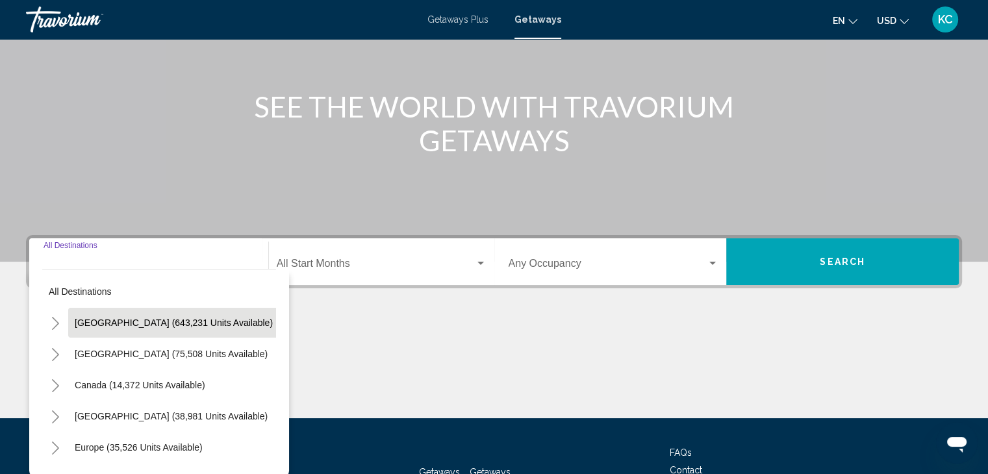
scroll to position [166, 0]
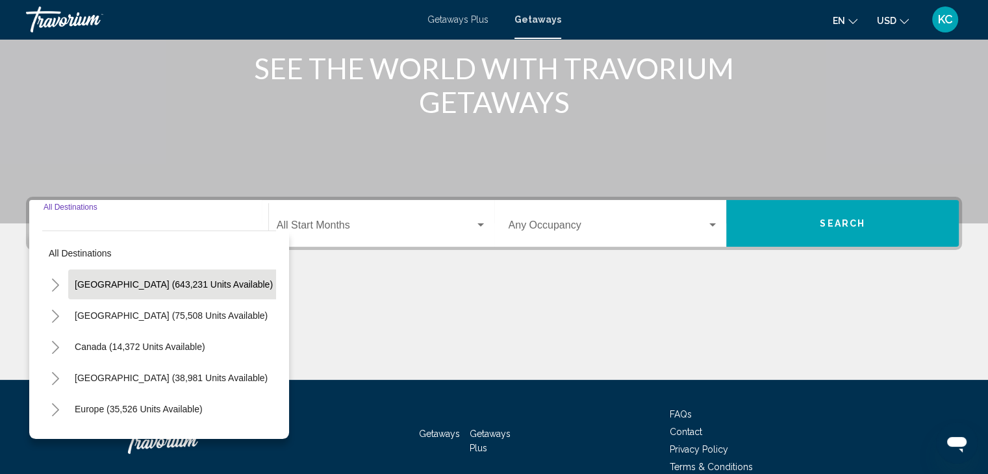
click at [78, 282] on span "[GEOGRAPHIC_DATA] (643,231 units available)" at bounding box center [174, 284] width 198 height 10
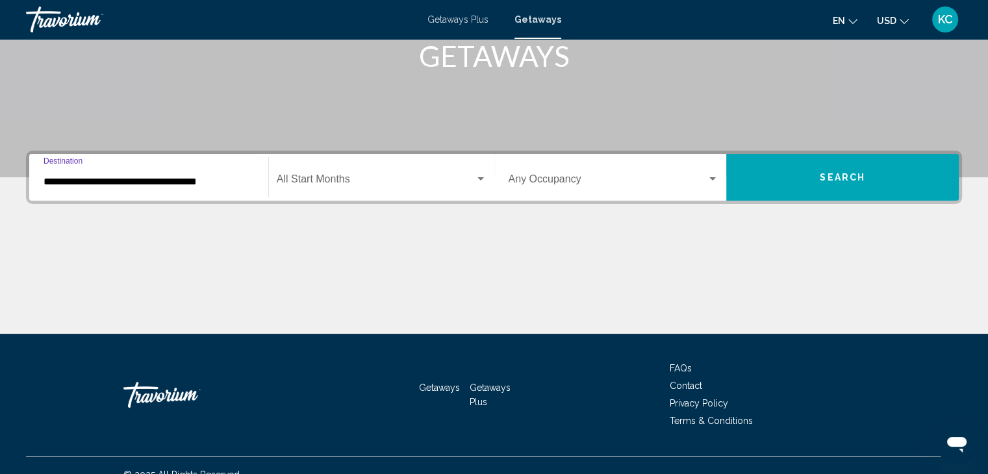
scroll to position [231, 0]
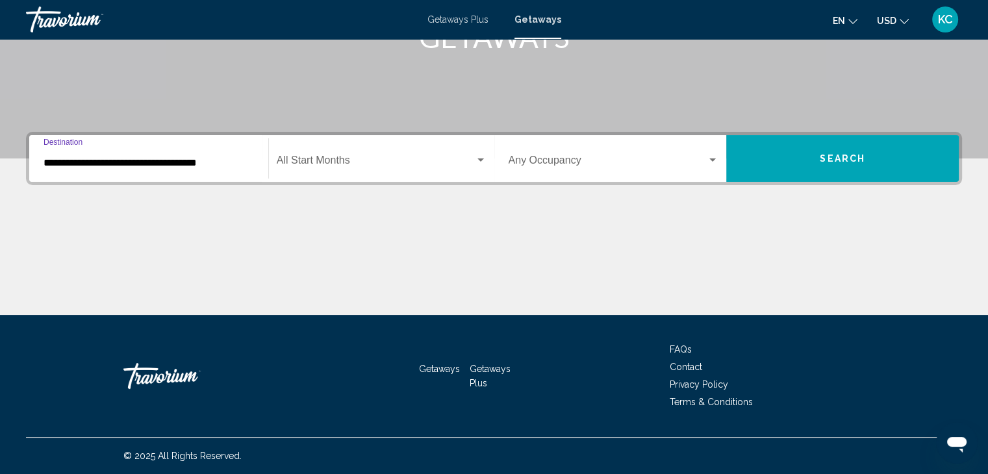
click at [55, 162] on input "**********" at bounding box center [149, 163] width 210 height 12
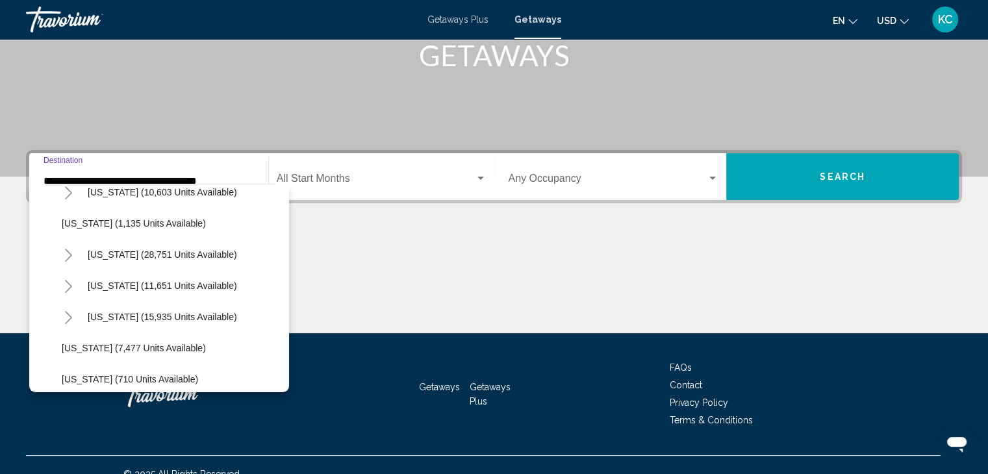
scroll to position [1104, 0]
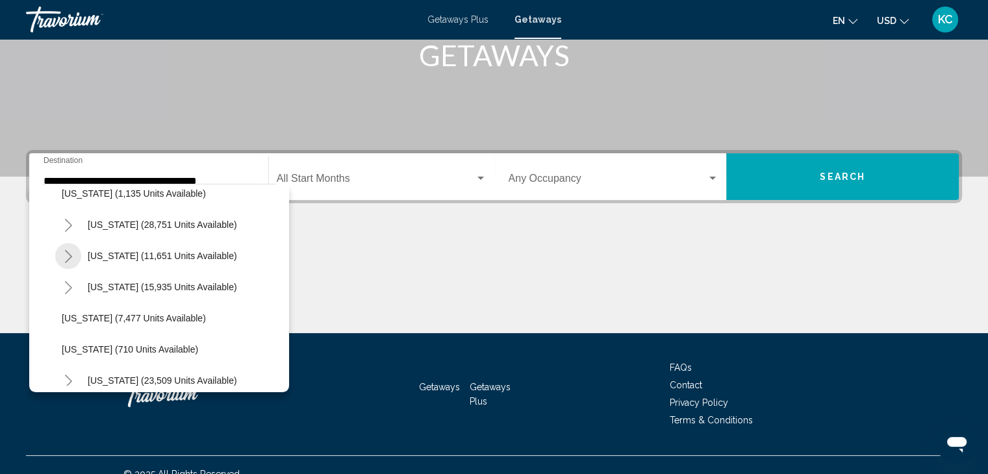
click at [67, 253] on icon "Toggle Tennessee (11,651 units available)" at bounding box center [69, 256] width 10 height 13
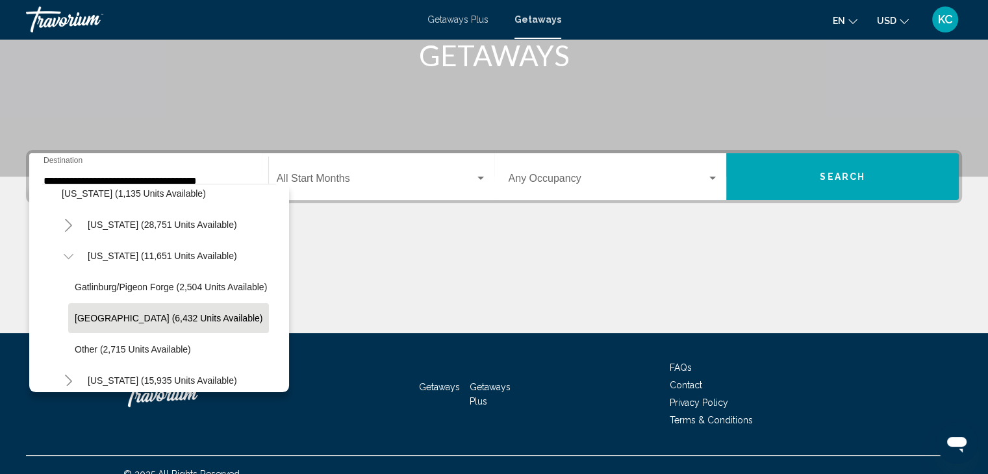
click at [97, 315] on span "Nashville (6,432 units available)" at bounding box center [169, 318] width 188 height 10
type input "**********"
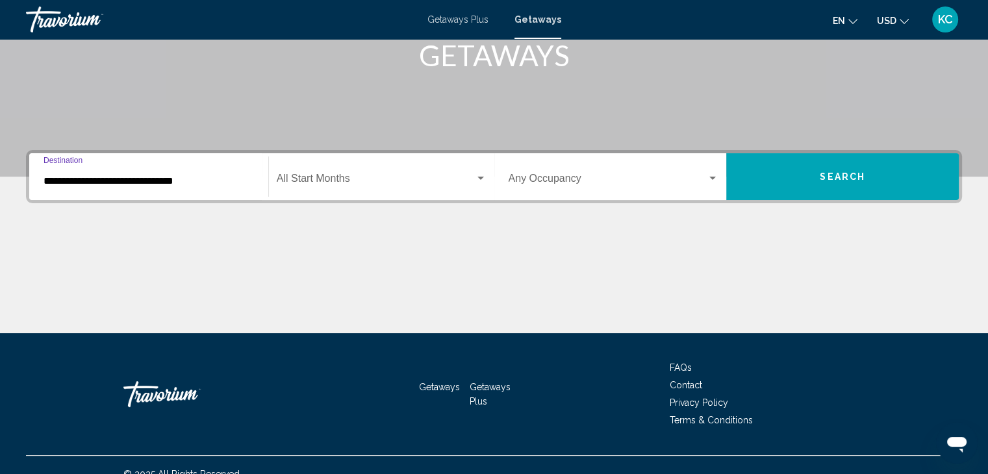
scroll to position [231, 0]
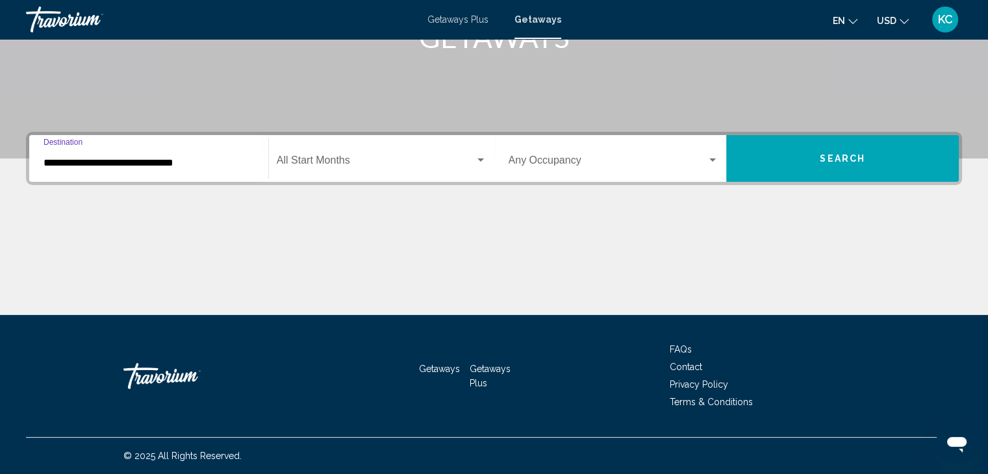
click at [334, 156] on div "Start Month All Start Months" at bounding box center [382, 158] width 210 height 41
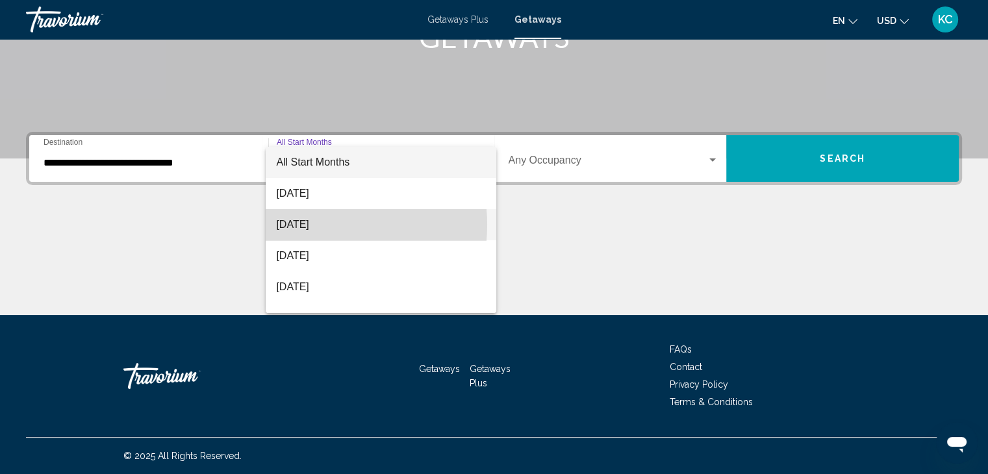
click at [305, 225] on span "[DATE]" at bounding box center [381, 224] width 210 height 31
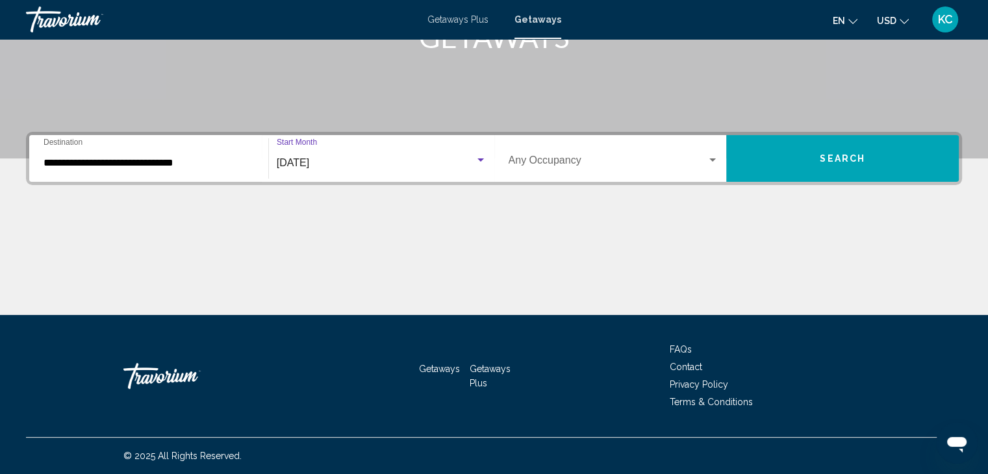
click at [709, 158] on div "Search widget" at bounding box center [712, 159] width 6 height 3
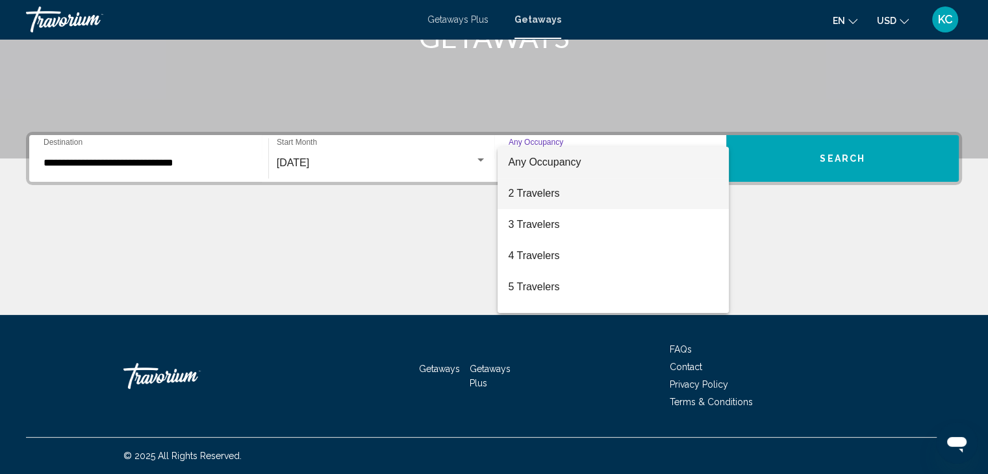
click at [527, 190] on span "2 Travelers" at bounding box center [613, 193] width 210 height 31
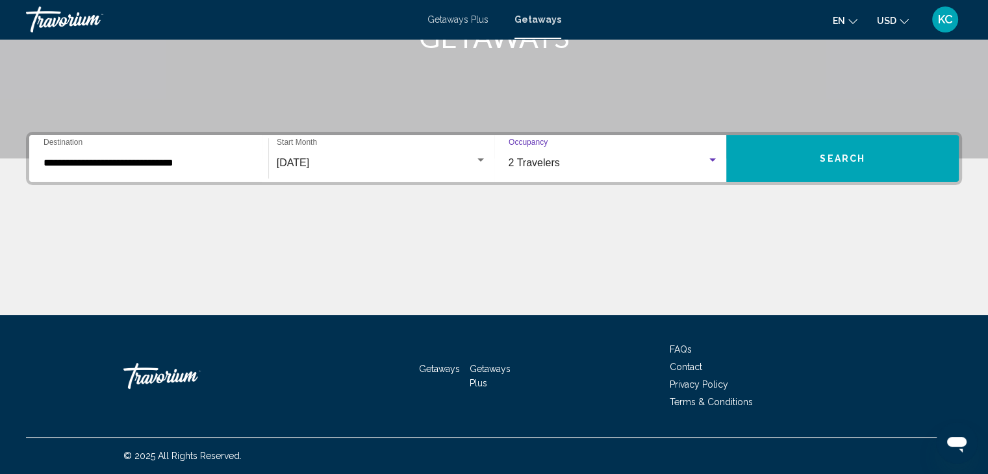
click at [868, 157] on button "Search" at bounding box center [842, 158] width 232 height 47
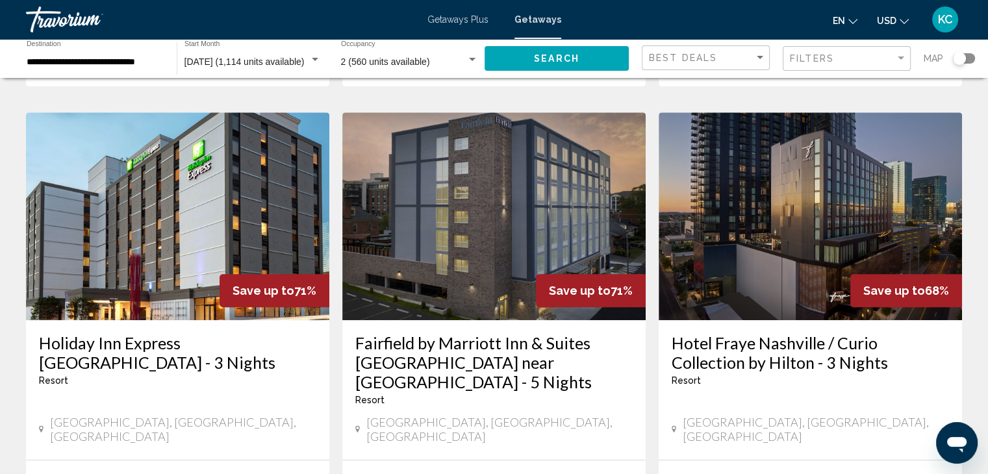
scroll to position [584, 0]
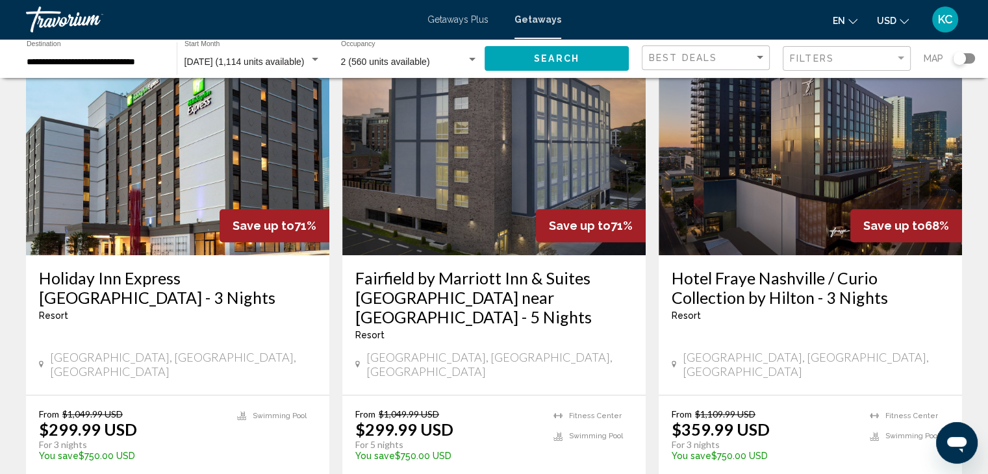
click at [166, 172] on img "Main content" at bounding box center [177, 151] width 303 height 208
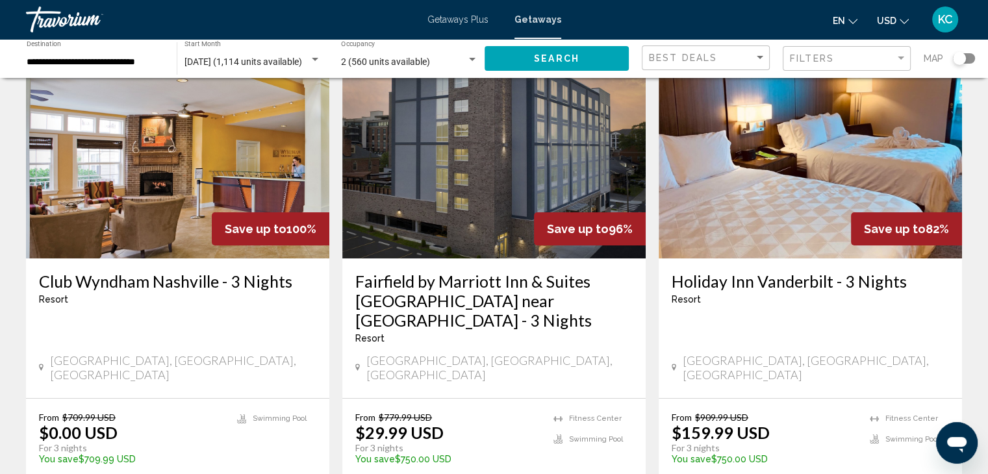
scroll to position [65, 0]
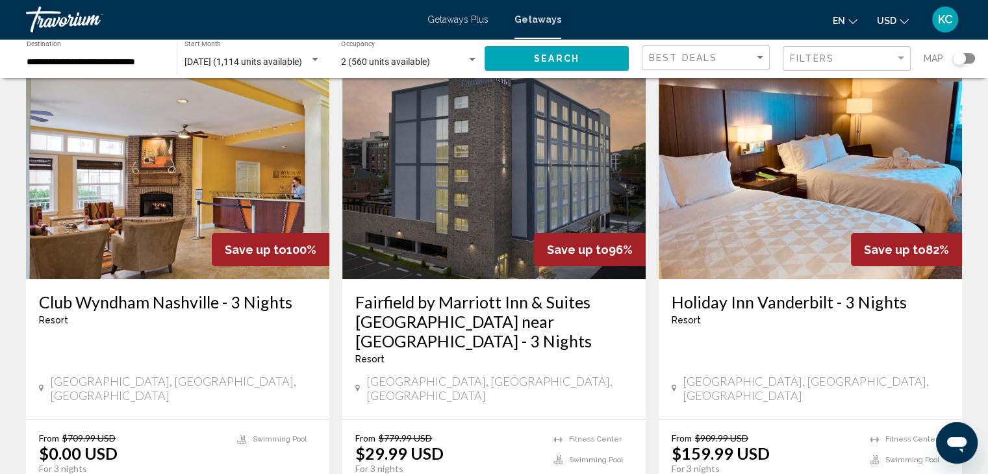
click at [463, 211] on img "Main content" at bounding box center [493, 175] width 303 height 208
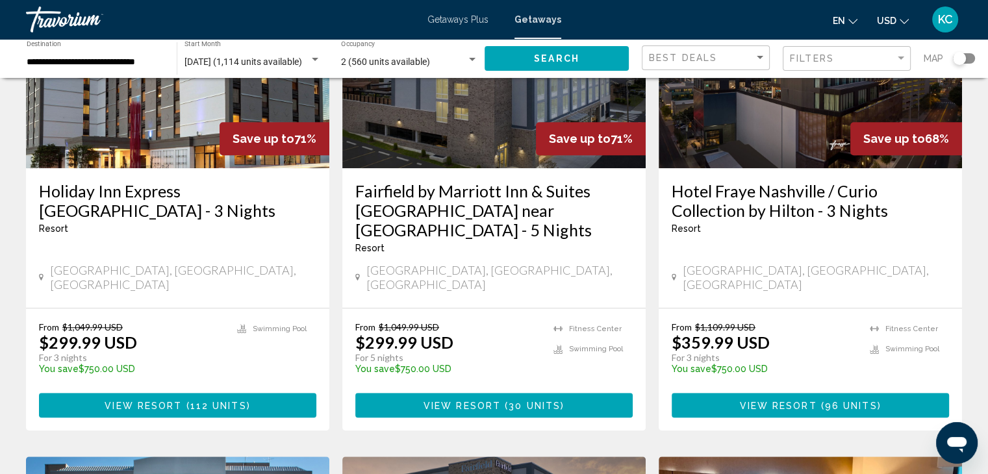
scroll to position [649, 0]
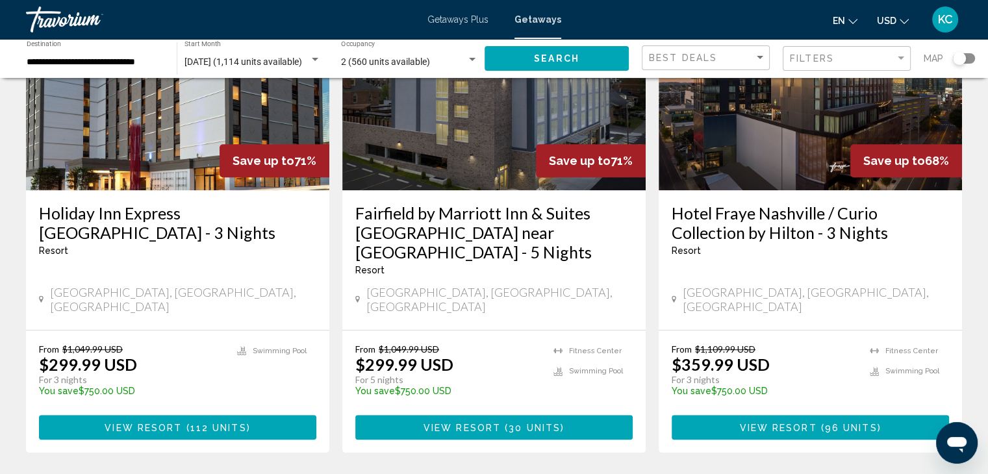
click at [742, 203] on h3 "Hotel Fraye Nashville / Curio Collection by Hilton - 3 Nights" at bounding box center [809, 222] width 277 height 39
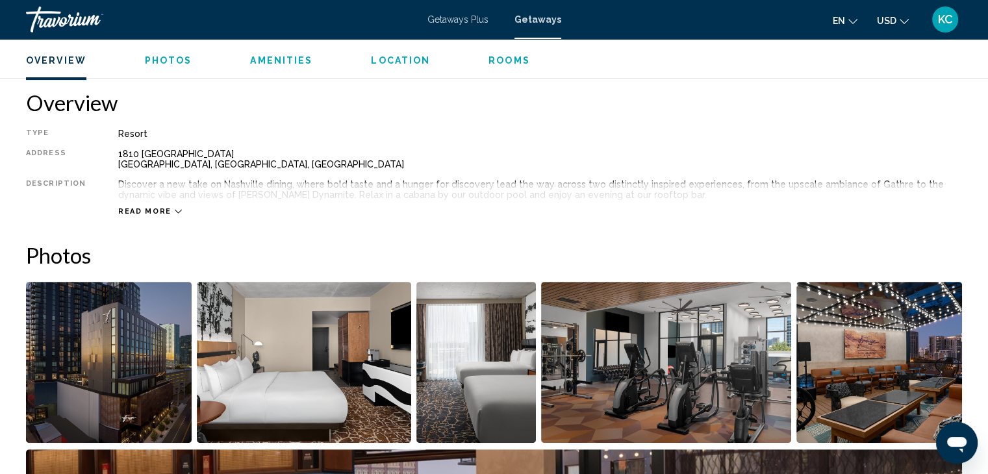
scroll to position [390, 0]
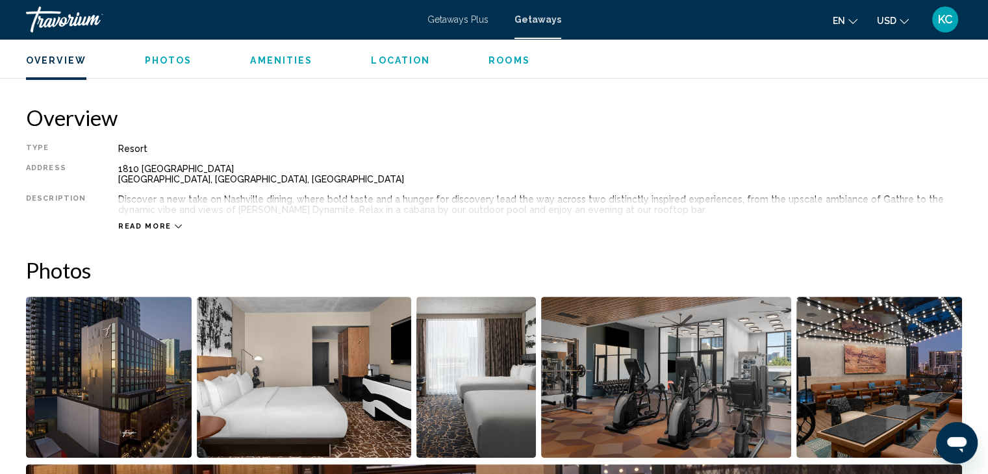
click at [147, 333] on img "Open full-screen image slider" at bounding box center [109, 377] width 166 height 161
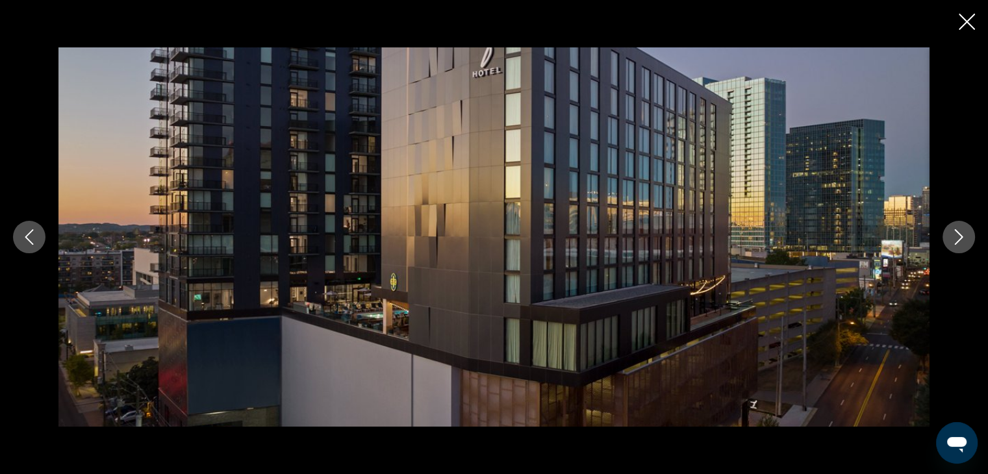
click at [953, 228] on button "Next image" at bounding box center [958, 237] width 32 height 32
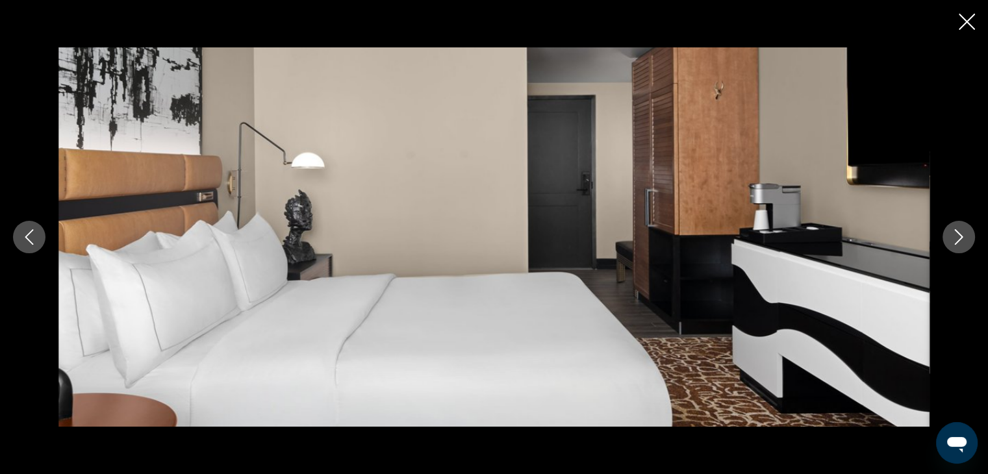
click at [953, 228] on button "Next image" at bounding box center [958, 237] width 32 height 32
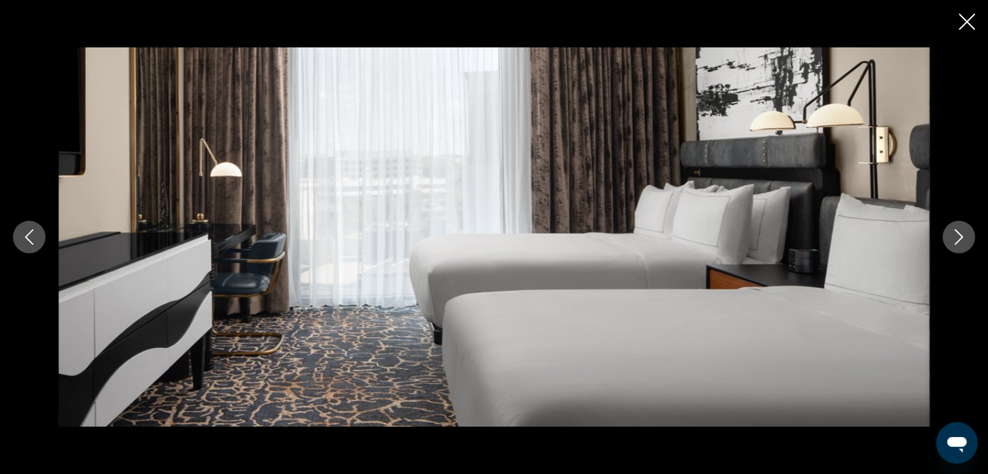
click at [953, 228] on button "Next image" at bounding box center [958, 237] width 32 height 32
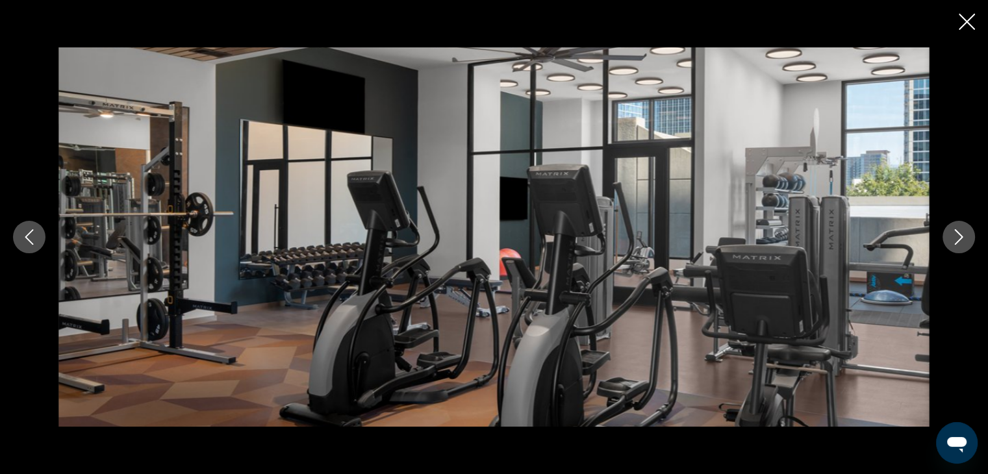
click at [953, 228] on button "Next image" at bounding box center [958, 237] width 32 height 32
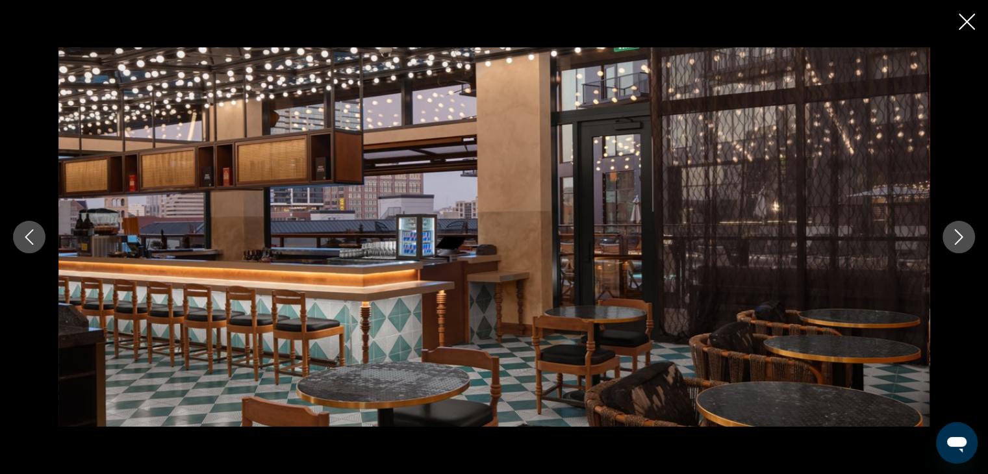
click at [953, 228] on button "Next image" at bounding box center [958, 237] width 32 height 32
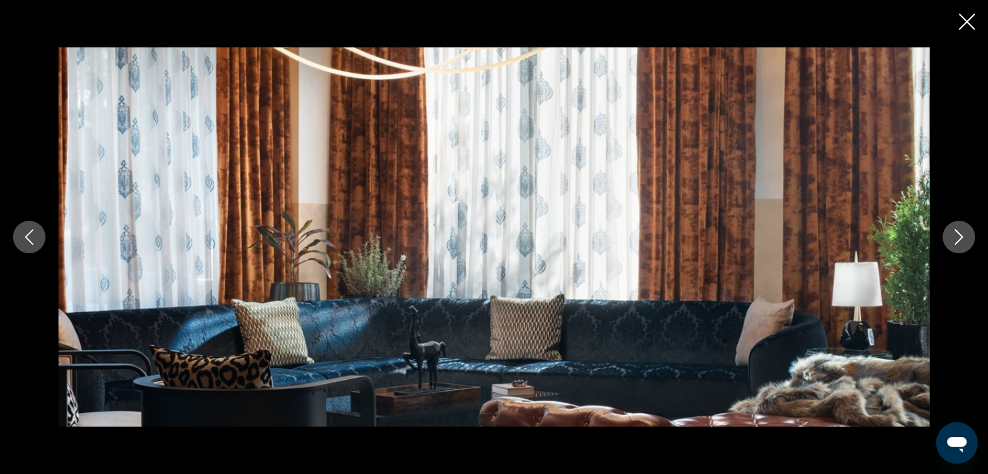
click at [953, 228] on button "Next image" at bounding box center [958, 237] width 32 height 32
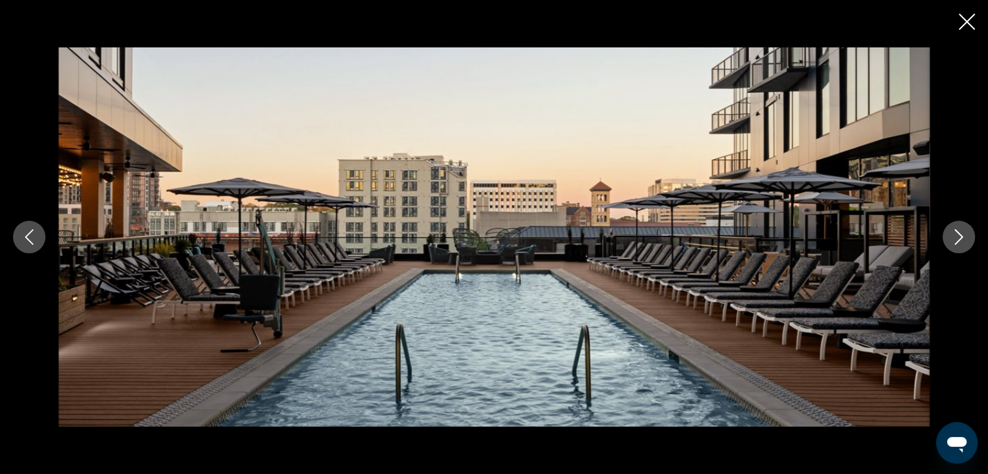
click at [953, 228] on button "Next image" at bounding box center [958, 237] width 32 height 32
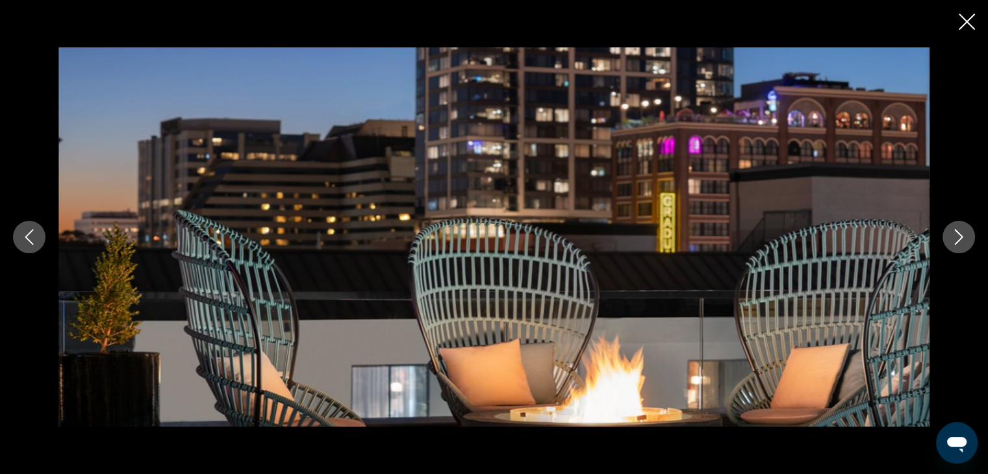
click at [953, 228] on button "Next image" at bounding box center [958, 237] width 32 height 32
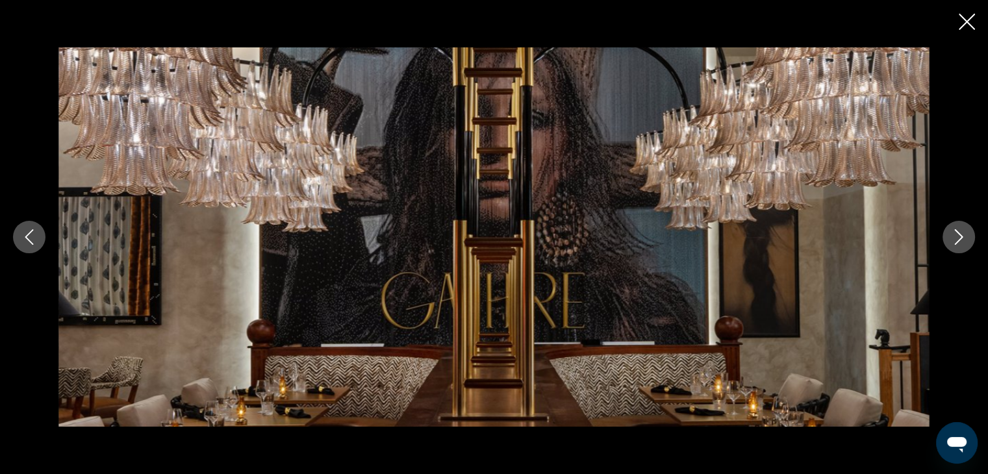
click at [953, 228] on button "Next image" at bounding box center [958, 237] width 32 height 32
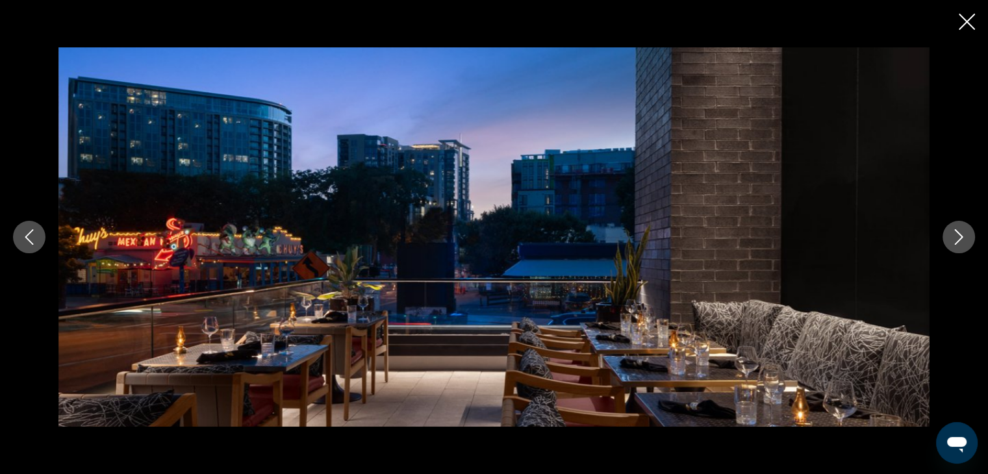
click at [953, 228] on button "Next image" at bounding box center [958, 237] width 32 height 32
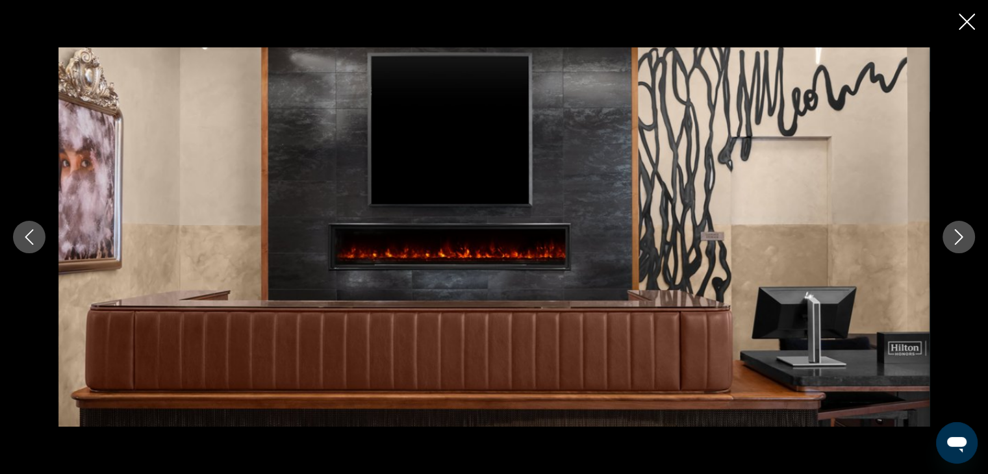
click at [953, 228] on button "Next image" at bounding box center [958, 237] width 32 height 32
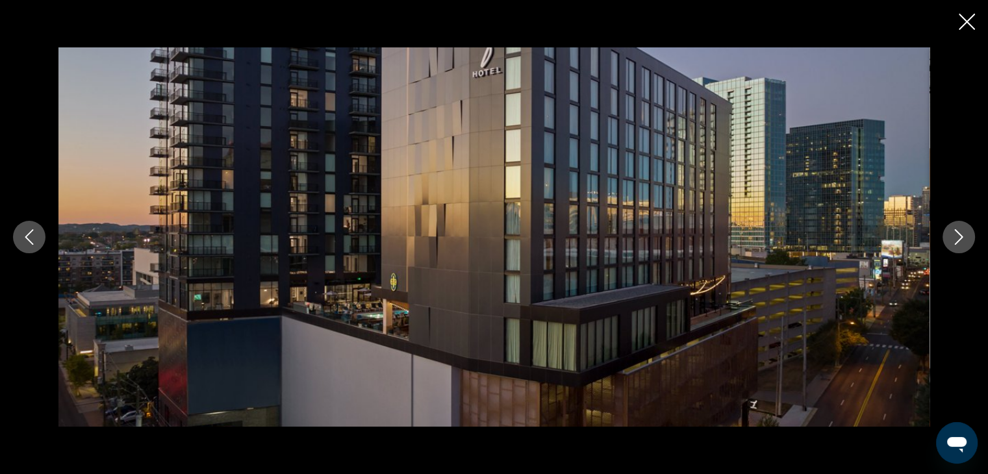
click at [953, 228] on button "Next image" at bounding box center [958, 237] width 32 height 32
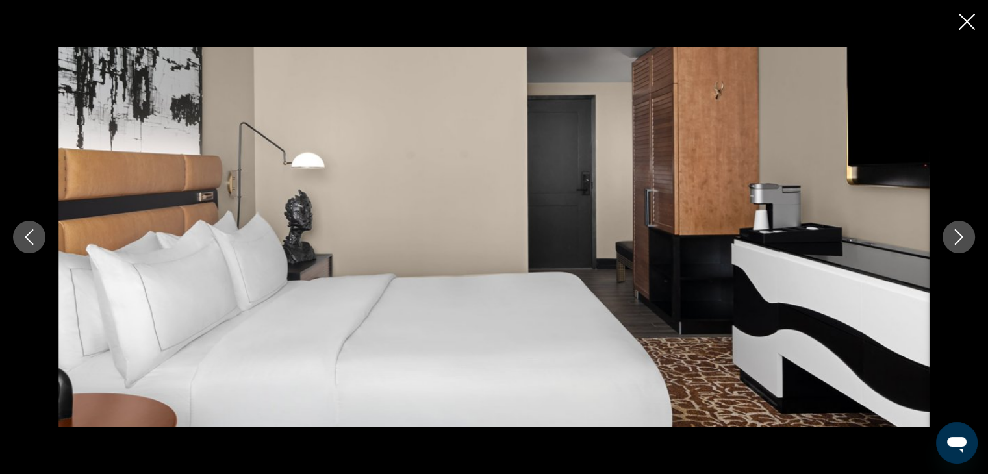
click at [968, 242] on button "Next image" at bounding box center [958, 237] width 32 height 32
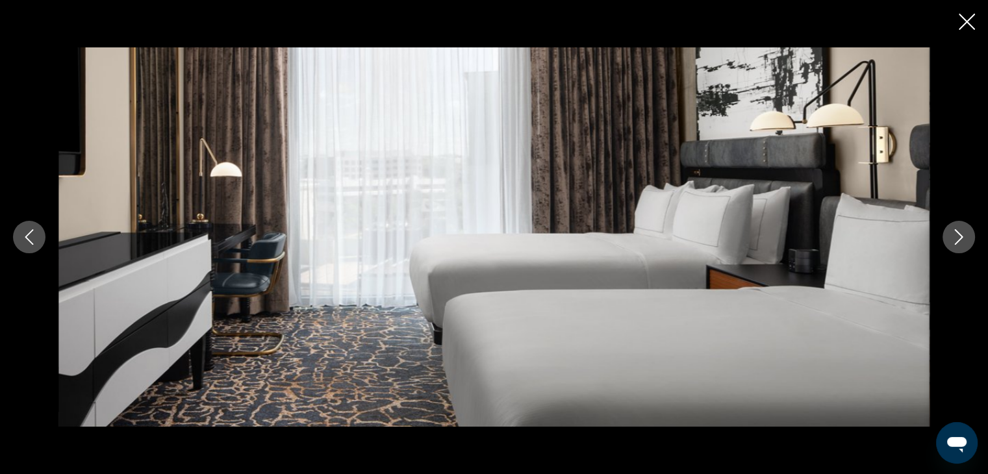
click at [968, 242] on button "Next image" at bounding box center [958, 237] width 32 height 32
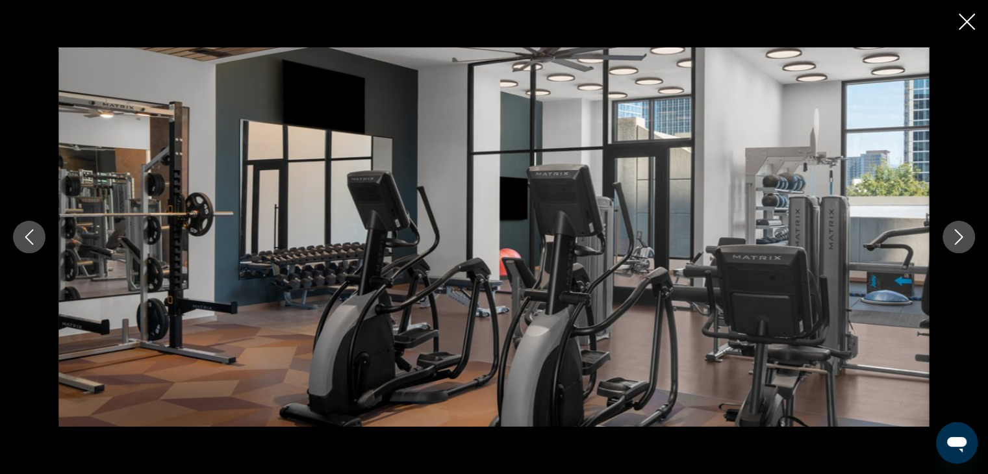
click at [968, 242] on button "Next image" at bounding box center [958, 237] width 32 height 32
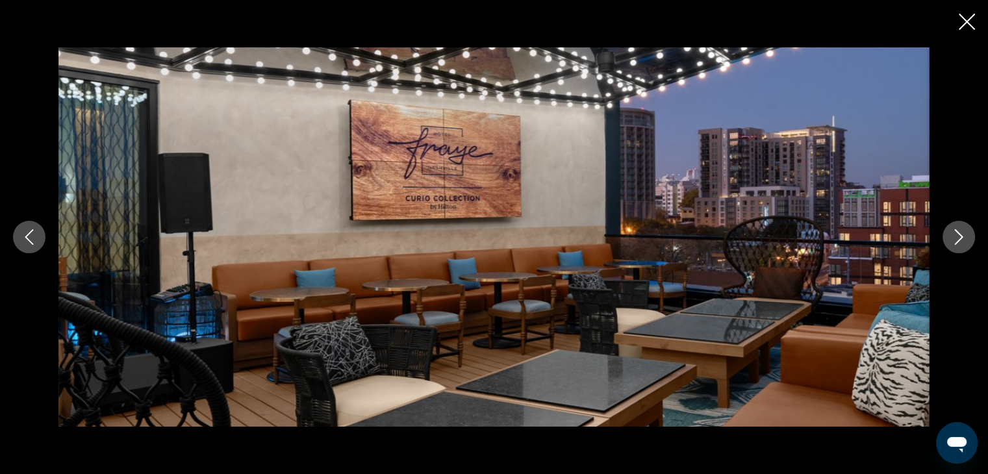
click at [974, 21] on icon "Close slideshow" at bounding box center [966, 22] width 16 height 16
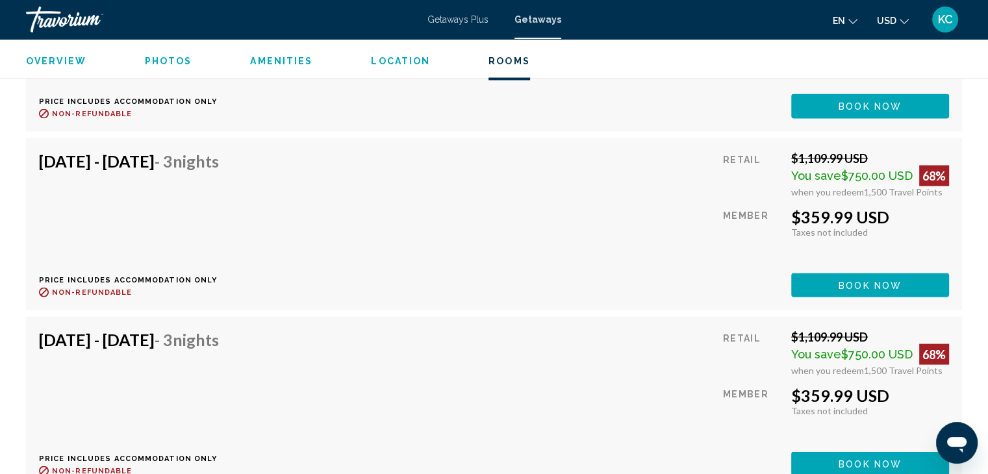
scroll to position [2468, 0]
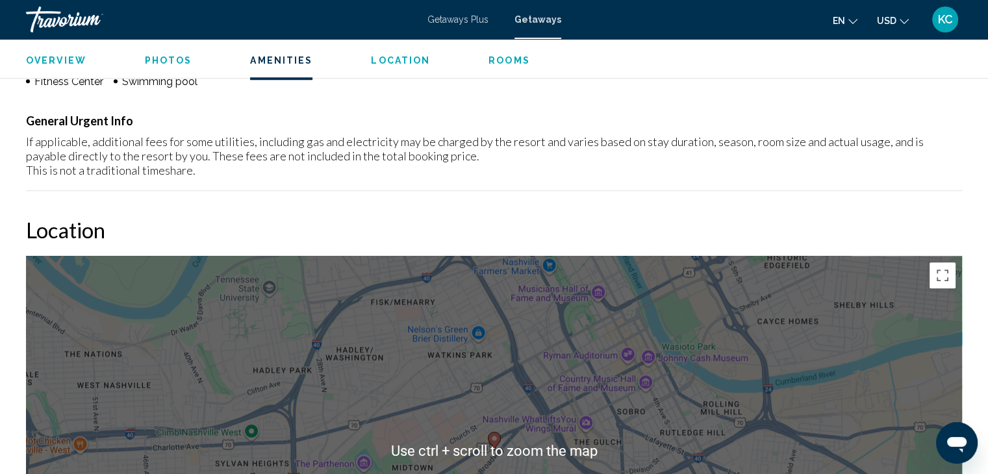
scroll to position [844, 0]
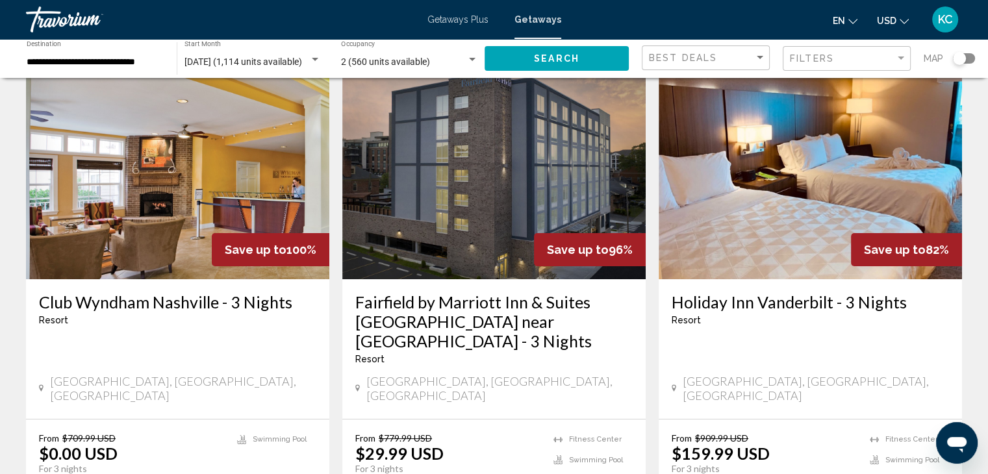
scroll to position [130, 0]
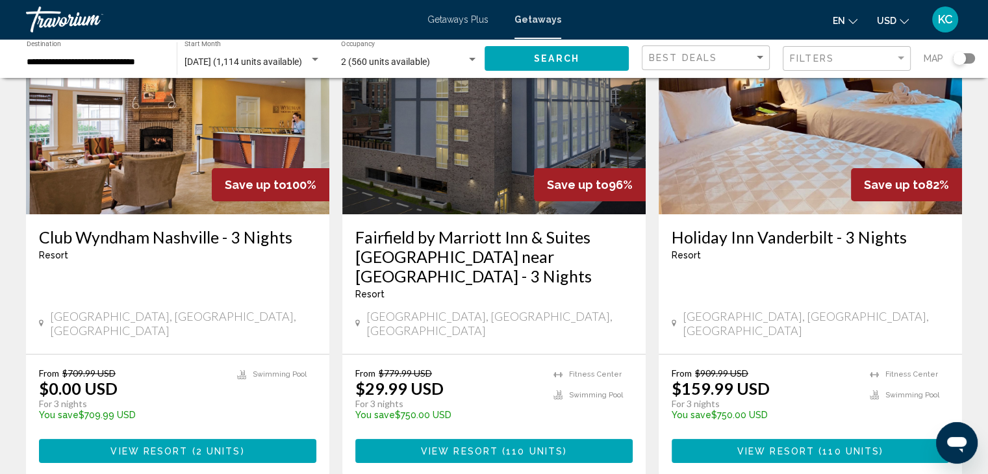
click at [151, 151] on img "Main content" at bounding box center [177, 110] width 303 height 208
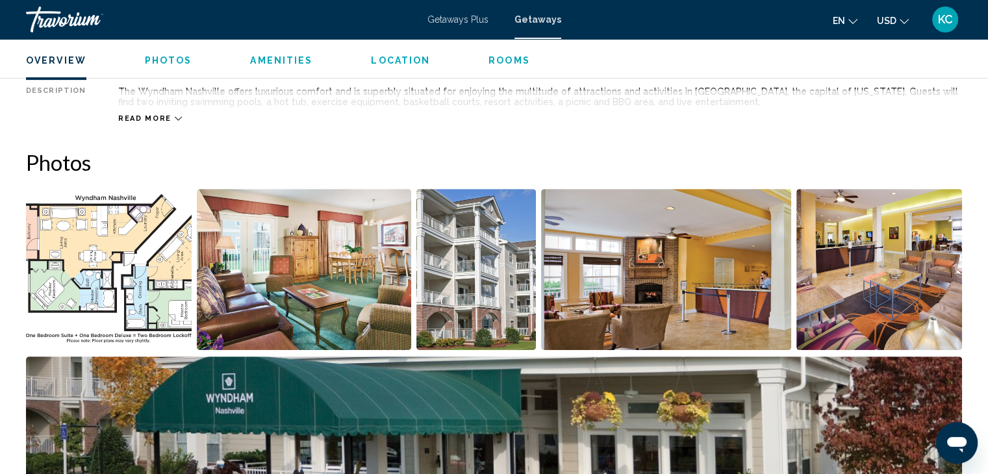
scroll to position [496, 0]
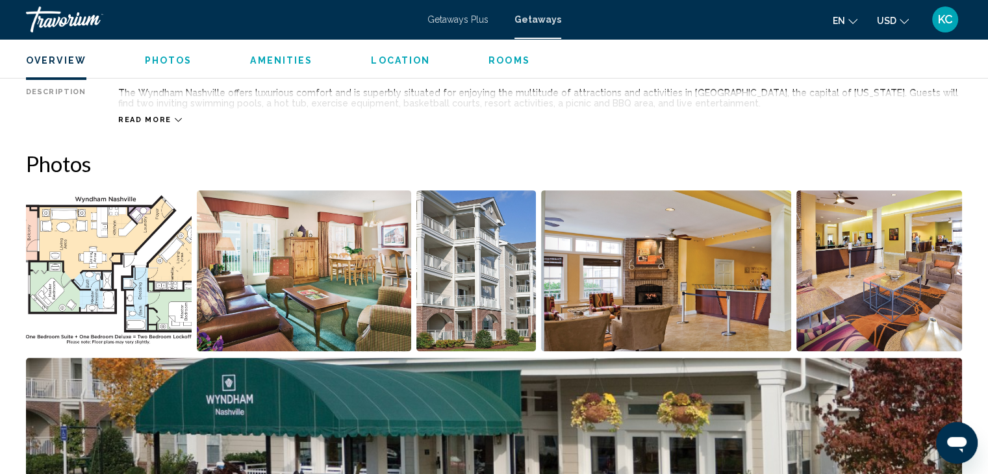
click at [164, 55] on span "Photos" at bounding box center [168, 60] width 47 height 10
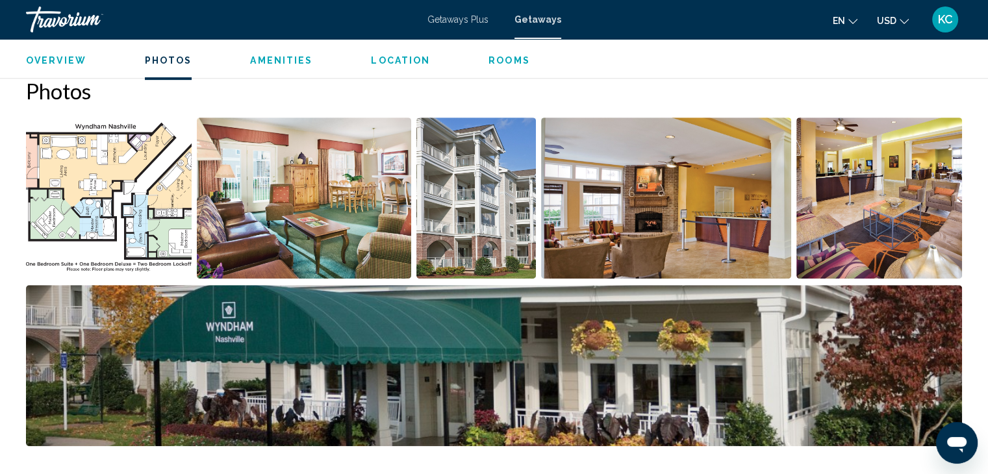
click at [252, 176] on img "Open full-screen image slider" at bounding box center [304, 198] width 214 height 161
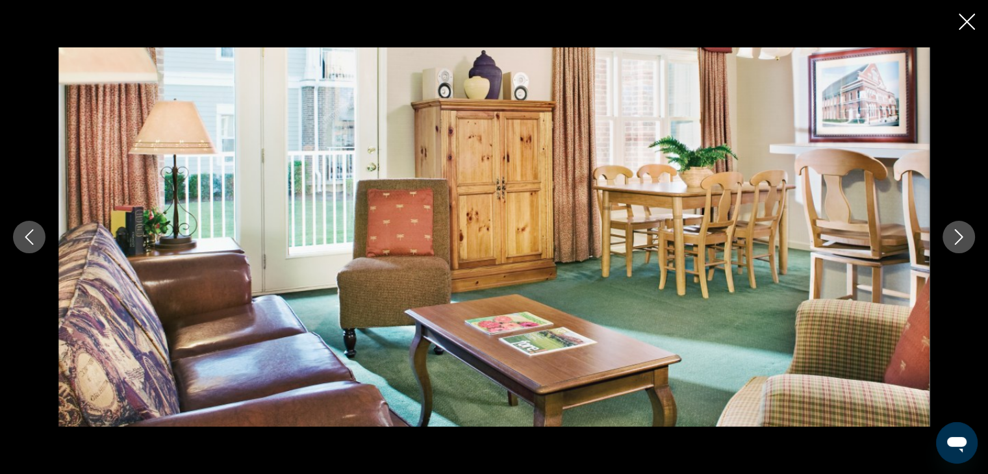
click at [952, 231] on icon "Next image" at bounding box center [959, 237] width 16 height 16
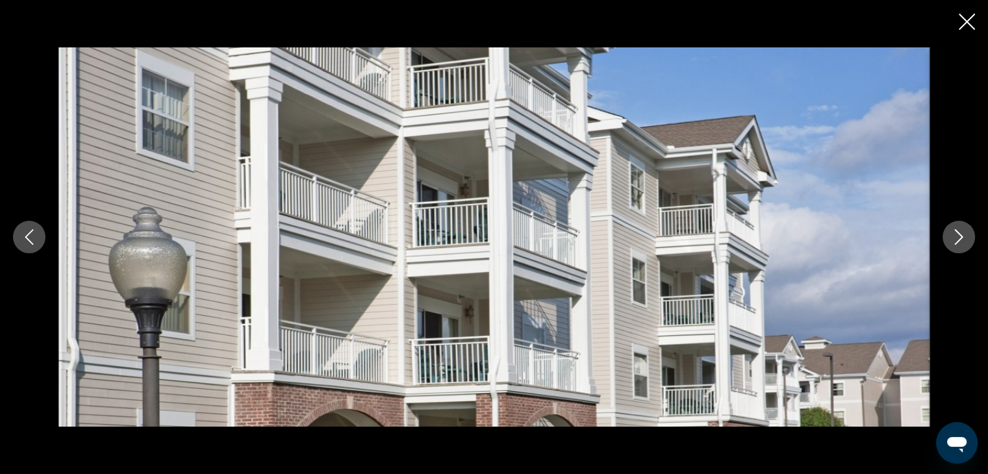
click at [952, 231] on icon "Next image" at bounding box center [959, 237] width 16 height 16
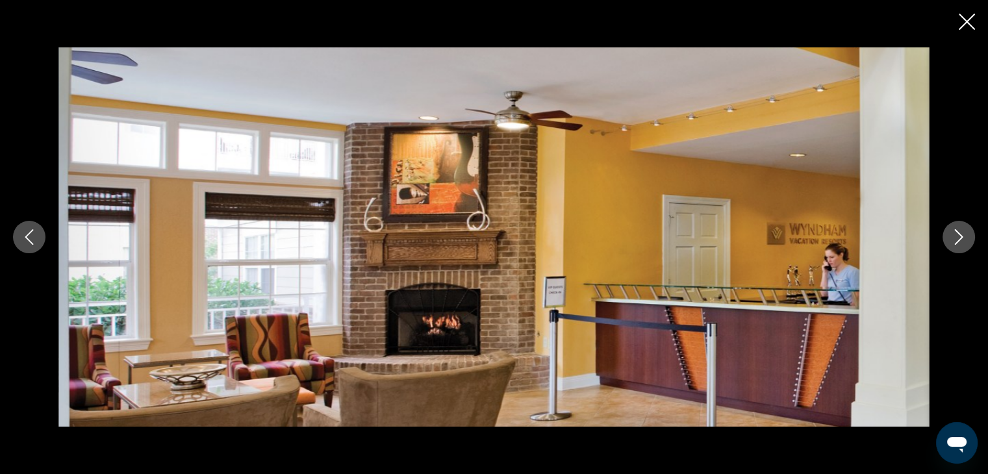
click at [952, 231] on icon "Next image" at bounding box center [959, 237] width 16 height 16
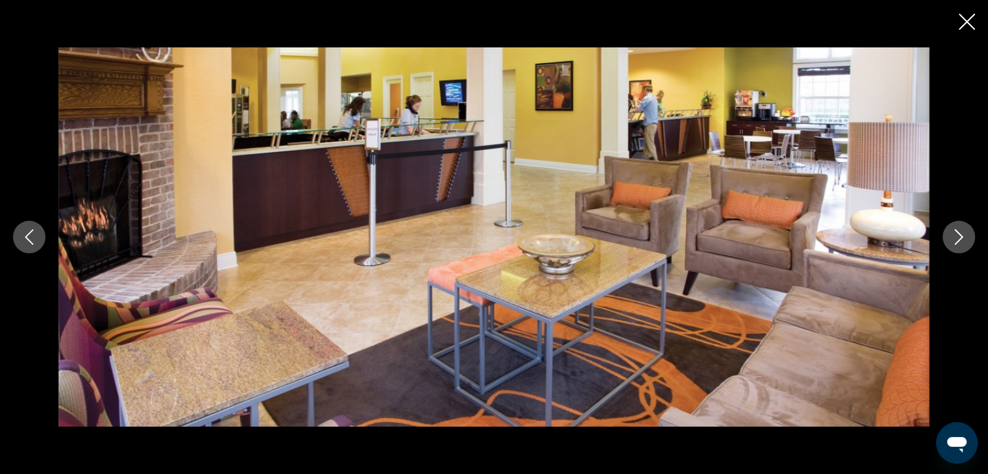
click at [953, 231] on icon "Next image" at bounding box center [959, 237] width 16 height 16
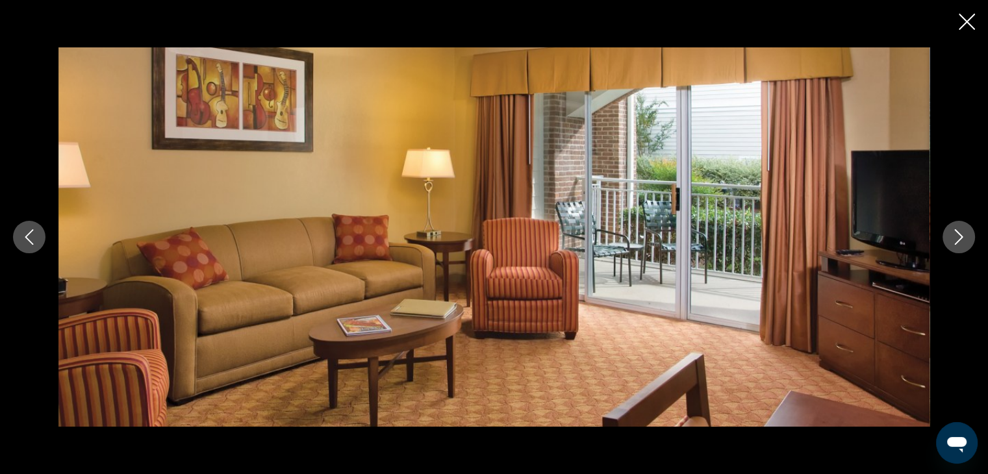
click at [953, 231] on icon "Next image" at bounding box center [959, 237] width 16 height 16
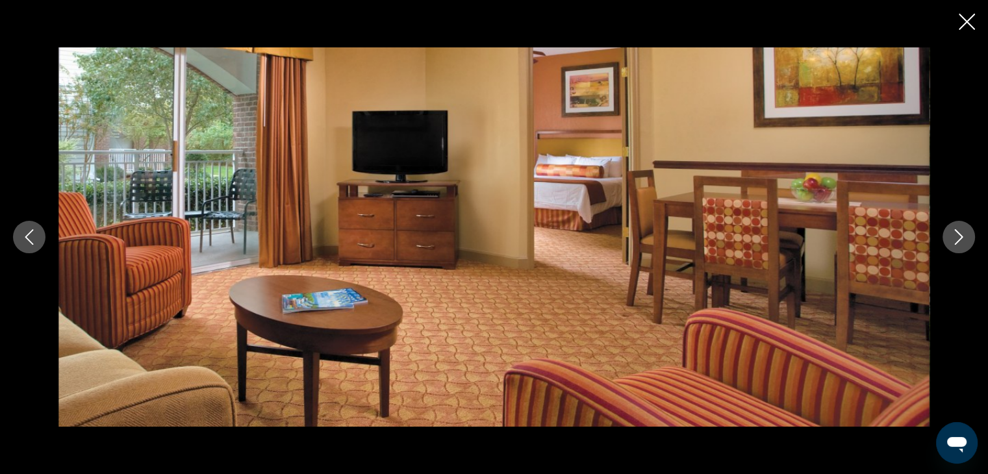
click at [953, 231] on icon "Next image" at bounding box center [959, 237] width 16 height 16
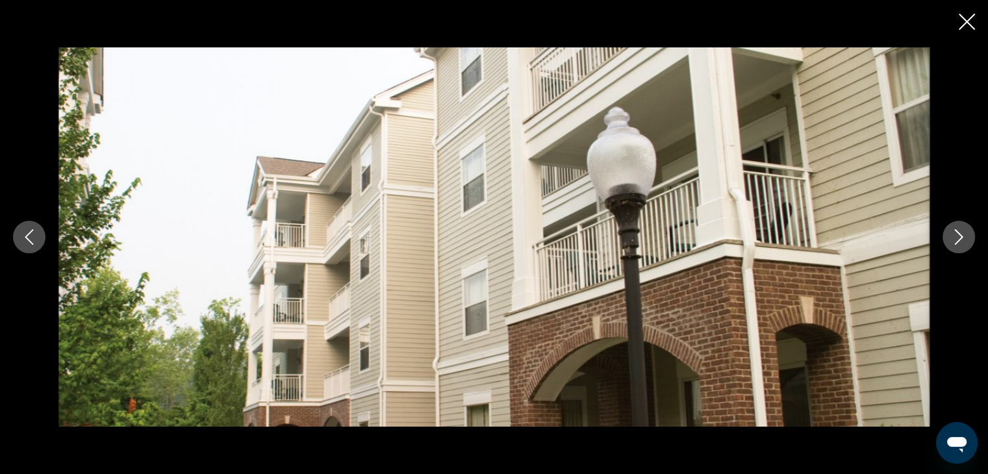
click at [953, 231] on icon "Next image" at bounding box center [959, 237] width 16 height 16
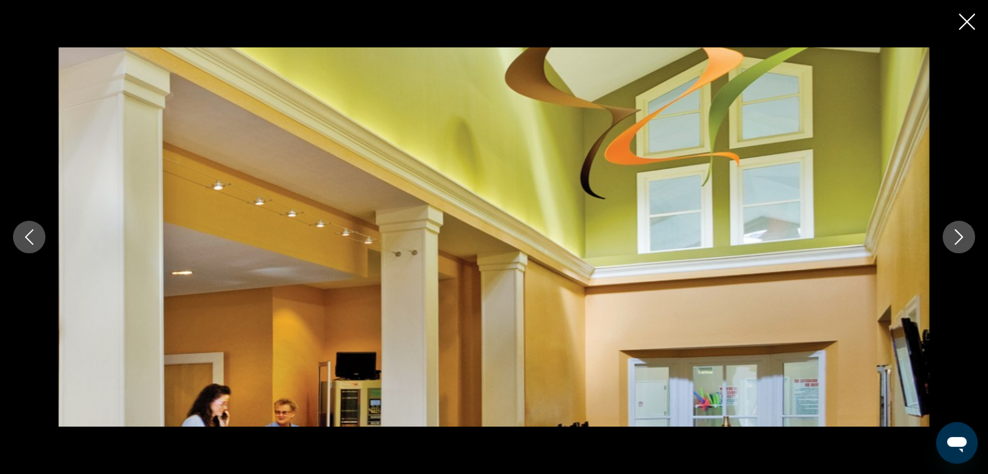
click at [953, 231] on icon "Next image" at bounding box center [959, 237] width 16 height 16
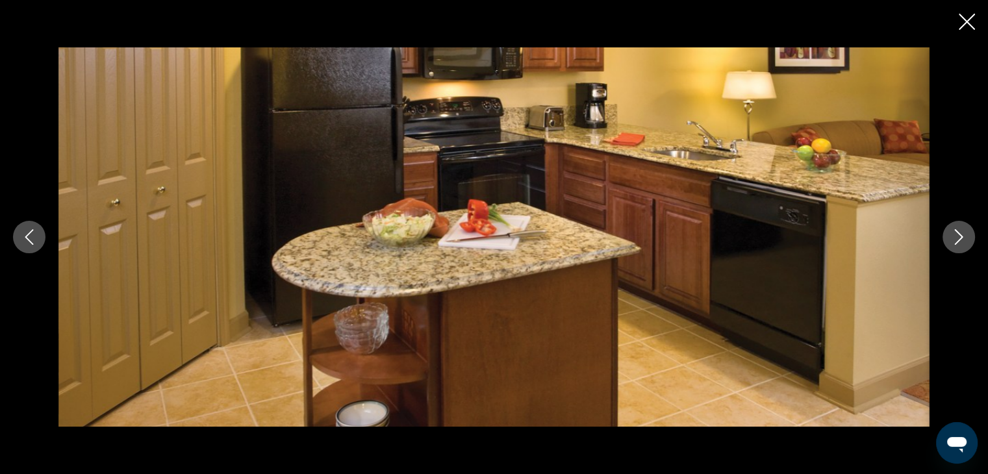
click at [953, 231] on icon "Next image" at bounding box center [959, 237] width 16 height 16
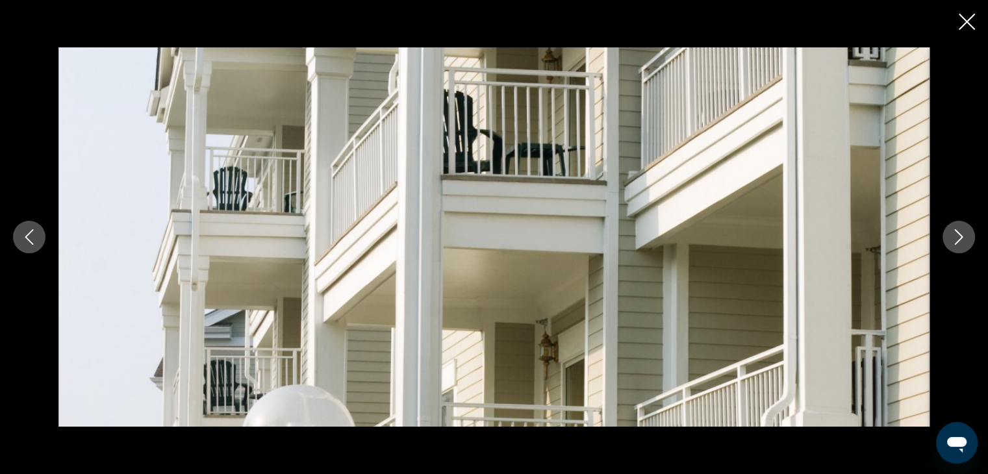
click at [953, 231] on icon "Next image" at bounding box center [959, 237] width 16 height 16
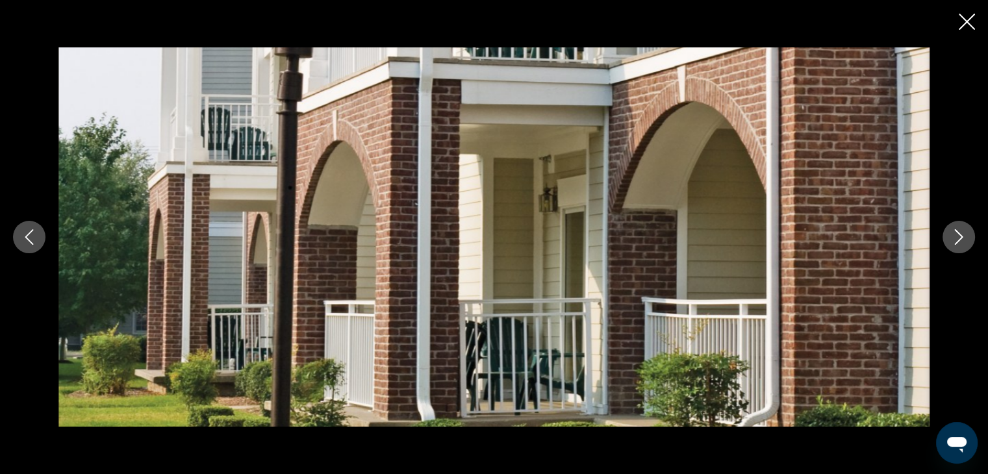
click at [953, 230] on icon "Next image" at bounding box center [959, 237] width 16 height 16
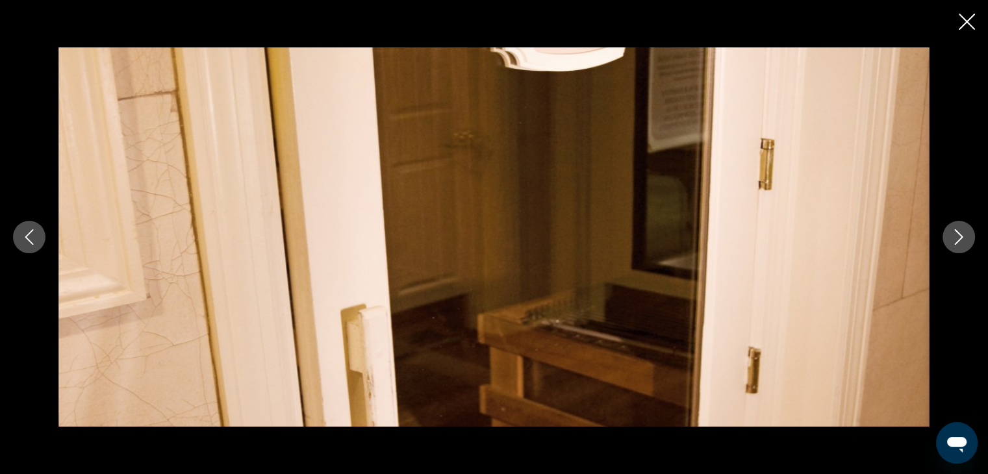
click at [953, 229] on icon "Next image" at bounding box center [959, 237] width 16 height 16
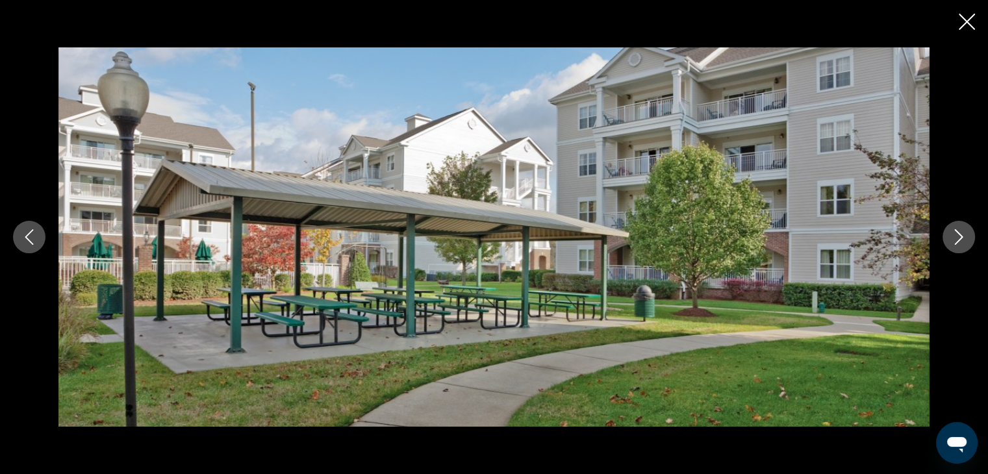
click at [963, 14] on icon "Close slideshow" at bounding box center [966, 22] width 16 height 16
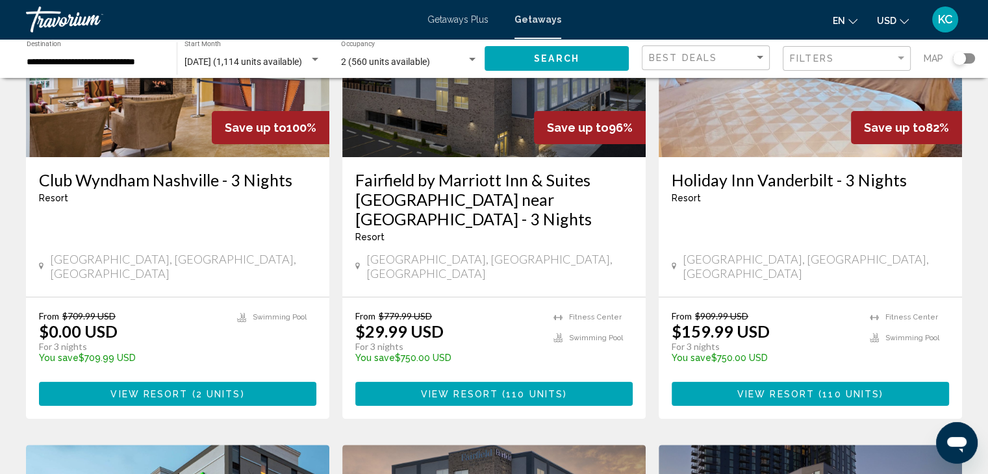
scroll to position [195, 0]
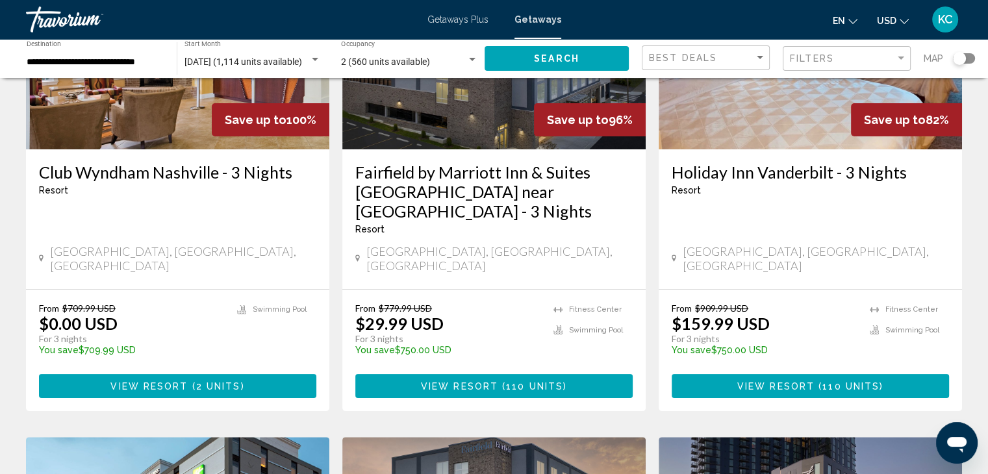
click at [410, 106] on img "Main content" at bounding box center [493, 46] width 303 height 208
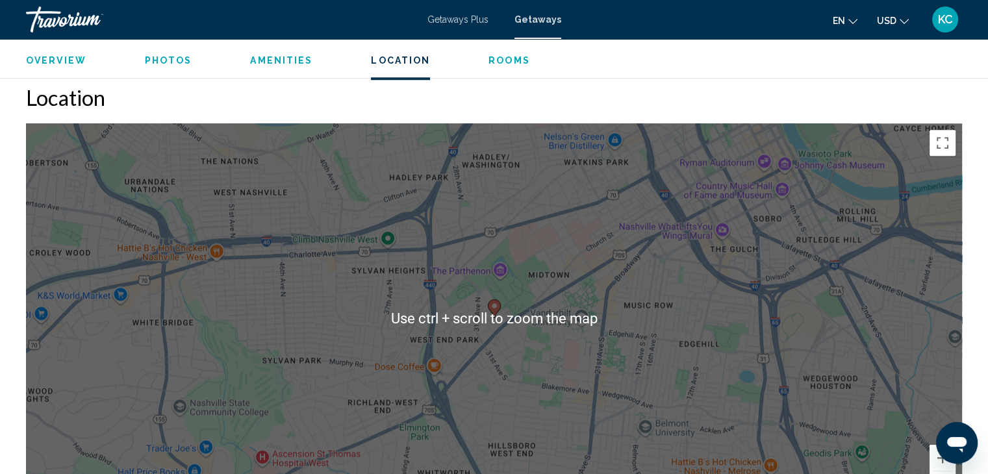
scroll to position [1169, 0]
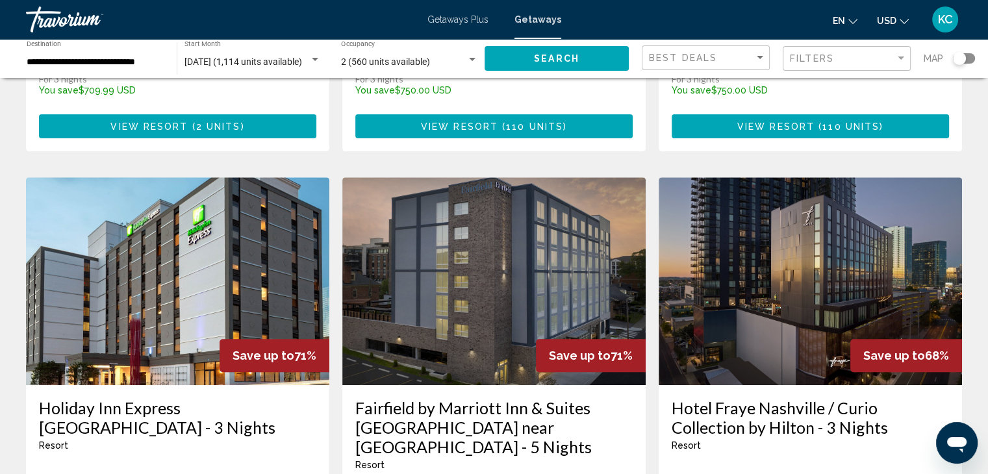
scroll to position [519, 0]
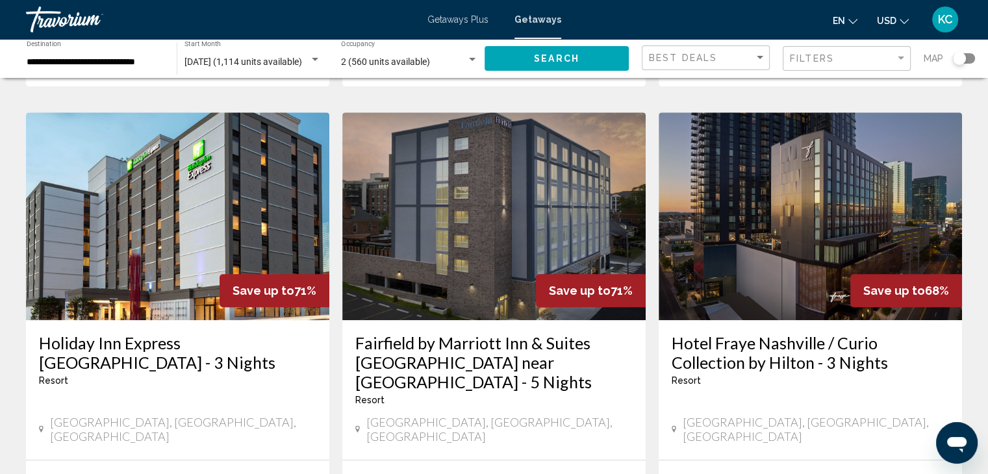
click at [257, 179] on img "Main content" at bounding box center [177, 216] width 303 height 208
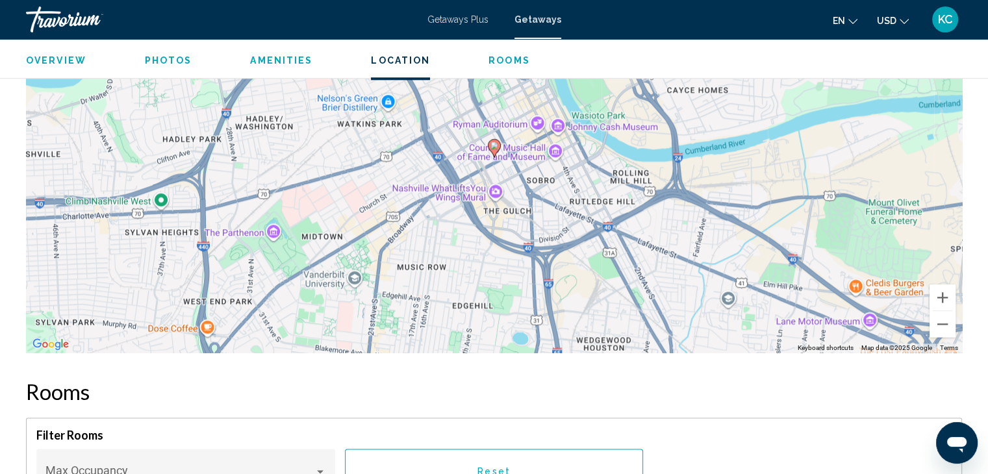
scroll to position [1299, 0]
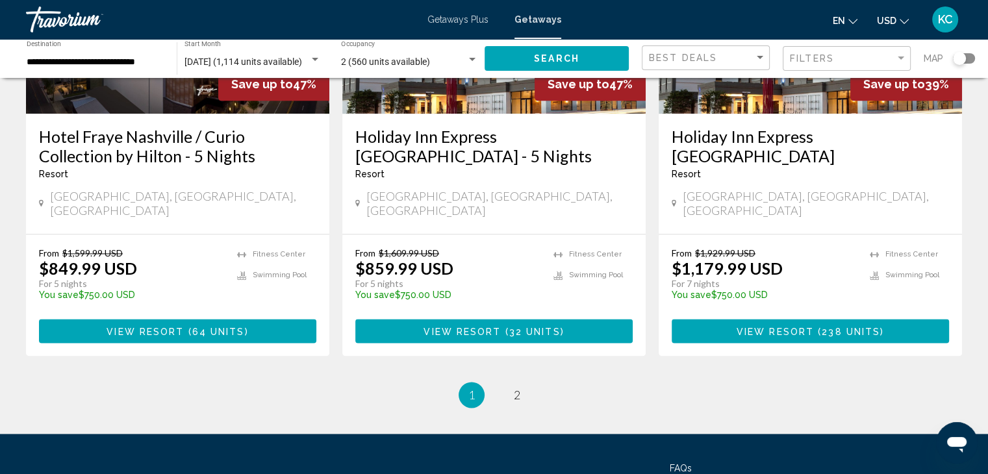
scroll to position [1719, 0]
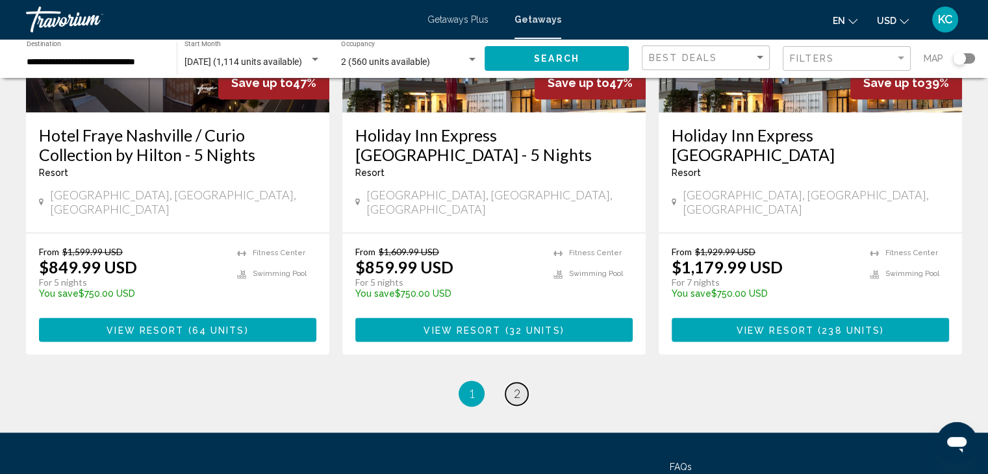
click at [517, 386] on span "2" at bounding box center [517, 393] width 6 height 14
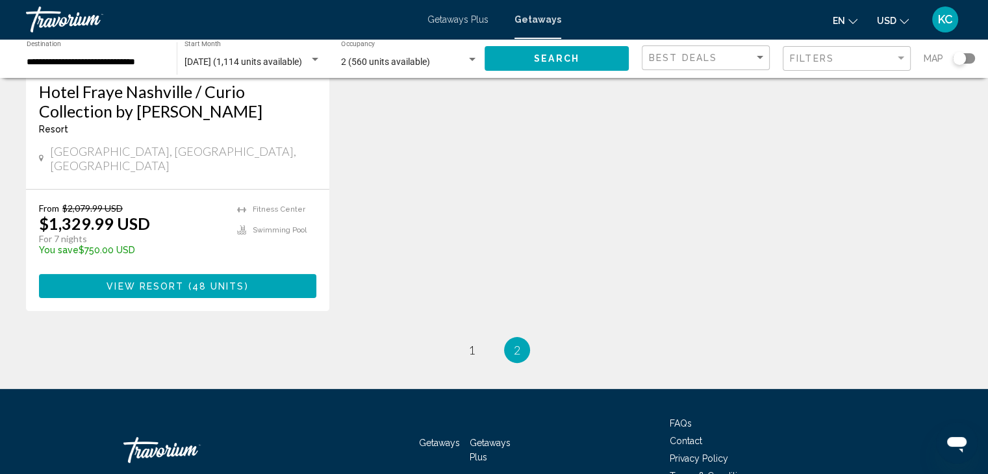
scroll to position [335, 0]
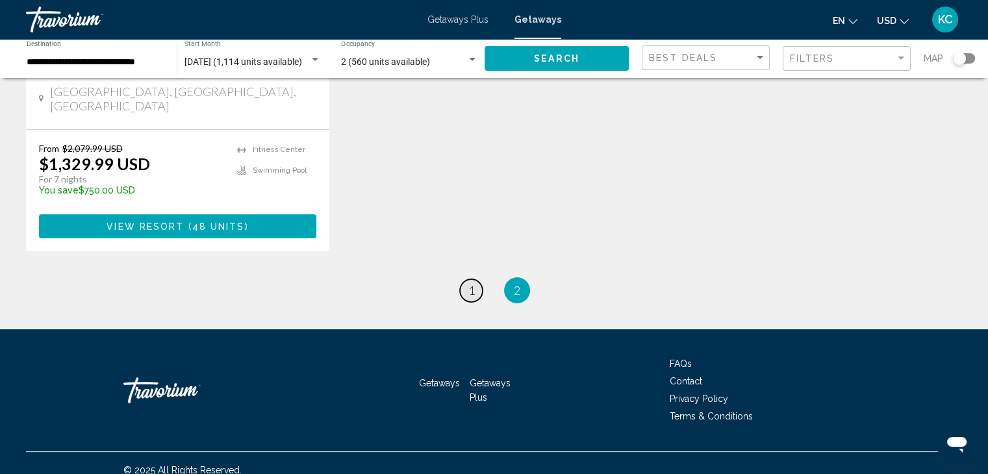
click at [465, 279] on link "page 1" at bounding box center [471, 290] width 23 height 23
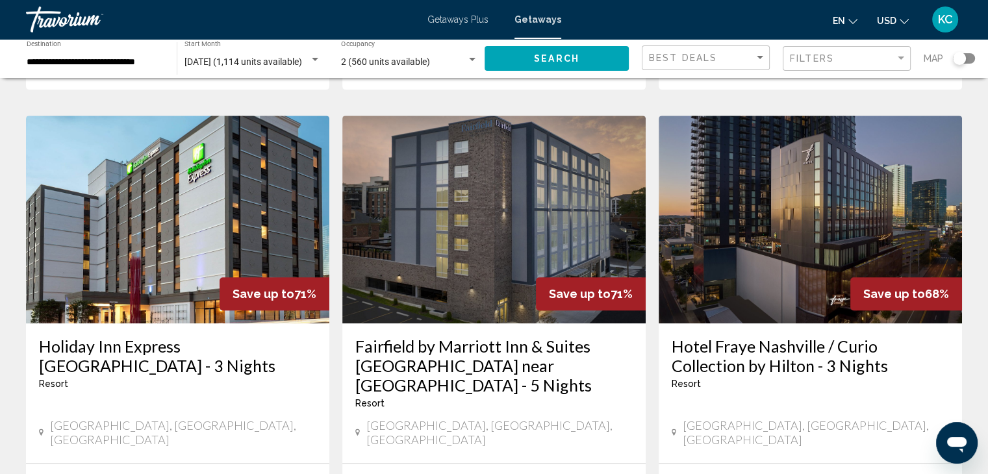
scroll to position [584, 0]
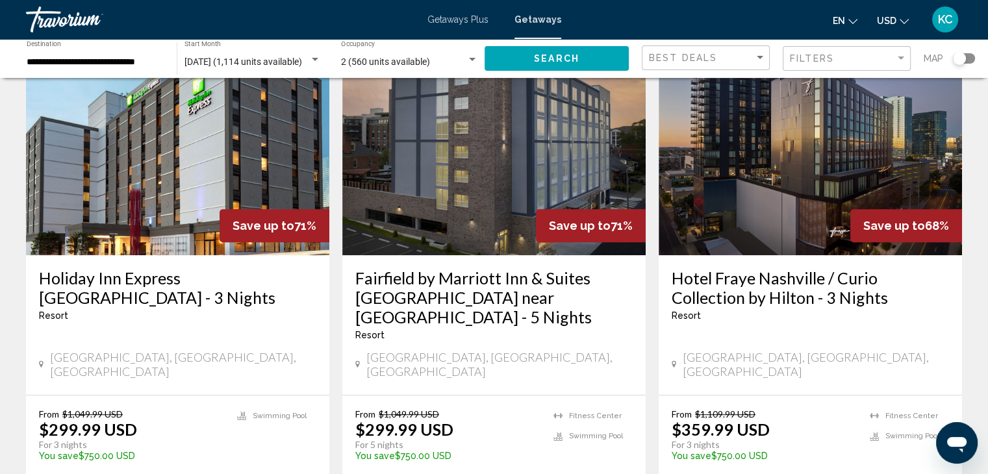
click at [796, 147] on img "Main content" at bounding box center [809, 151] width 303 height 208
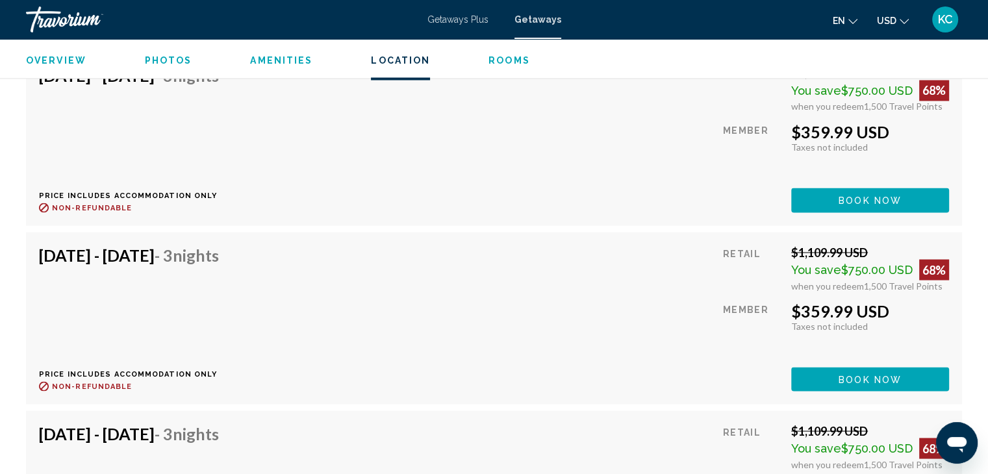
scroll to position [2338, 0]
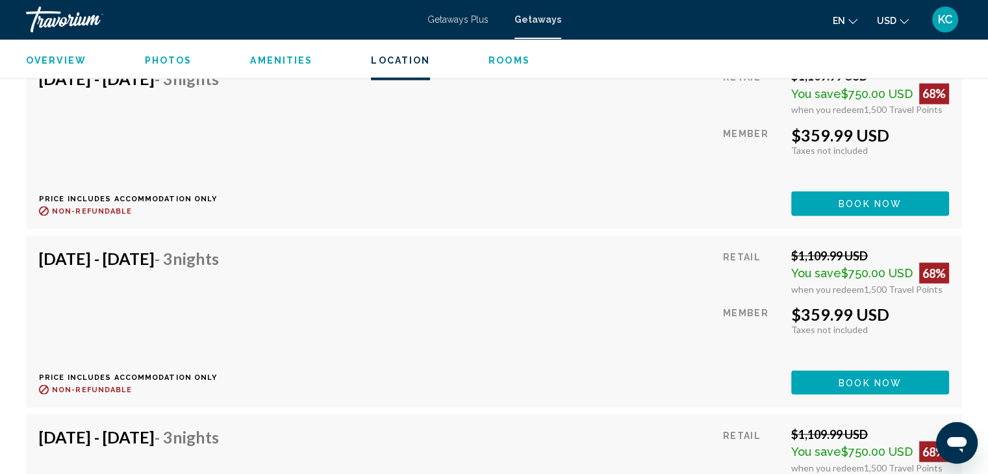
click at [855, 30] on span "Book now" at bounding box center [869, 24] width 63 height 10
